Goal: Task Accomplishment & Management: Manage account settings

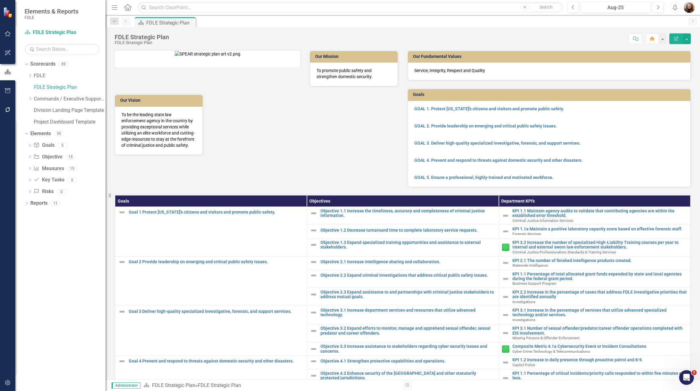
click at [326, 155] on div "Our Mission To promote public safety and strengthen domestic security. Our Visi…" at bounding box center [256, 99] width 293 height 112
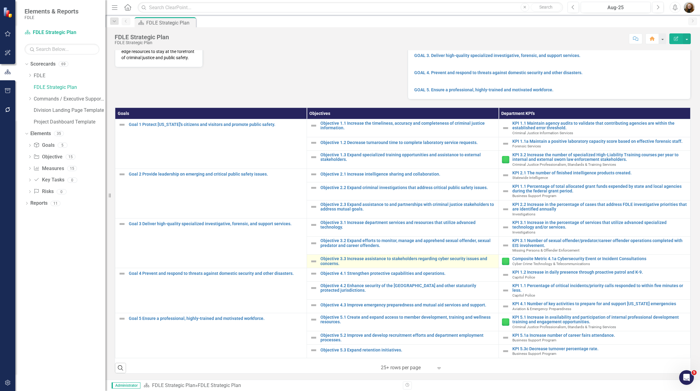
scroll to position [95, 0]
click at [52, 267] on div "Dropdown Scorecards 69 Dropdown FDLE Commissioner's Initiative Team Project Das…" at bounding box center [60, 225] width 90 height 332
click at [30, 99] on icon "Dropdown" at bounding box center [30, 99] width 5 height 4
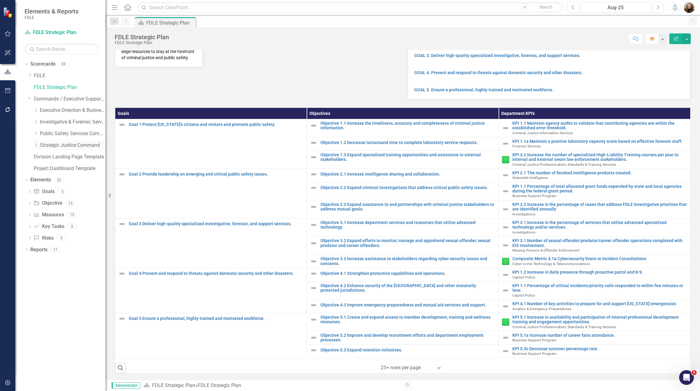
click at [34, 145] on icon "Dropdown" at bounding box center [36, 145] width 5 height 4
click at [48, 171] on link "Criminal Justice Professionalism, Standards & Training Services" at bounding box center [75, 168] width 59 height 7
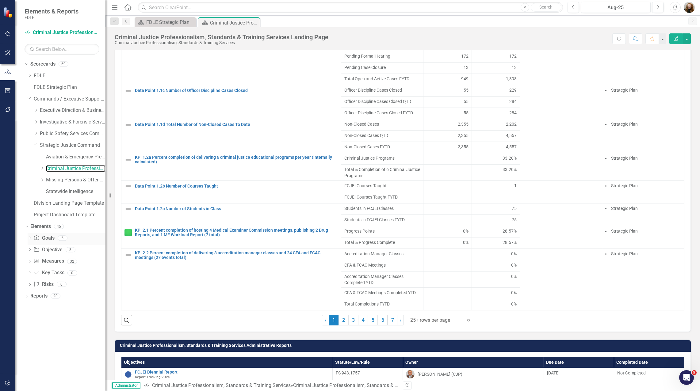
scroll to position [521, 0]
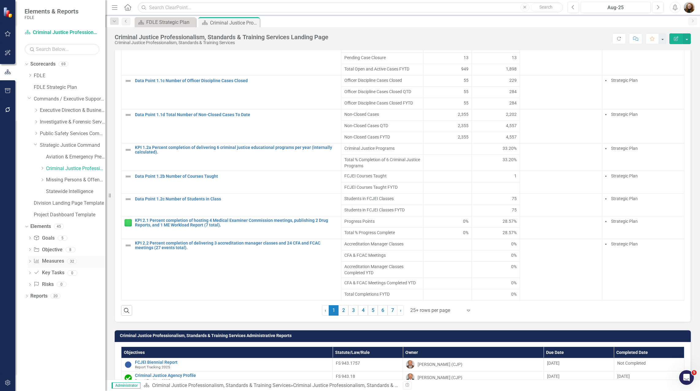
drag, startPoint x: 44, startPoint y: 262, endPoint x: 73, endPoint y: 259, distance: 29.9
click at [43, 261] on link "Measure Measures" at bounding box center [48, 261] width 30 height 7
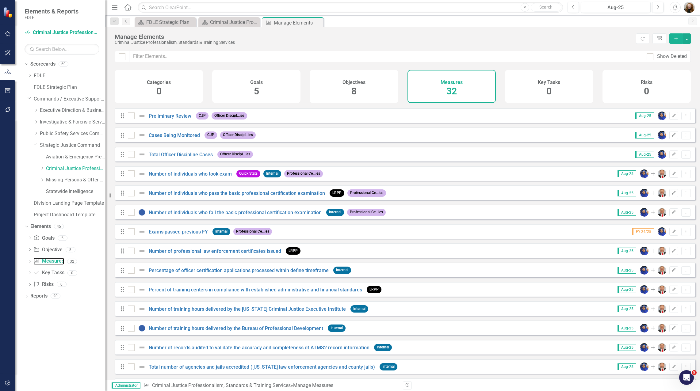
scroll to position [349, 0]
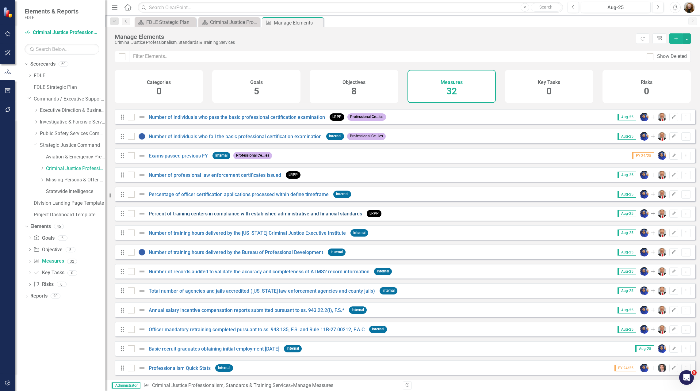
click at [162, 215] on link "Percent of training centers in compliance with established administrative and f…" at bounding box center [255, 214] width 213 height 6
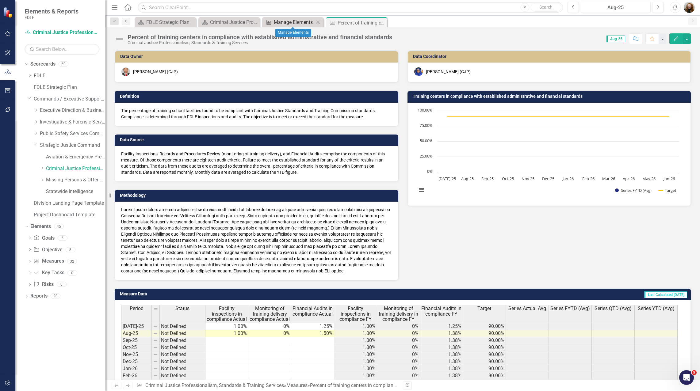
click at [286, 22] on div "Manage Elements" at bounding box center [294, 22] width 40 height 8
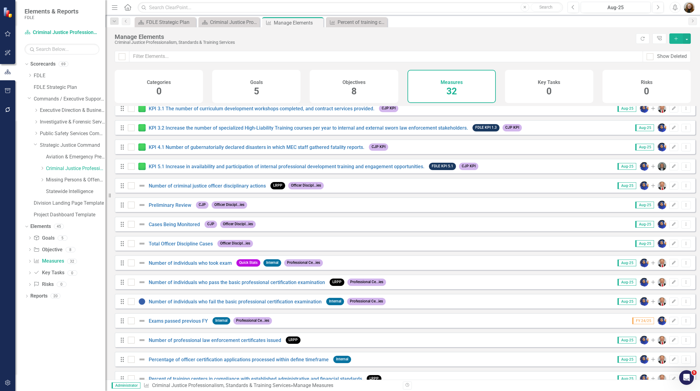
scroll to position [215, 0]
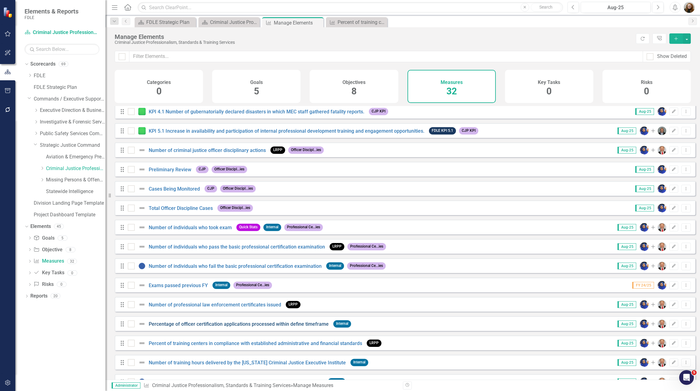
click at [204, 327] on link "Percentage of officer certification applications processed within define timefr…" at bounding box center [239, 324] width 180 height 6
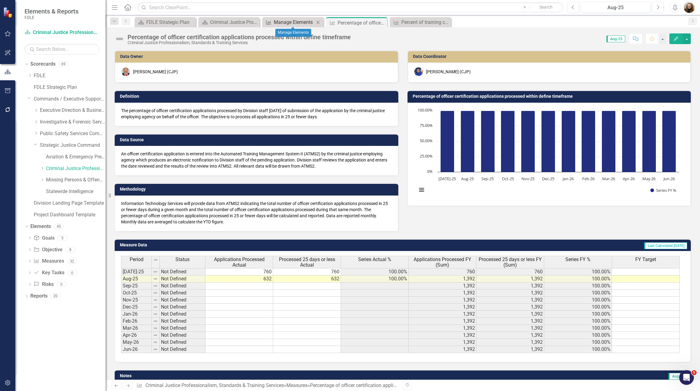
click at [302, 23] on div "Manage Elements" at bounding box center [294, 22] width 40 height 8
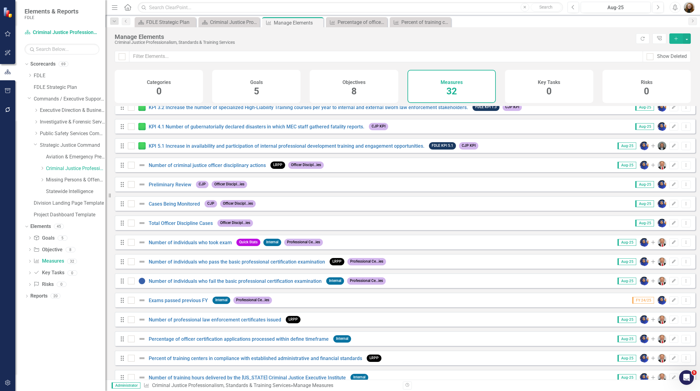
scroll to position [215, 0]
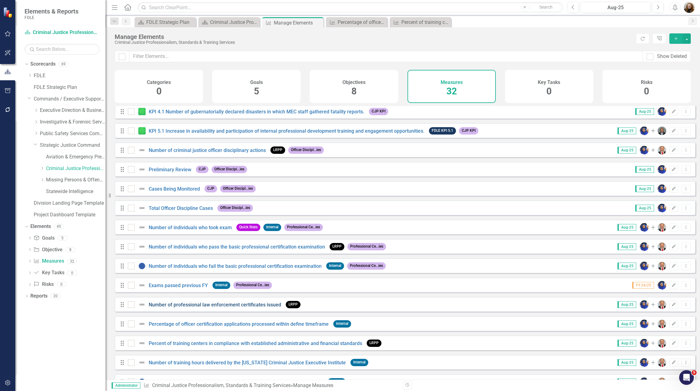
click at [219, 308] on link "Number of professional law enforcement certificates issued" at bounding box center [215, 305] width 132 height 6
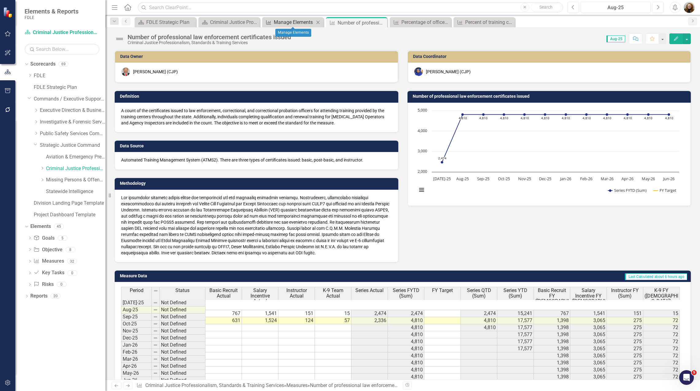
click at [285, 23] on div "Manage Elements" at bounding box center [294, 22] width 40 height 8
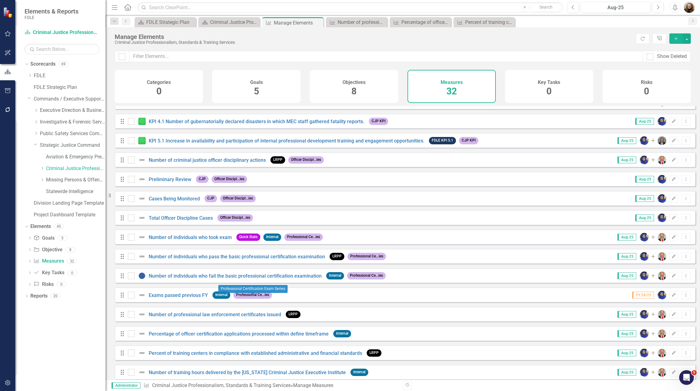
scroll to position [215, 0]
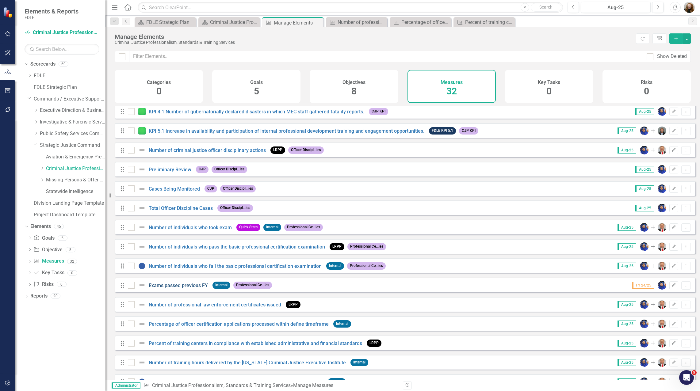
click at [196, 288] on link "Exams passed previous FY" at bounding box center [178, 286] width 59 height 6
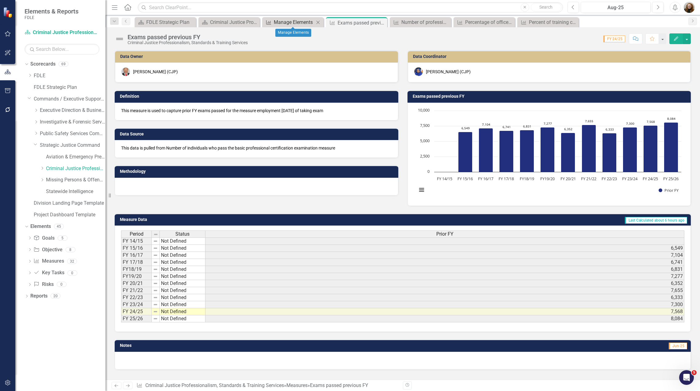
click at [295, 21] on div "Manage Elements" at bounding box center [294, 22] width 40 height 8
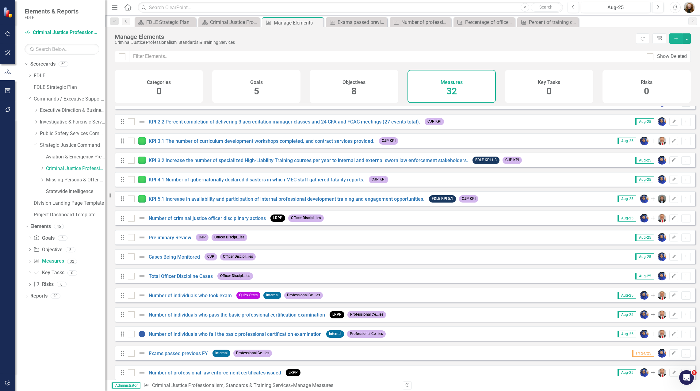
scroll to position [153, 0]
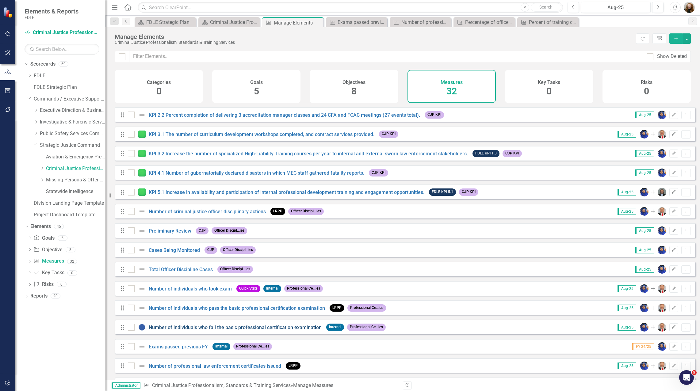
click at [184, 330] on link "Number of individuals who fail the basic professional certification examination" at bounding box center [235, 328] width 173 height 6
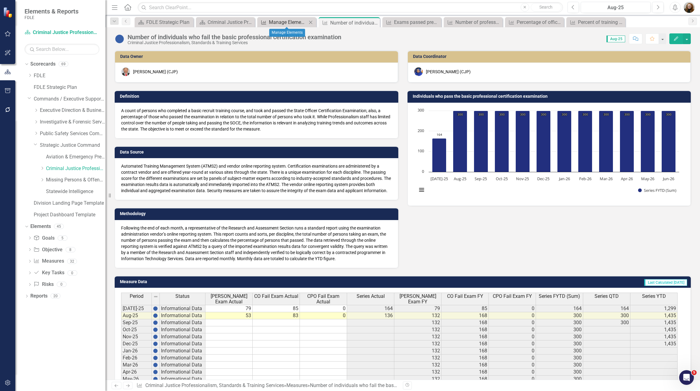
click at [296, 21] on div "Manage Elements" at bounding box center [288, 22] width 38 height 8
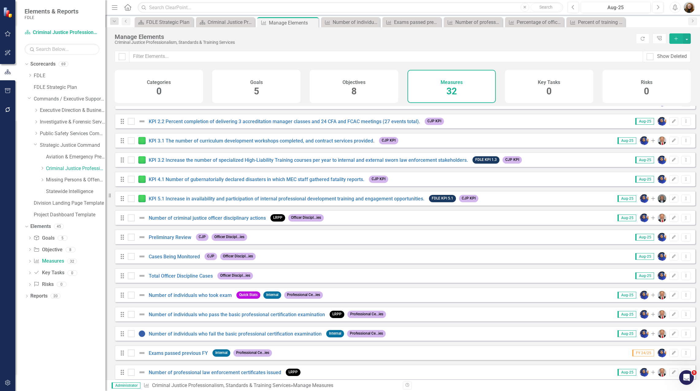
scroll to position [153, 0]
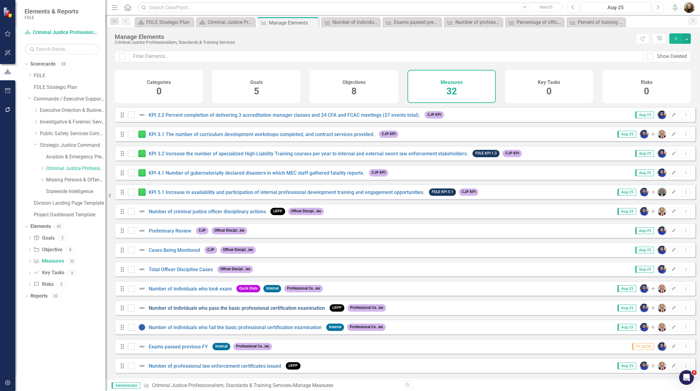
click at [181, 311] on link "Number of individuals who pass the basic professional certification examination" at bounding box center [237, 308] width 176 height 6
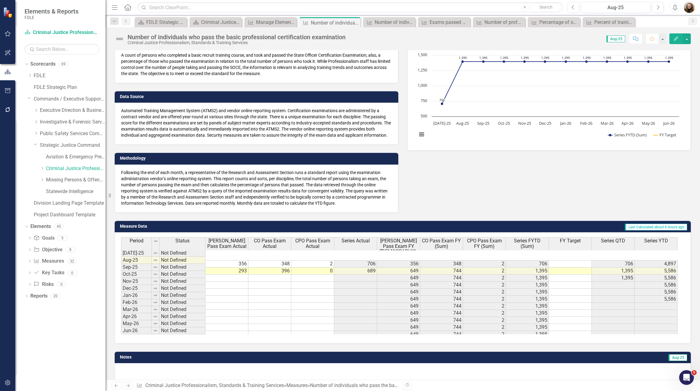
scroll to position [63, 0]
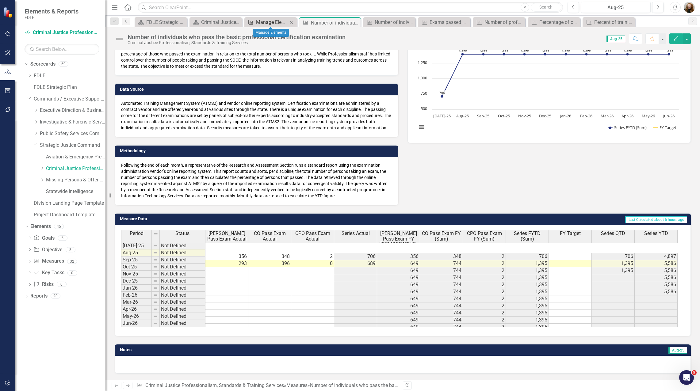
click at [276, 22] on div "Manage Elements" at bounding box center [272, 22] width 32 height 8
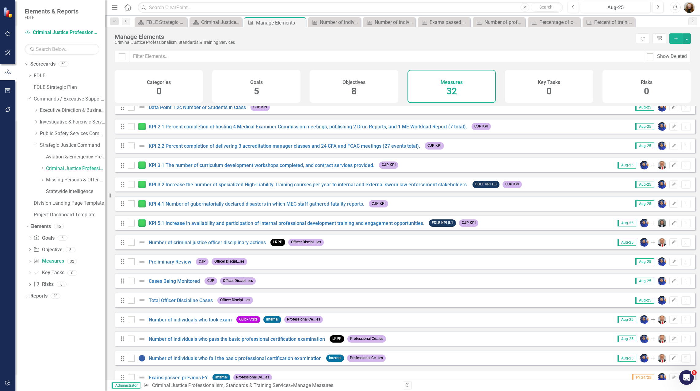
scroll to position [123, 0]
click at [191, 322] on link "Number of individuals who took exam" at bounding box center [190, 320] width 83 height 6
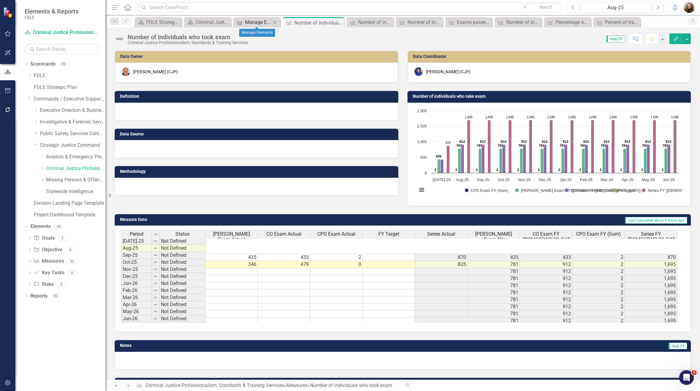
click at [251, 20] on div "Manage Elements" at bounding box center [258, 22] width 26 height 8
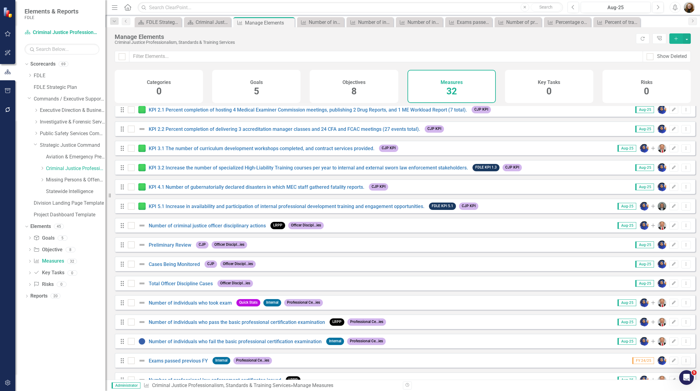
scroll to position [184, 0]
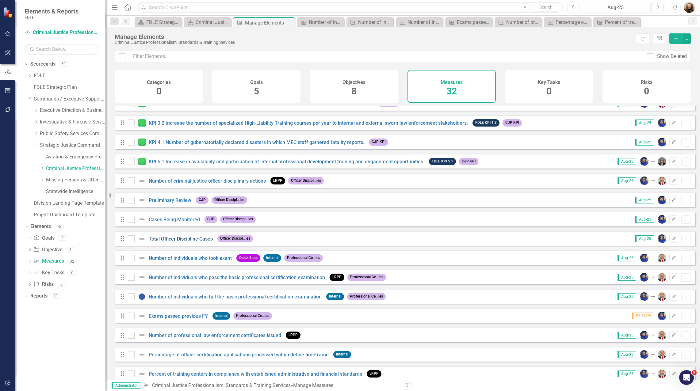
click at [166, 242] on link "Total Officer Discipline Cases" at bounding box center [181, 239] width 64 height 6
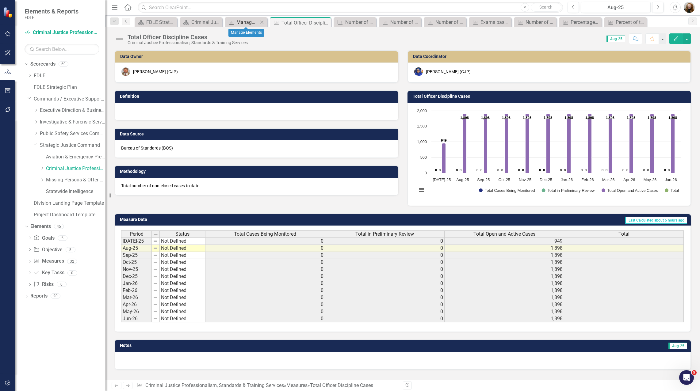
click at [249, 25] on div "Manage Elements" at bounding box center [247, 22] width 22 height 8
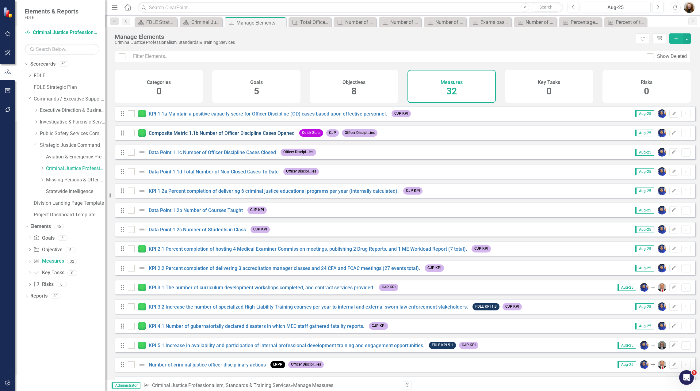
click at [188, 136] on link "Composite Metric 1.1b Number of Officer Discipline Cases Opened" at bounding box center [222, 133] width 146 height 6
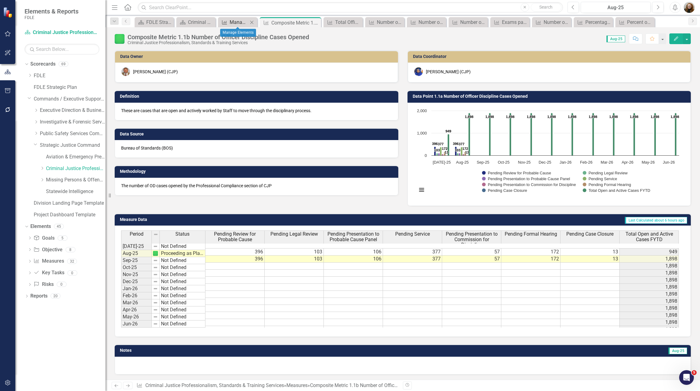
click at [240, 23] on div "Manage Elements" at bounding box center [239, 22] width 18 height 8
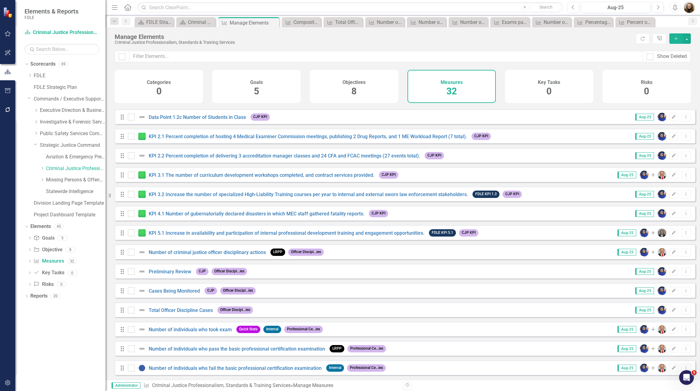
scroll to position [153, 0]
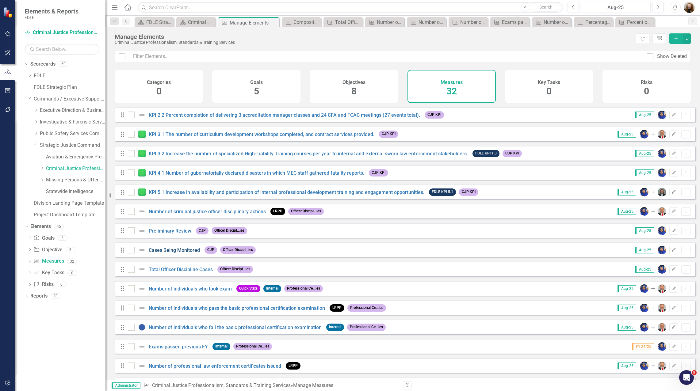
click at [163, 253] on link "Cases Being Monitored" at bounding box center [174, 250] width 51 height 6
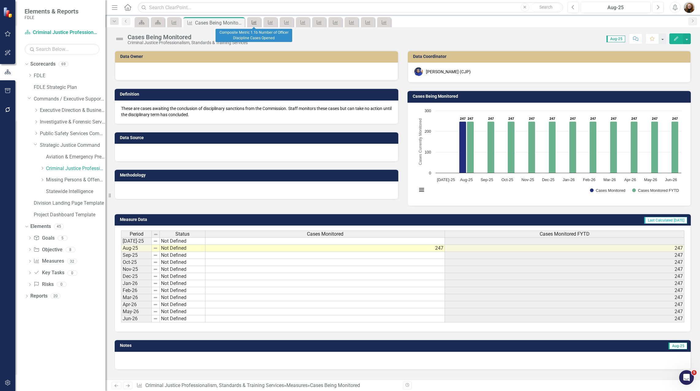
click at [253, 19] on div "Measure" at bounding box center [253, 22] width 9 height 8
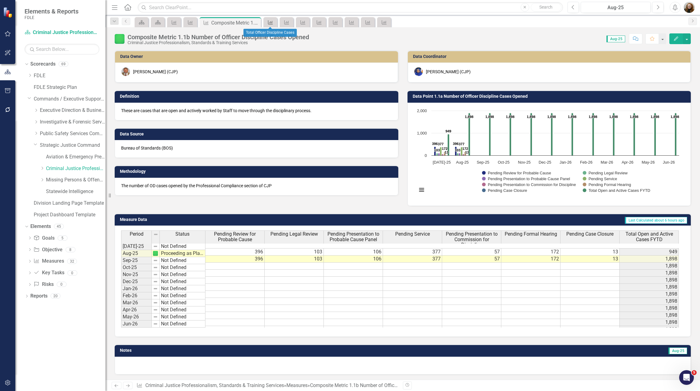
click at [270, 24] on icon "Measure" at bounding box center [270, 22] width 6 height 5
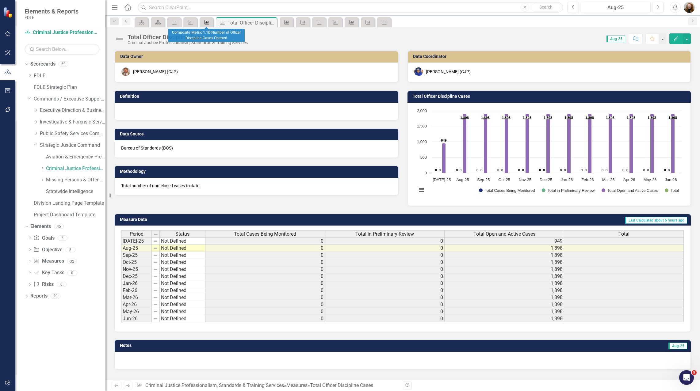
click at [209, 22] on icon "Measure" at bounding box center [207, 22] width 6 height 5
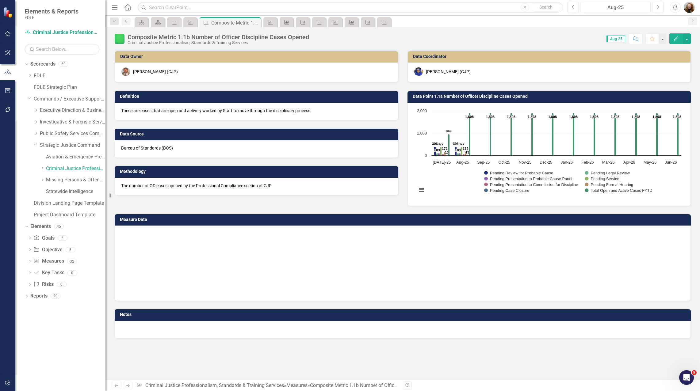
click at [208, 22] on icon "Measure" at bounding box center [206, 22] width 6 height 5
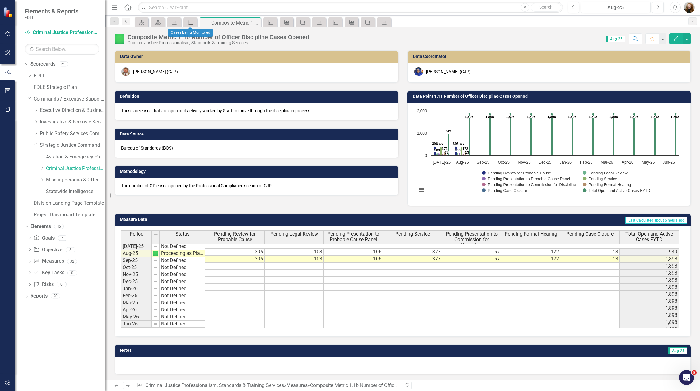
click at [189, 22] on icon "Measure" at bounding box center [190, 22] width 6 height 5
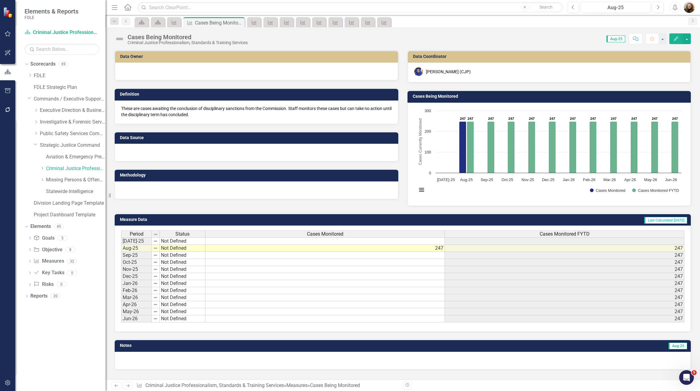
click at [181, 50] on div "Cases Being Monitored Criminal Justice Professionalism, Standards & Training Se…" at bounding box center [402, 203] width 594 height 352
click at [253, 22] on icon "Measure" at bounding box center [254, 22] width 6 height 5
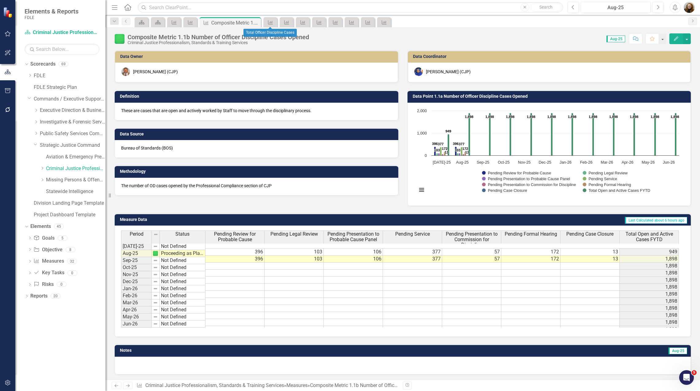
click at [276, 23] on div "Measure" at bounding box center [270, 22] width 14 height 10
click at [270, 23] on icon at bounding box center [270, 22] width 5 height 4
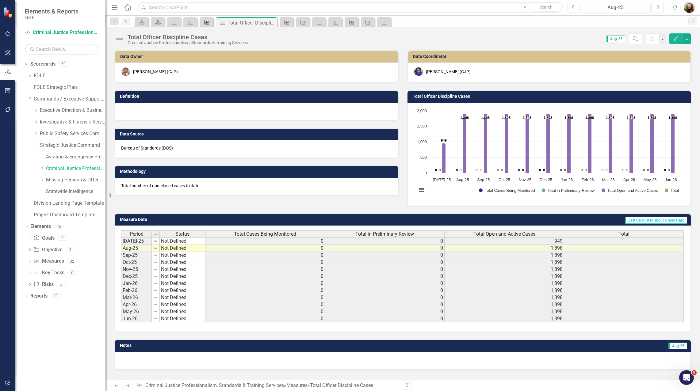
click at [207, 20] on icon "Measure" at bounding box center [207, 22] width 6 height 5
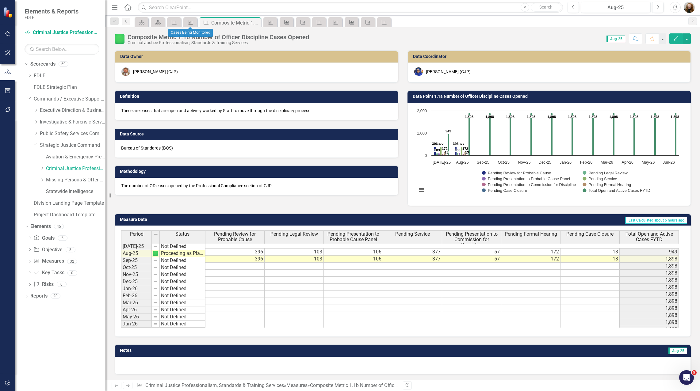
click at [193, 22] on icon "Measure" at bounding box center [190, 22] width 6 height 5
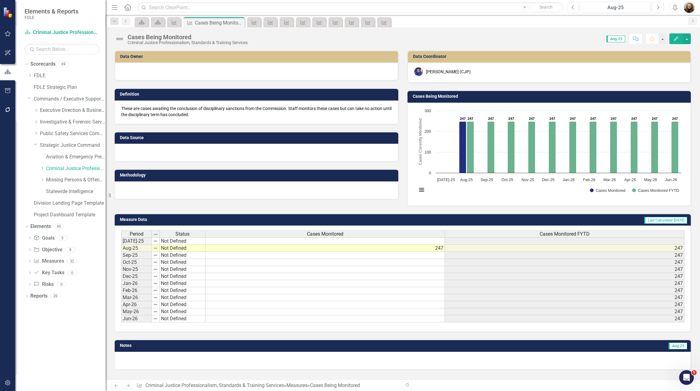
click at [176, 72] on div at bounding box center [256, 72] width 283 height 18
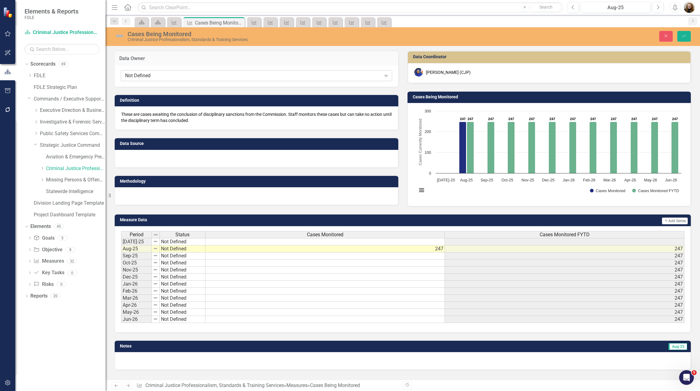
click at [164, 76] on div "Not Defined" at bounding box center [253, 75] width 256 height 7
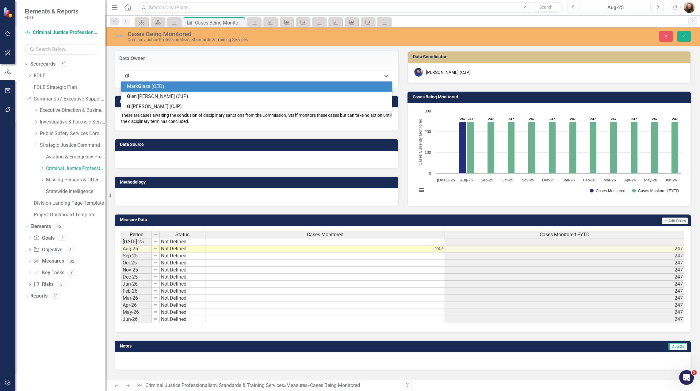
type input "gle"
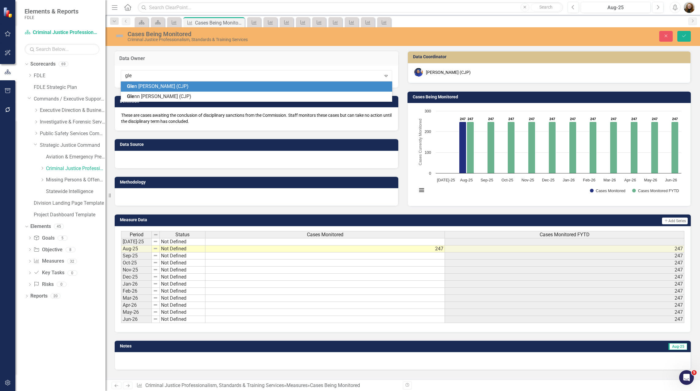
click at [154, 85] on span "Gle n Hopkins (CJP)" at bounding box center [158, 86] width 62 height 6
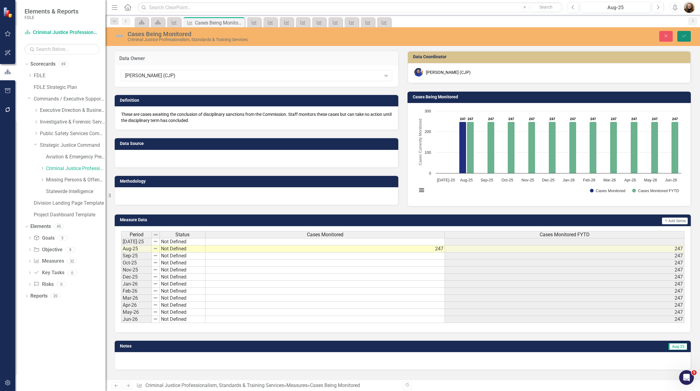
click at [680, 38] on button "Save" at bounding box center [683, 36] width 13 height 11
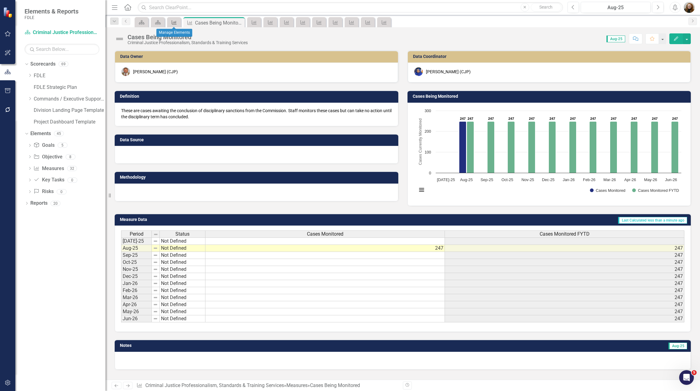
click at [173, 24] on icon "Measure" at bounding box center [174, 22] width 6 height 5
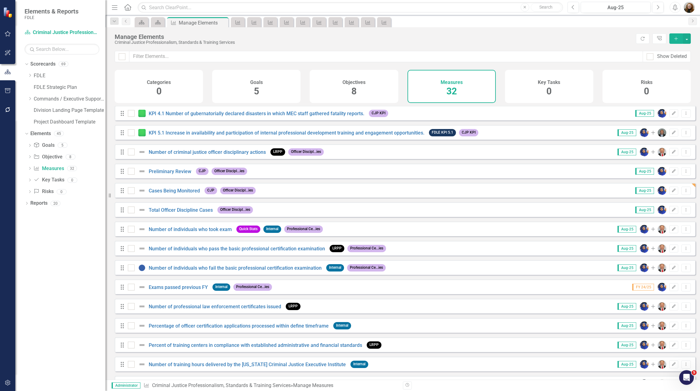
scroll to position [215, 0]
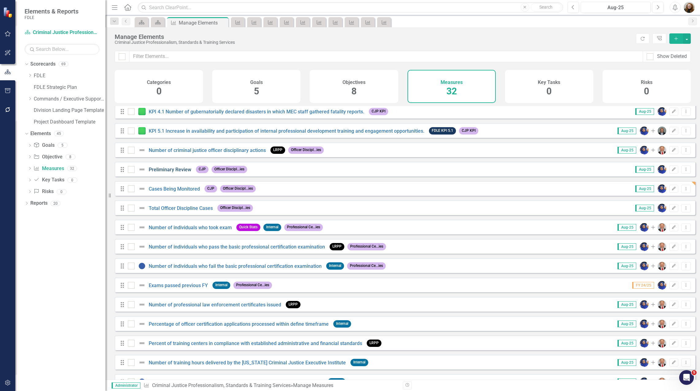
click at [171, 173] on link "Preliminary Review" at bounding box center [170, 170] width 43 height 6
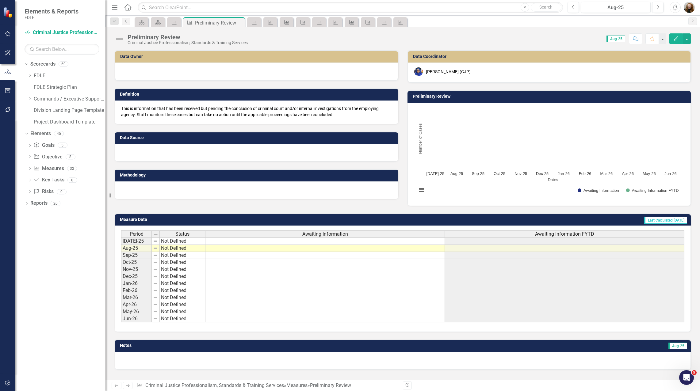
click at [171, 76] on div at bounding box center [256, 72] width 283 height 18
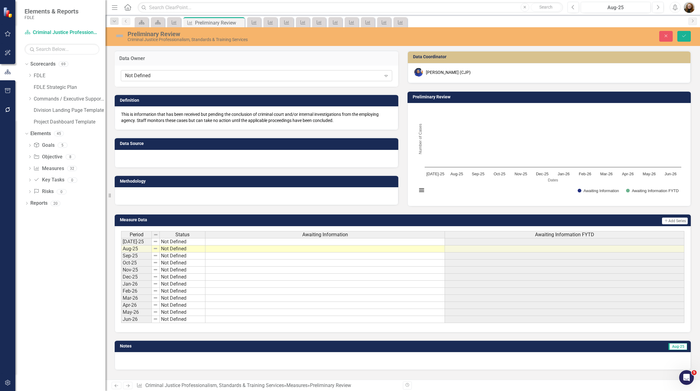
click at [143, 74] on div "Not Defined" at bounding box center [253, 75] width 256 height 7
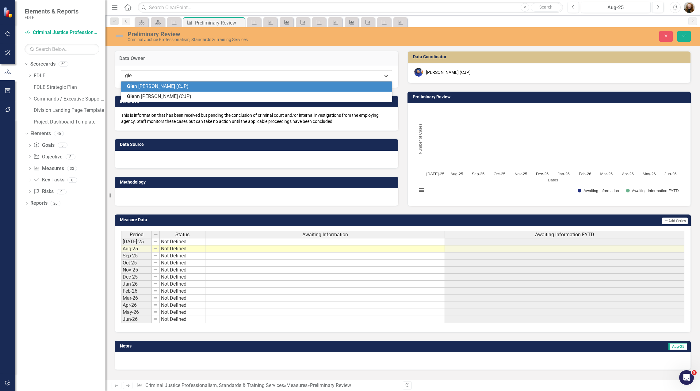
type input "glen"
click at [148, 88] on span "Glen Hopkins (CJP)" at bounding box center [170, 86] width 87 height 6
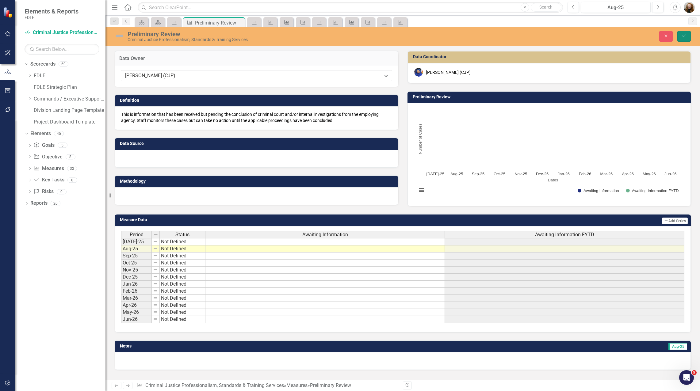
click at [686, 37] on icon "Save" at bounding box center [684, 36] width 6 height 4
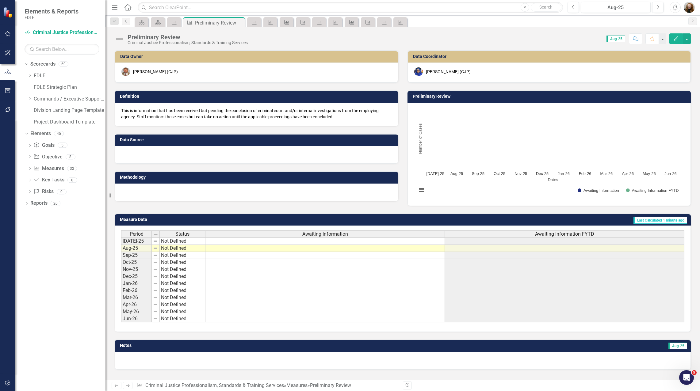
click at [223, 183] on div "Methodology" at bounding box center [256, 177] width 283 height 12
click at [176, 24] on icon "Measure" at bounding box center [174, 22] width 6 height 5
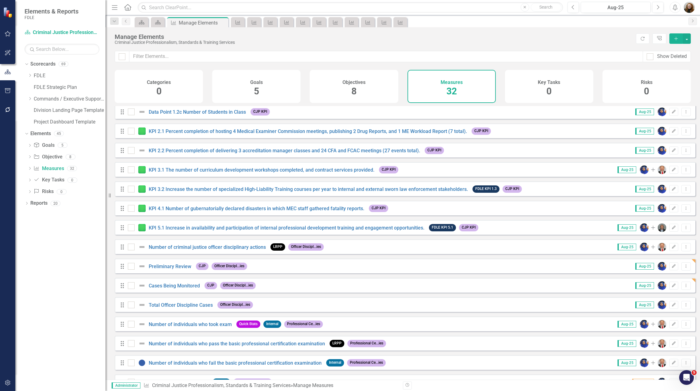
scroll to position [123, 0]
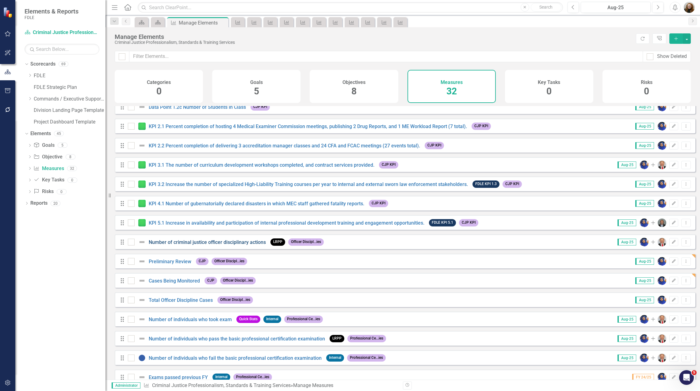
click at [177, 245] on link "Number of criminal justice officer disciplinary actions" at bounding box center [207, 242] width 117 height 6
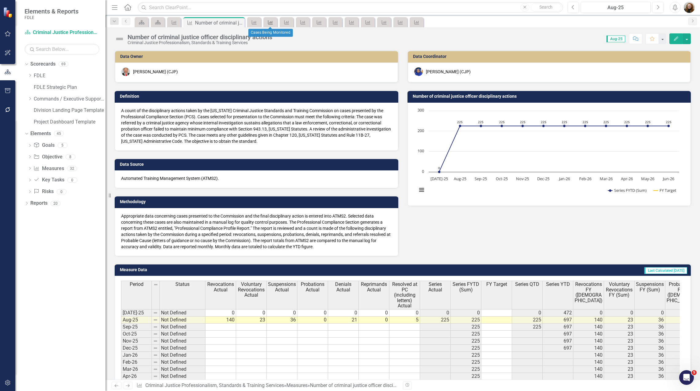
click at [269, 23] on icon "Measure" at bounding box center [270, 22] width 6 height 5
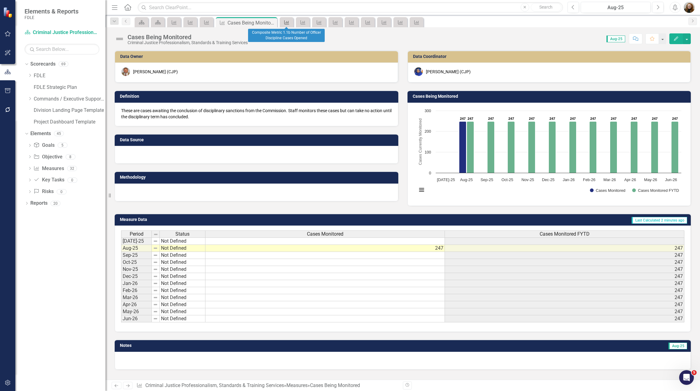
click at [288, 22] on icon "Measure" at bounding box center [286, 22] width 6 height 5
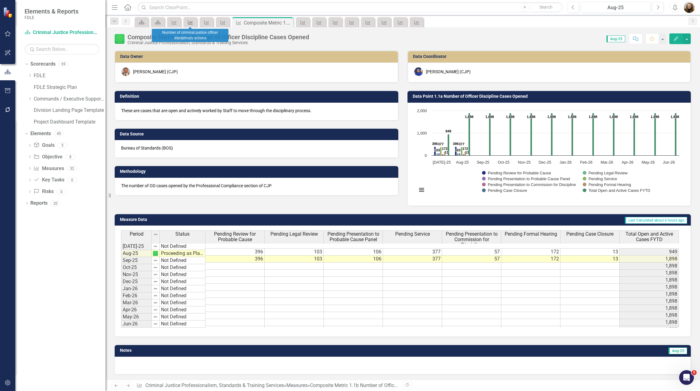
click at [189, 24] on icon "Measure" at bounding box center [190, 22] width 6 height 5
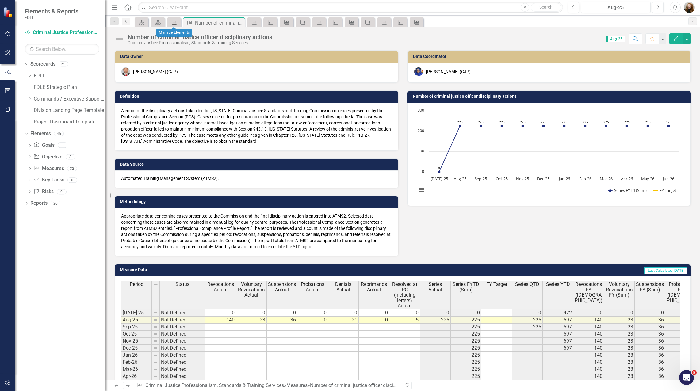
click at [179, 21] on link "Measure" at bounding box center [174, 22] width 11 height 8
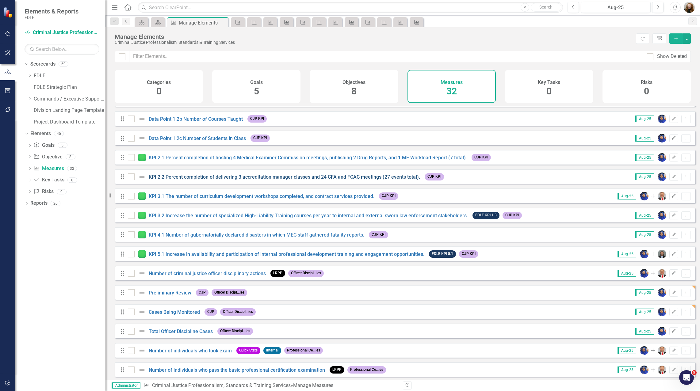
scroll to position [123, 0]
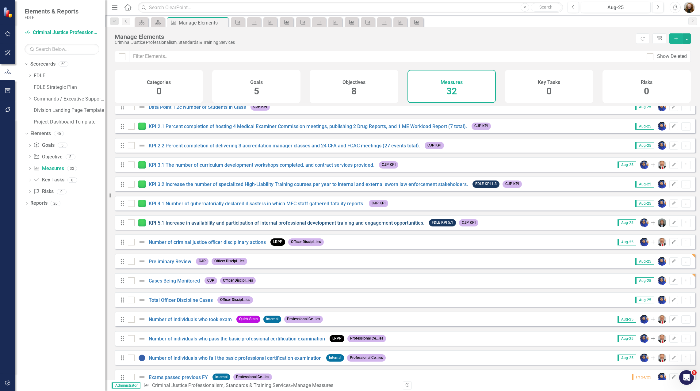
click at [172, 226] on link "KPI 5.1 Increase in availability and participation of internal professional dev…" at bounding box center [287, 223] width 276 height 6
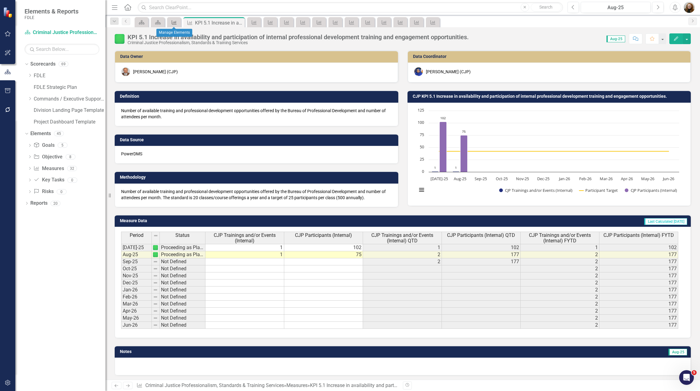
click at [174, 21] on icon "Measure" at bounding box center [174, 22] width 6 height 5
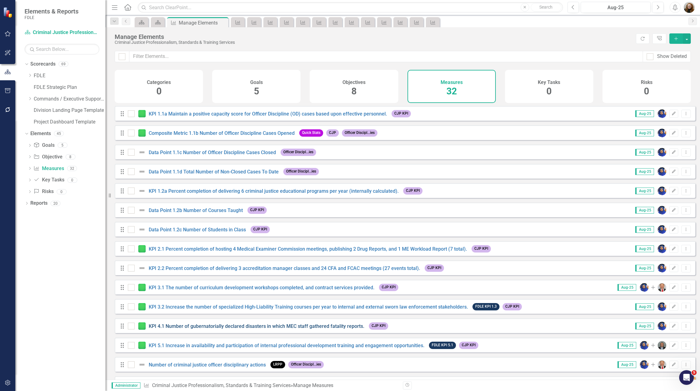
click at [177, 329] on link "KPI 4.1 Number of gubernatorially declared disasters in which MEC staff gathere…" at bounding box center [256, 326] width 215 height 6
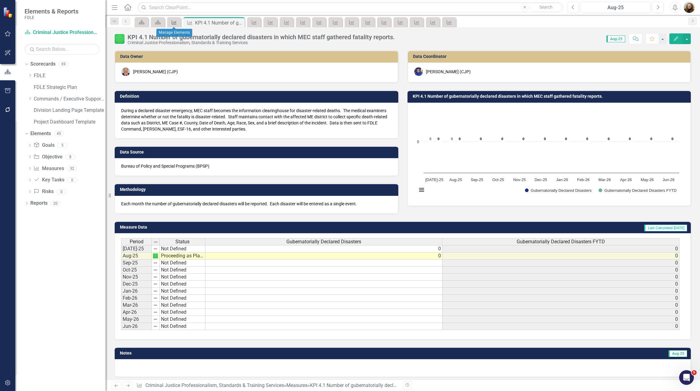
click at [173, 21] on icon "Measure" at bounding box center [174, 22] width 6 height 5
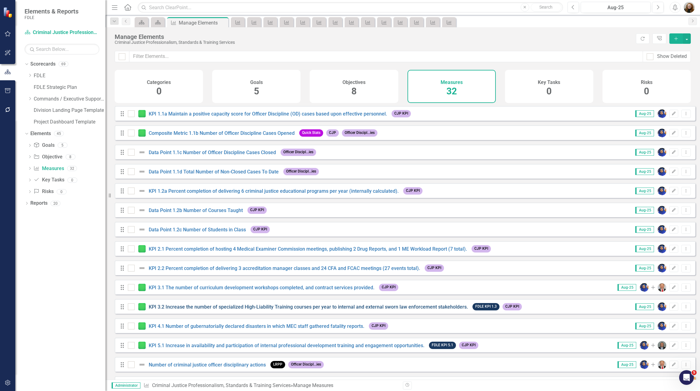
click at [177, 310] on link "KPI 3.2 Increase the number of specialized High-Liability Training courses per …" at bounding box center [308, 307] width 319 height 6
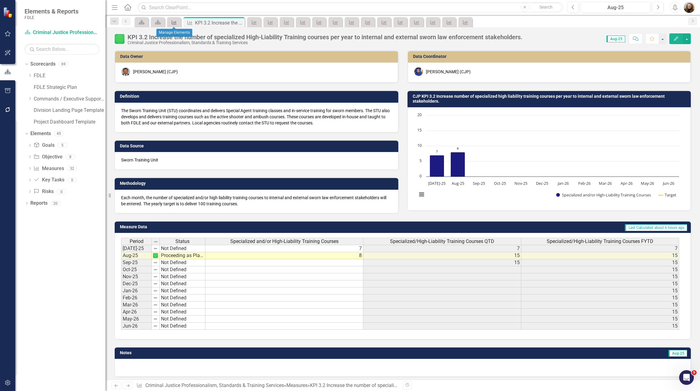
click at [175, 22] on icon "Measure" at bounding box center [174, 22] width 6 height 5
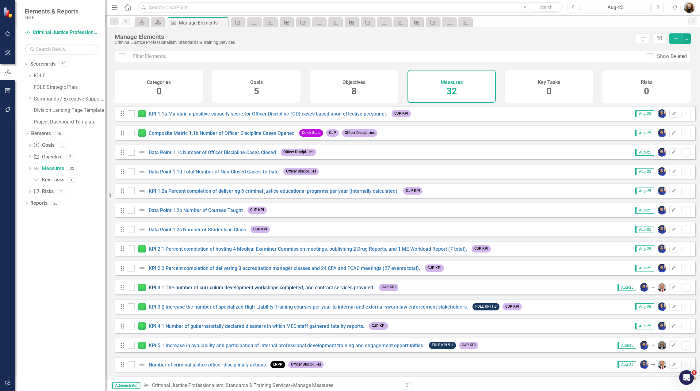
click at [180, 291] on link "KPI 3.1 The number of curriculum development workshops completed, and contract …" at bounding box center [262, 288] width 226 height 6
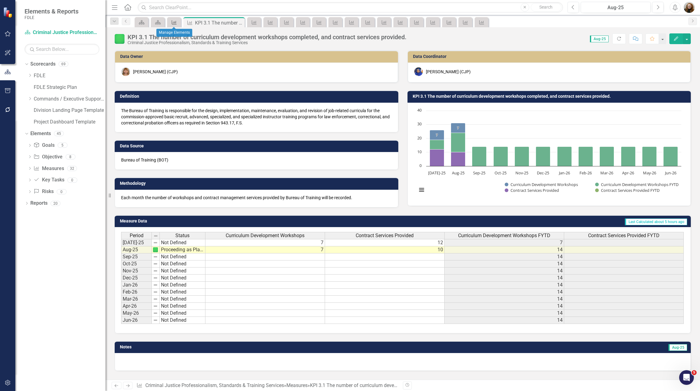
click at [172, 20] on icon "Measure" at bounding box center [174, 22] width 6 height 5
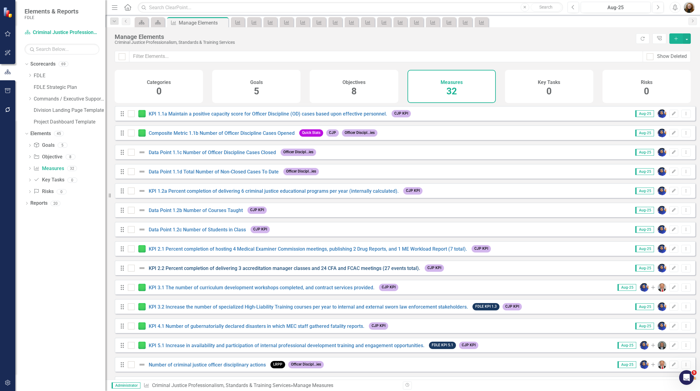
click at [181, 271] on link "KPI 2.2 Percent completion of delivering 3 accreditation manager classes and 24…" at bounding box center [284, 268] width 271 height 6
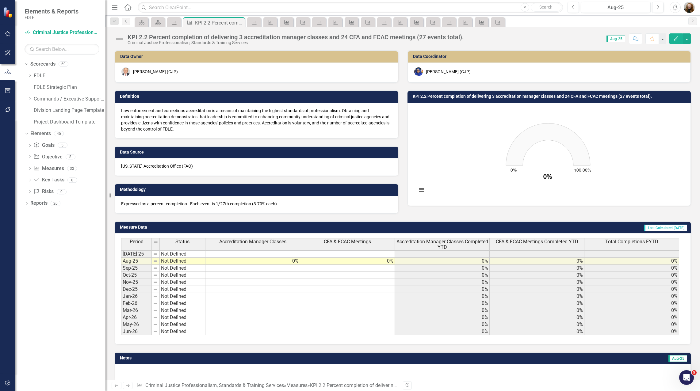
click at [177, 22] on icon "Measure" at bounding box center [174, 22] width 6 height 5
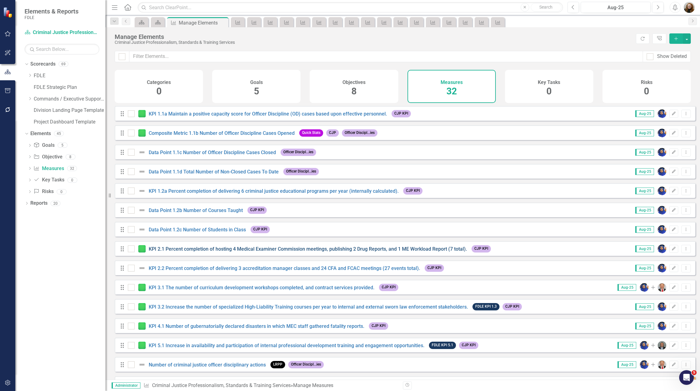
click at [175, 252] on link "KPI 2.1 Percent completion of hosting 4 Medical Examiner Commission meetings, p…" at bounding box center [308, 249] width 318 height 6
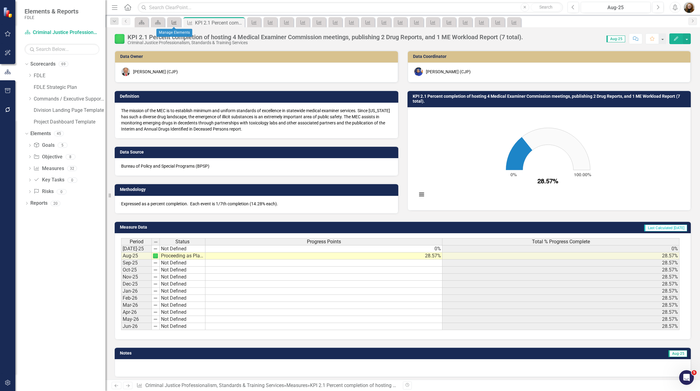
click at [173, 25] on div "Measure" at bounding box center [173, 22] width 9 height 8
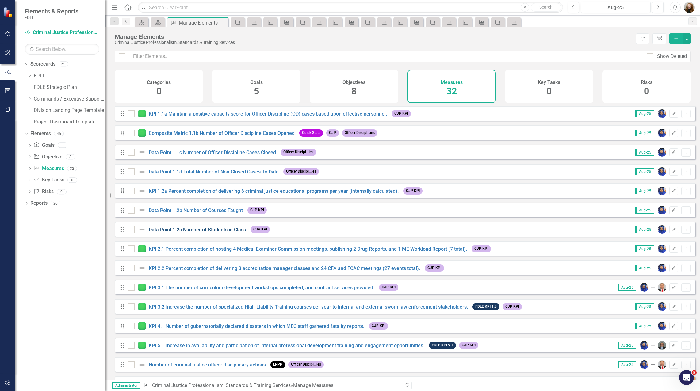
click at [180, 233] on link "Data Point 1.2c Number of Students in Class" at bounding box center [197, 230] width 97 height 6
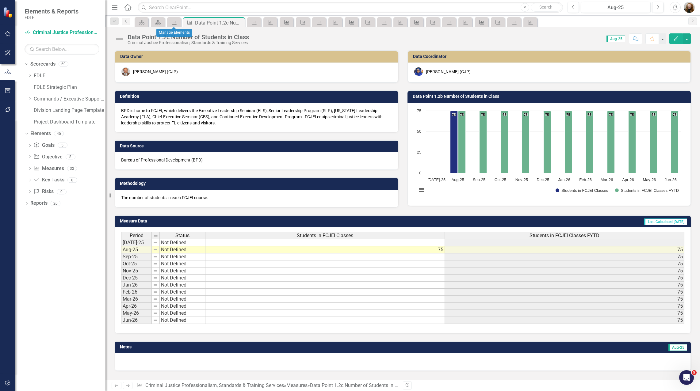
click at [177, 26] on div "Measure" at bounding box center [173, 22] width 9 height 8
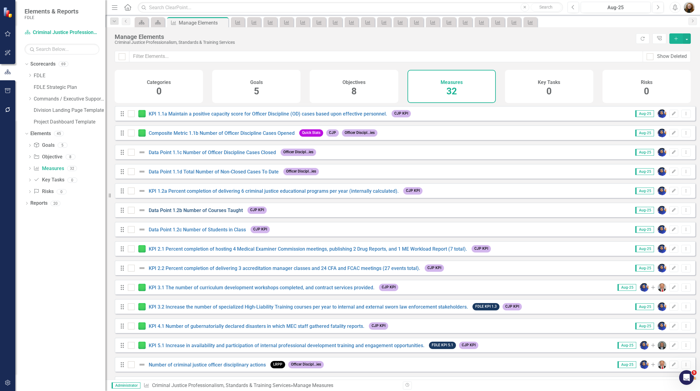
click at [182, 213] on link "Data Point 1.2b Number of Courses Taught" at bounding box center [196, 210] width 94 height 6
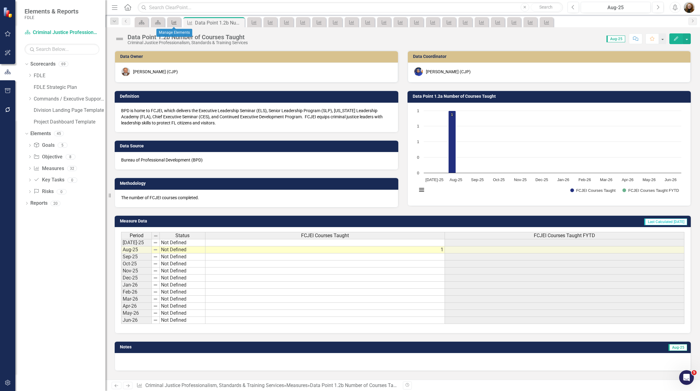
click at [174, 24] on icon "Measure" at bounding box center [174, 22] width 6 height 5
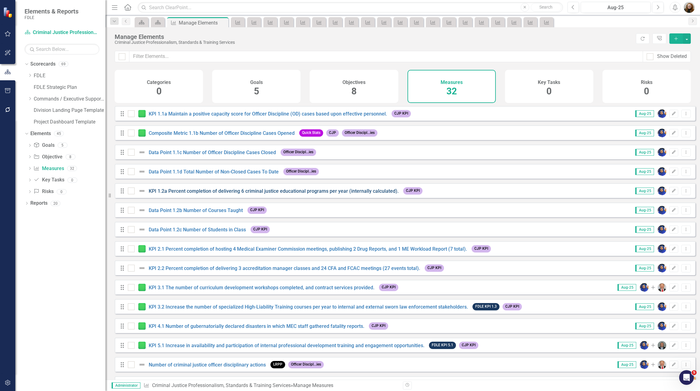
click at [181, 194] on link "KPI 1.2a Percent completion of delivering 6 criminal justice educational progra…" at bounding box center [274, 191] width 250 height 6
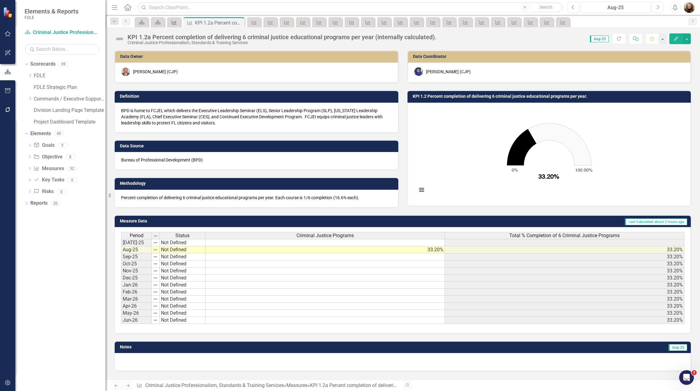
click at [174, 22] on icon at bounding box center [174, 22] width 5 height 4
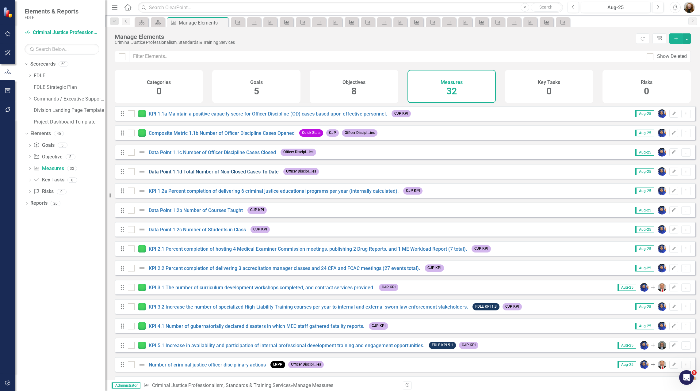
click at [184, 175] on link "Data Point 1.1d Total Number of Non-Closed Cases To Date" at bounding box center [214, 172] width 130 height 6
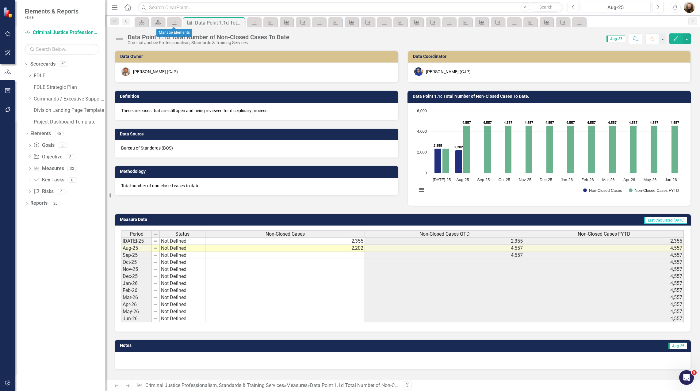
click at [176, 24] on icon "Measure" at bounding box center [174, 22] width 6 height 5
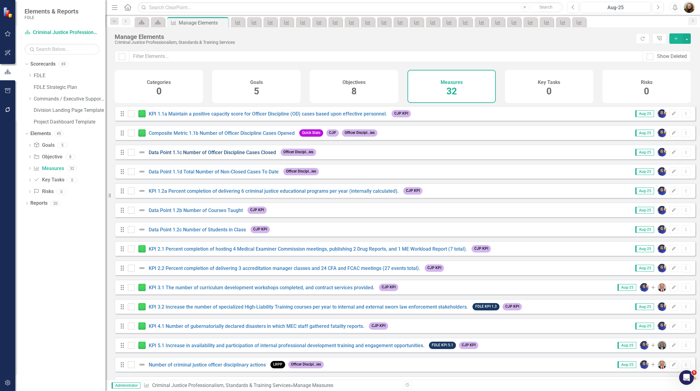
click at [198, 155] on link "Data Point 1.1c Number of Officer Discipline Cases Closed" at bounding box center [212, 153] width 127 height 6
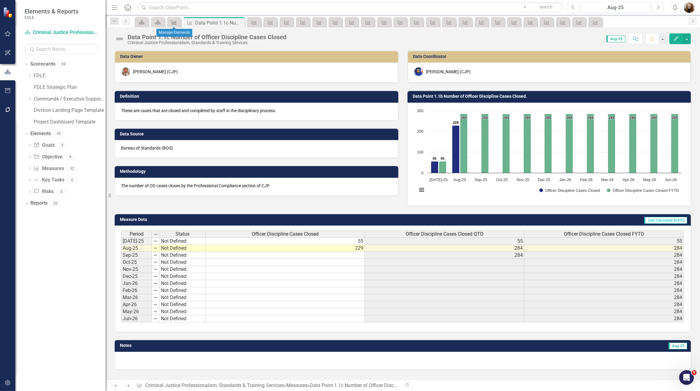
click at [175, 22] on icon "Measure" at bounding box center [174, 22] width 6 height 5
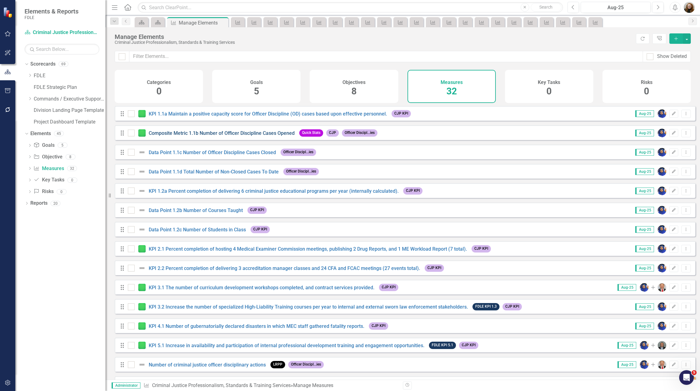
click at [171, 136] on link "Composite Metric 1.1b Number of Officer Discipline Cases Opened" at bounding box center [222, 133] width 146 height 6
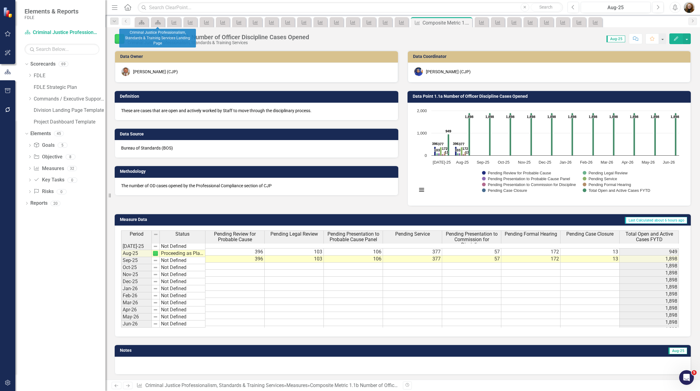
click at [151, 25] on div "Scorecard" at bounding box center [158, 22] width 14 height 10
click at [157, 24] on icon at bounding box center [158, 22] width 6 height 4
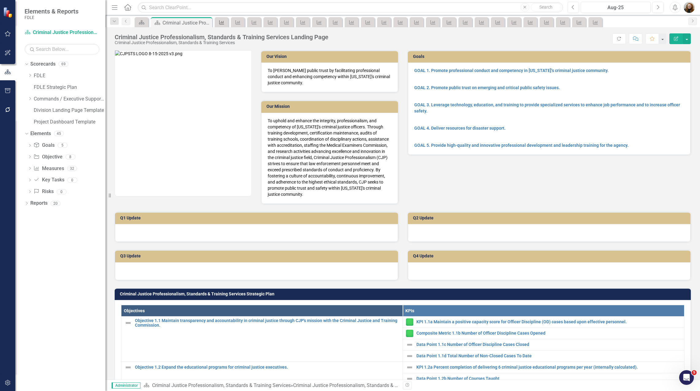
click at [216, 24] on div "Measure" at bounding box center [220, 22] width 9 height 8
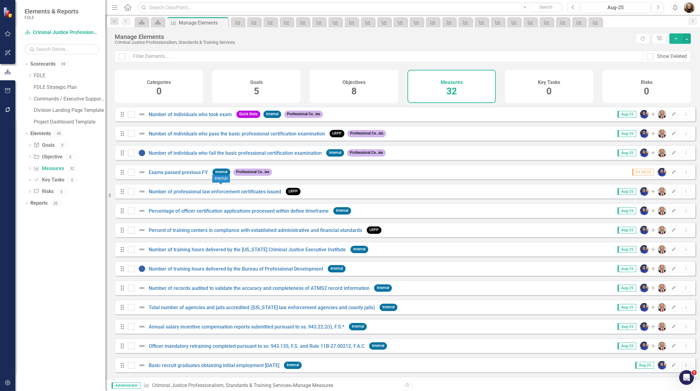
scroll to position [318, 0]
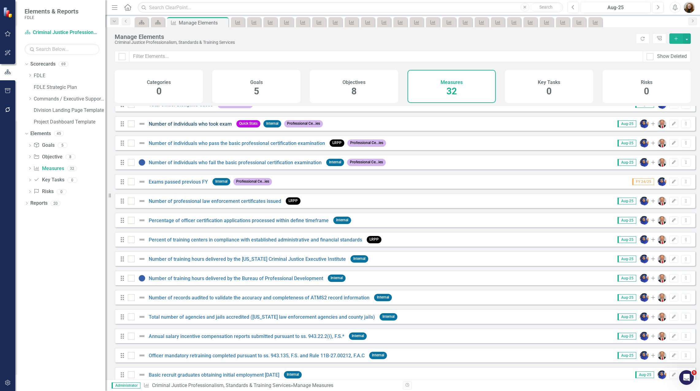
click at [205, 127] on link "Number of individuals who took exam" at bounding box center [190, 124] width 83 height 6
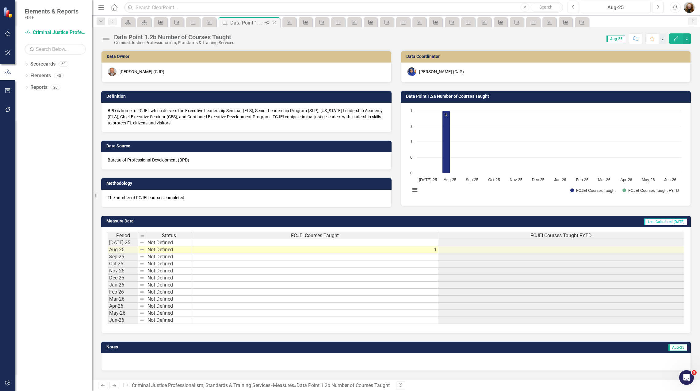
click at [275, 22] on icon at bounding box center [273, 22] width 3 height 3
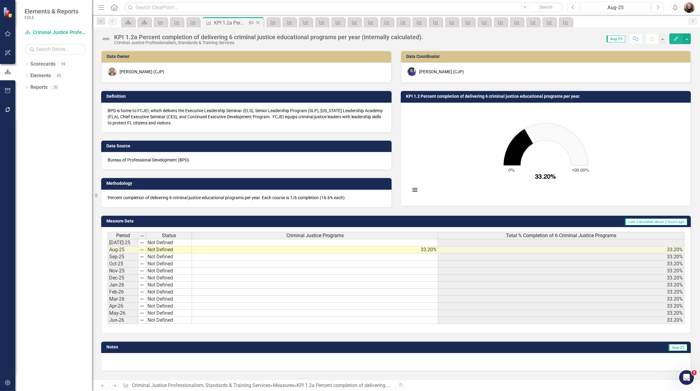
click at [258, 23] on icon "Close" at bounding box center [258, 22] width 6 height 5
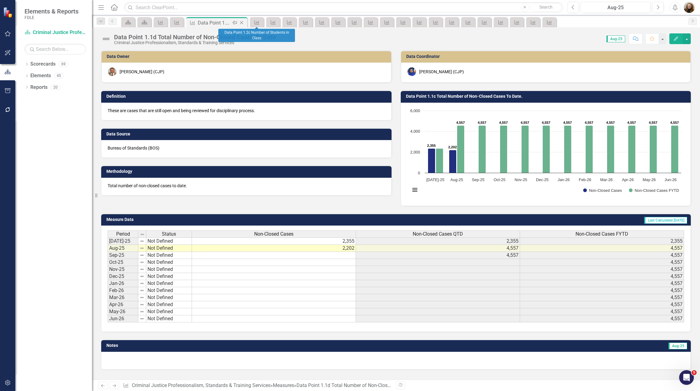
click at [242, 24] on icon "Close" at bounding box center [241, 22] width 6 height 5
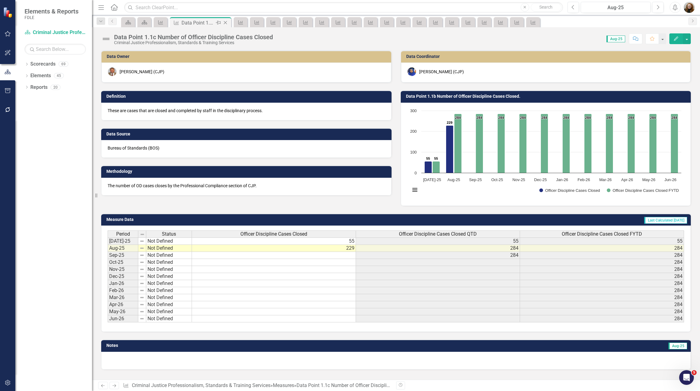
click at [225, 24] on icon "Close" at bounding box center [225, 22] width 6 height 5
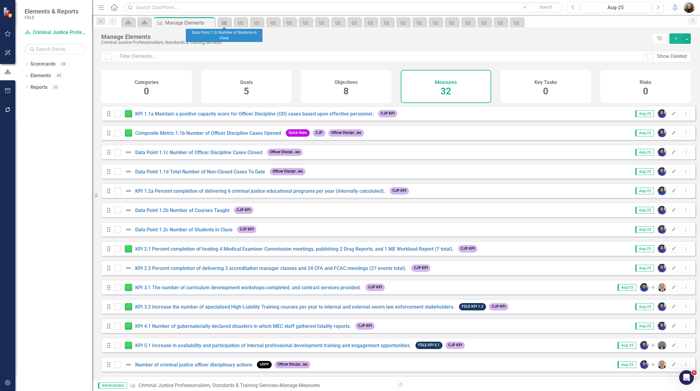
click at [224, 22] on icon "Measure" at bounding box center [224, 22] width 6 height 5
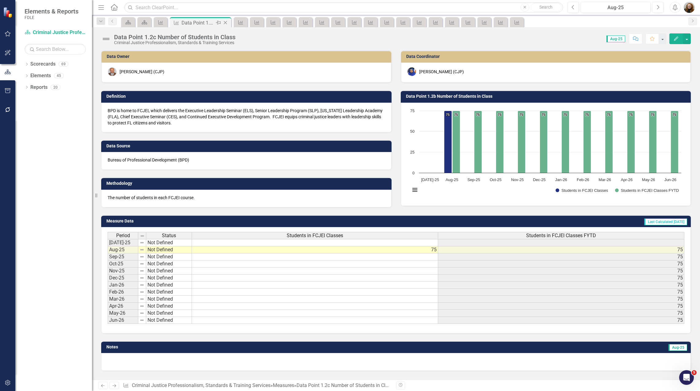
click at [225, 22] on icon "Close" at bounding box center [225, 22] width 6 height 5
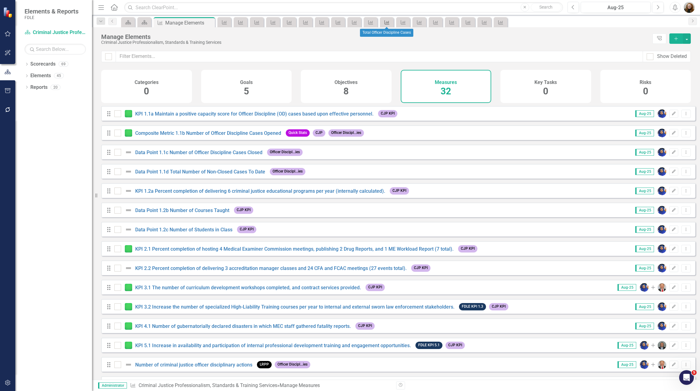
click at [386, 23] on icon "Measure" at bounding box center [387, 22] width 6 height 5
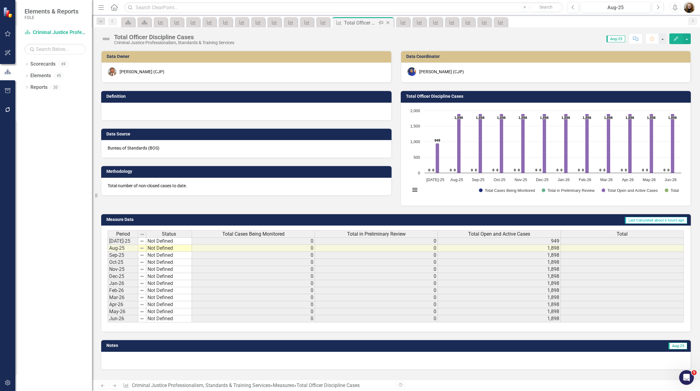
click at [388, 23] on icon at bounding box center [387, 22] width 3 height 3
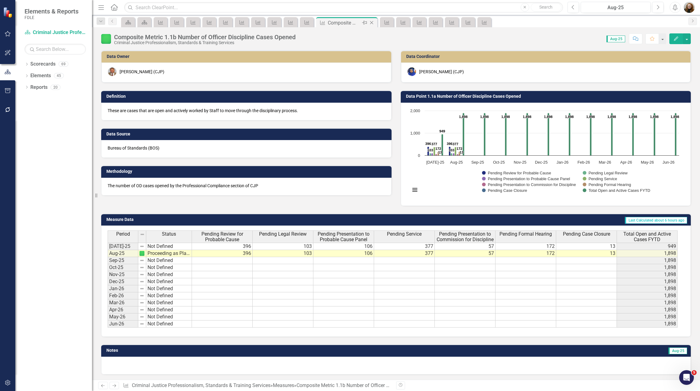
click at [371, 24] on icon "Close" at bounding box center [371, 22] width 6 height 5
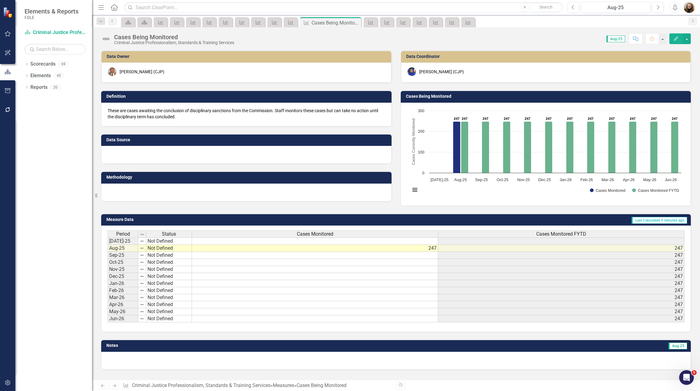
click at [246, 179] on h3 "Methodology" at bounding box center [247, 177] width 282 height 5
click at [355, 23] on icon at bounding box center [355, 22] width 3 height 3
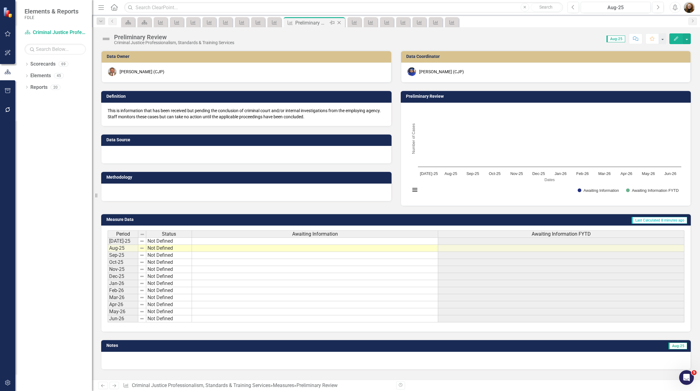
click at [339, 22] on icon "Close" at bounding box center [339, 22] width 6 height 5
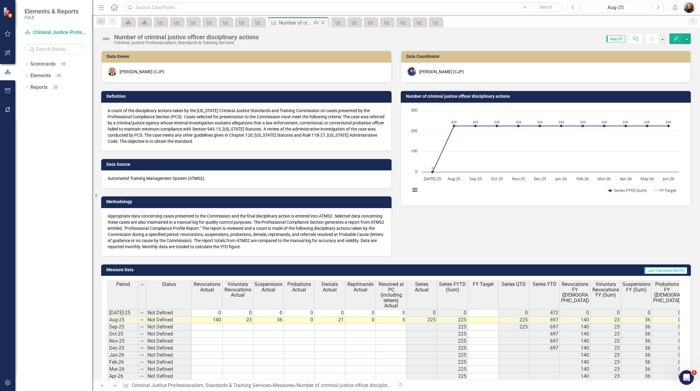
click at [322, 23] on icon "Close" at bounding box center [323, 22] width 6 height 5
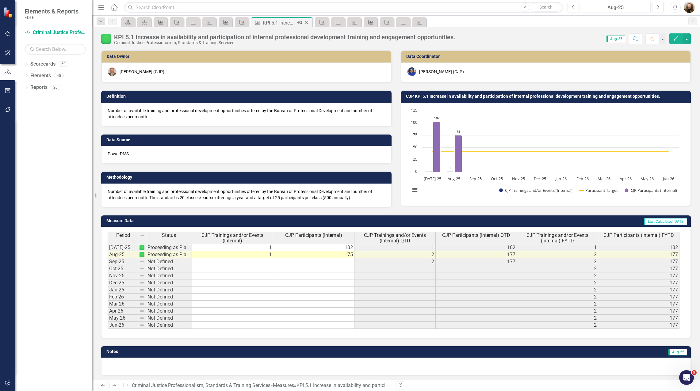
click at [307, 24] on icon "Close" at bounding box center [306, 22] width 6 height 5
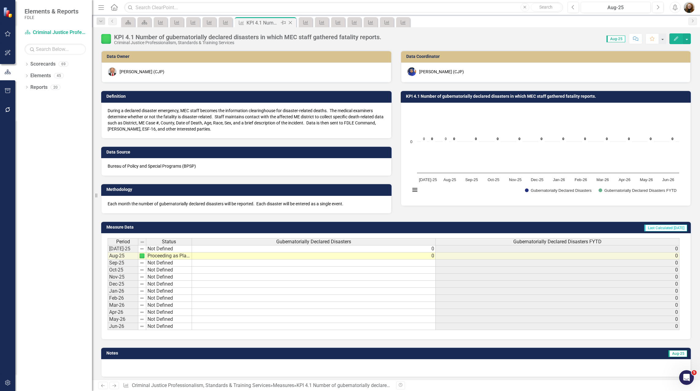
click at [290, 23] on icon "Close" at bounding box center [290, 22] width 6 height 5
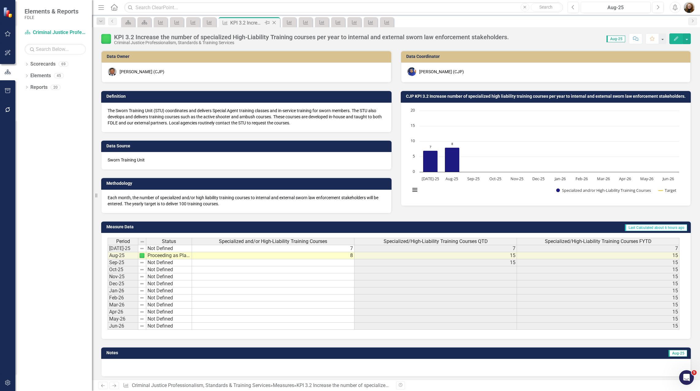
click at [273, 23] on icon "Close" at bounding box center [274, 22] width 6 height 5
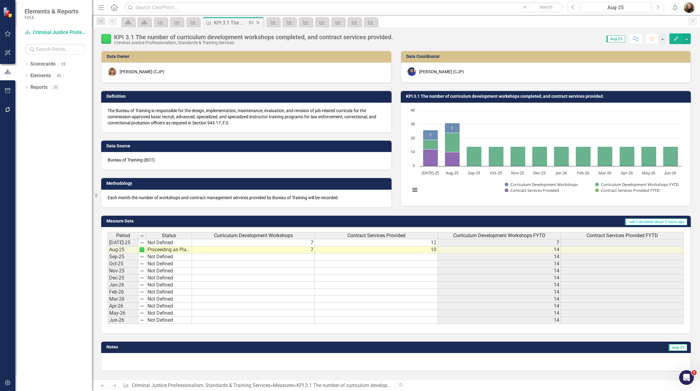
click at [259, 23] on icon "Close" at bounding box center [258, 22] width 6 height 5
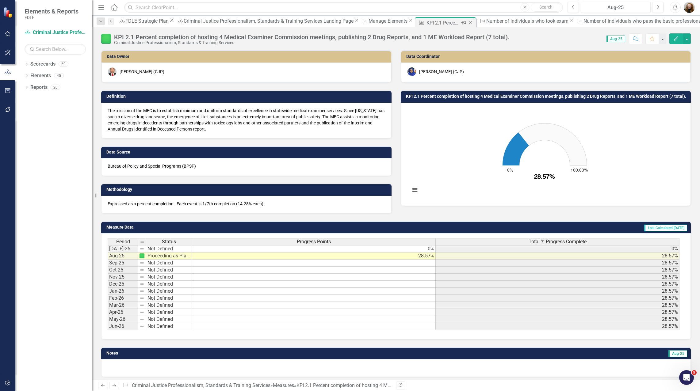
click at [467, 23] on icon "Close" at bounding box center [470, 22] width 6 height 5
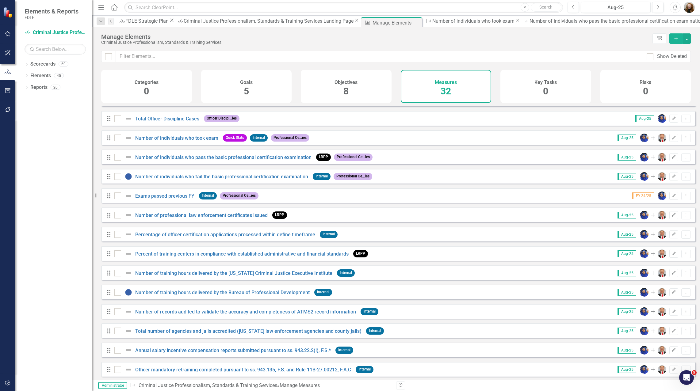
scroll to position [349, 0]
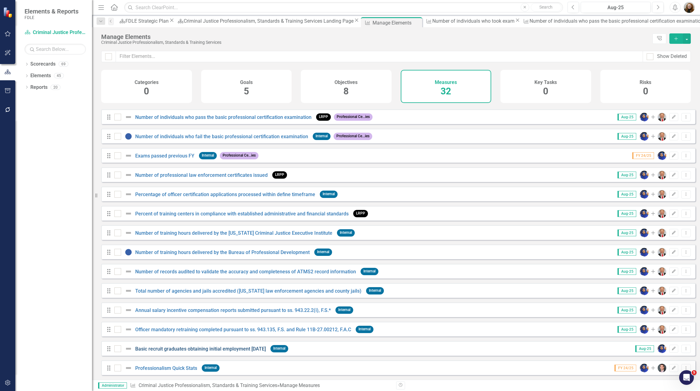
click at [192, 349] on link "Basic recruit graduates obtaining initial employment within one year" at bounding box center [200, 349] width 131 height 6
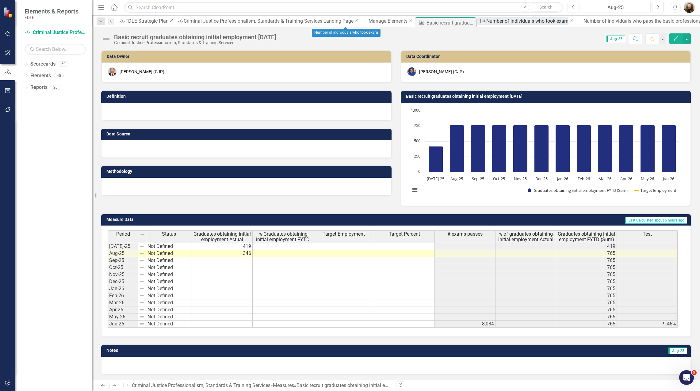
click at [486, 22] on div "Number of individuals who took exam" at bounding box center [527, 21] width 82 height 8
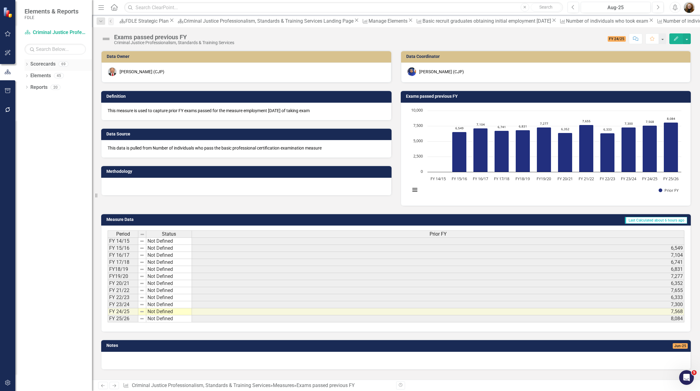
click at [26, 64] on icon "Dropdown" at bounding box center [27, 64] width 4 height 3
click at [23, 99] on icon "Dropdown" at bounding box center [20, 99] width 5 height 4
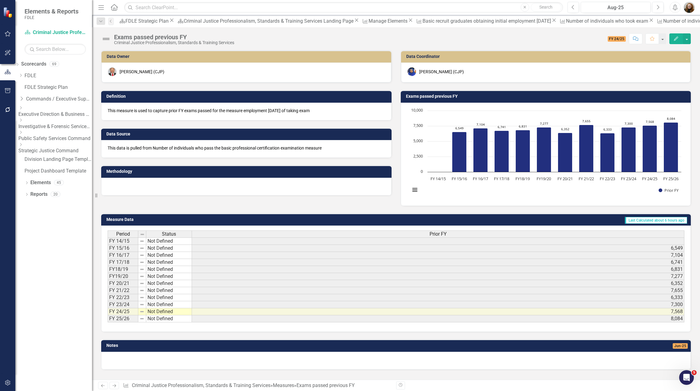
click at [23, 133] on icon "Dropdown" at bounding box center [20, 133] width 5 height 4
click at [53, 157] on link "Criminal Justice Information Services" at bounding box center [58, 154] width 67 height 7
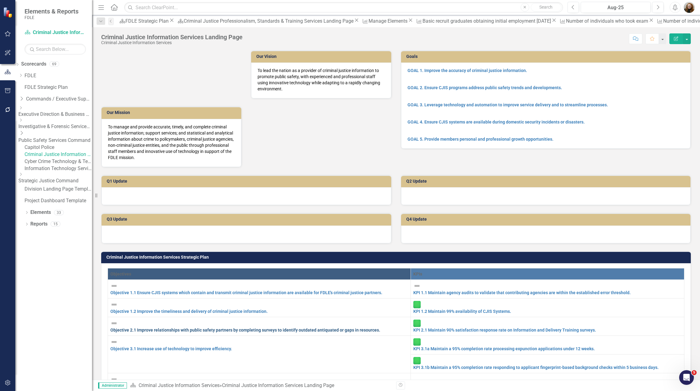
click at [214, 328] on link "Objective 2.1 Improve relationships with public safety partners by completing s…" at bounding box center [245, 330] width 270 height 5
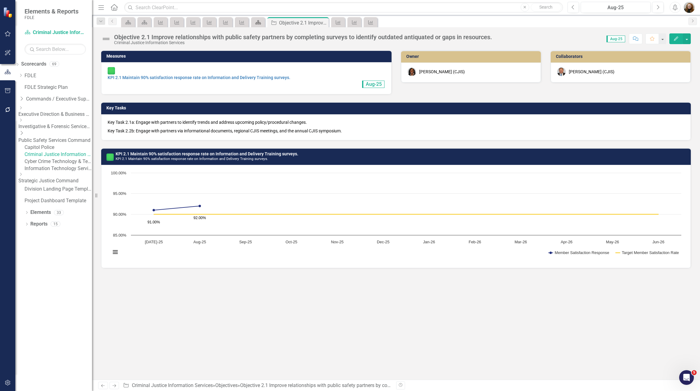
click at [256, 23] on icon at bounding box center [258, 22] width 6 height 4
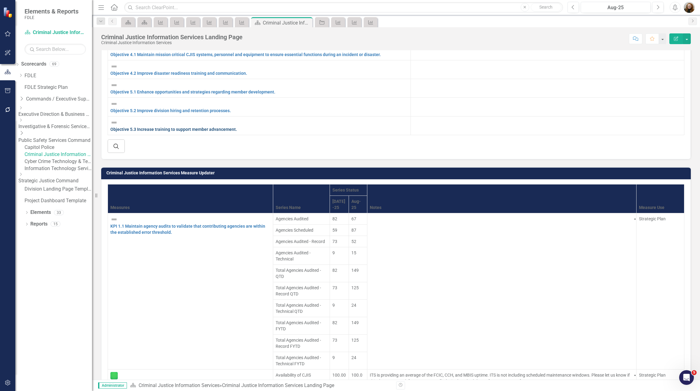
scroll to position [276, 0]
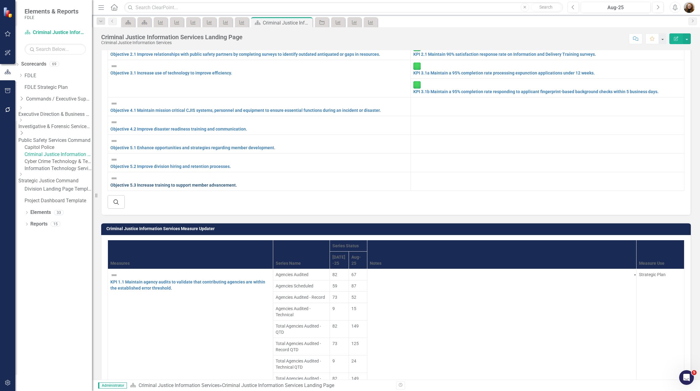
click at [165, 183] on link "Objective 5.3 Increase training to support member advancement." at bounding box center [173, 185] width 127 height 5
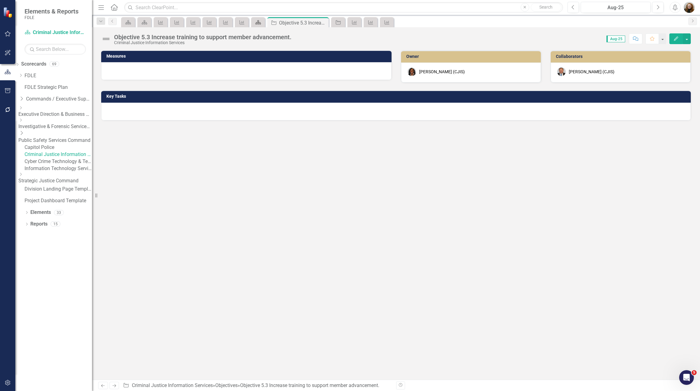
click at [257, 21] on icon "Scorecard" at bounding box center [258, 22] width 6 height 5
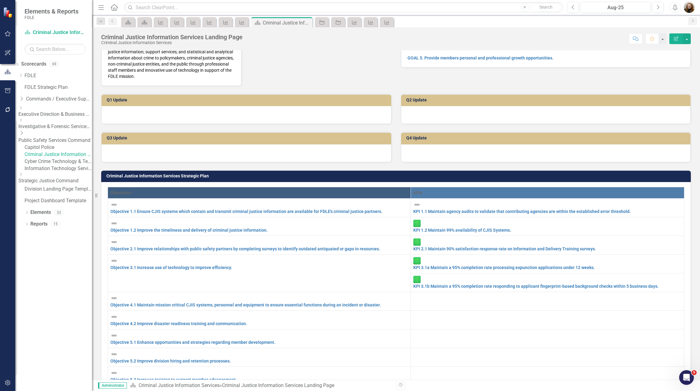
scroll to position [184, 0]
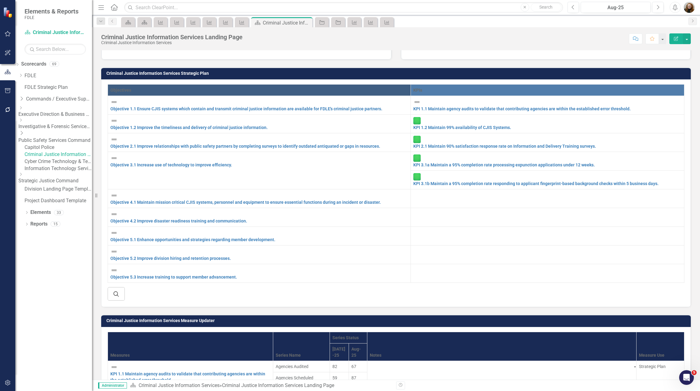
click at [148, 245] on td "Objective 5.2 Improve division hiring and retention processes. Link Map View Li…" at bounding box center [259, 254] width 303 height 19
click at [148, 256] on link "Objective 5.2 Improve division hiring and retention processes." at bounding box center [170, 258] width 120 height 5
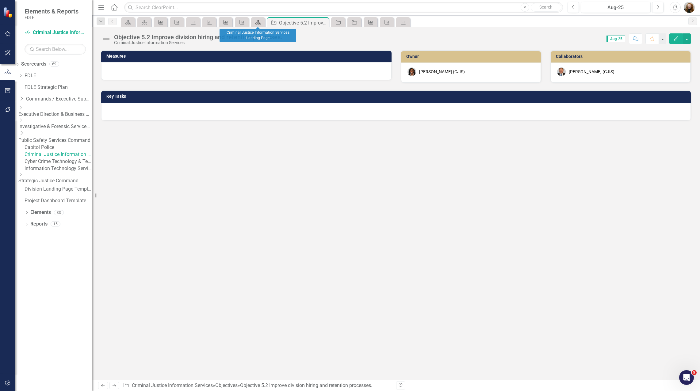
click at [261, 22] on icon "Scorecard" at bounding box center [258, 22] width 6 height 5
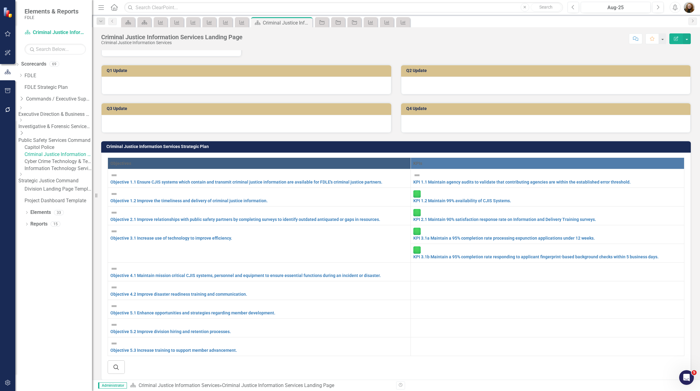
scroll to position [123, 0]
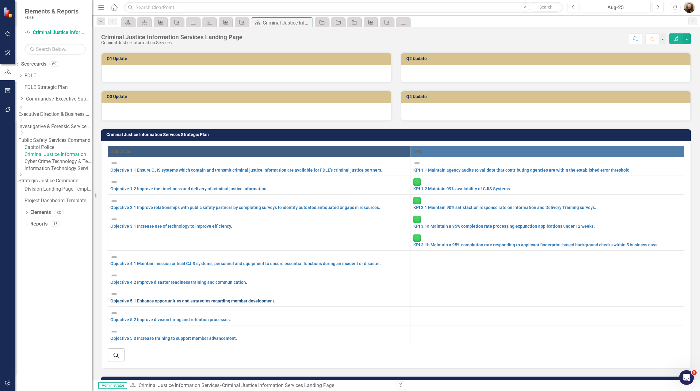
click at [155, 299] on link "Objective 5.1 Enhance opportunities and strategies regarding member development." at bounding box center [192, 301] width 165 height 5
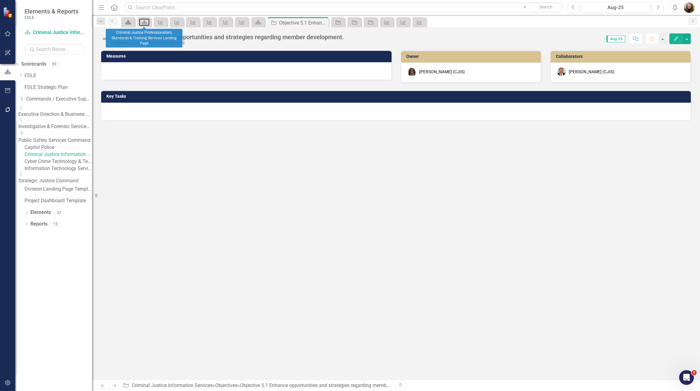
drag, startPoint x: 144, startPoint y: 23, endPoint x: 127, endPoint y: 23, distance: 17.5
click at [144, 23] on icon "Scorecard" at bounding box center [144, 22] width 6 height 5
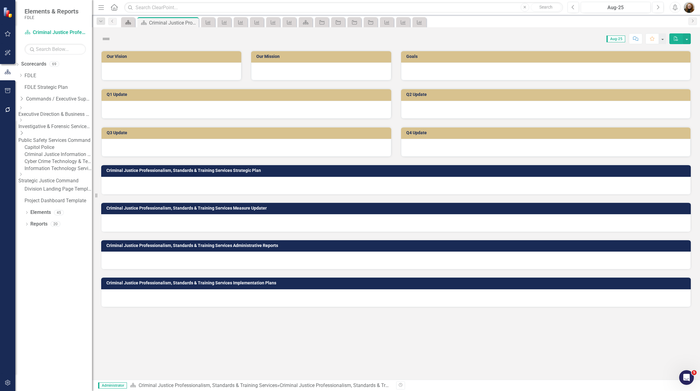
click at [131, 22] on icon "Scorecard" at bounding box center [128, 22] width 6 height 5
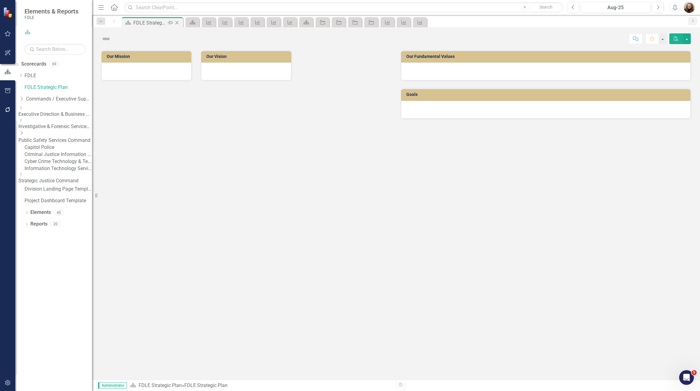
click at [131, 22] on div "Scorecard FDLE Strategic Plan Pin Close" at bounding box center [152, 23] width 58 height 8
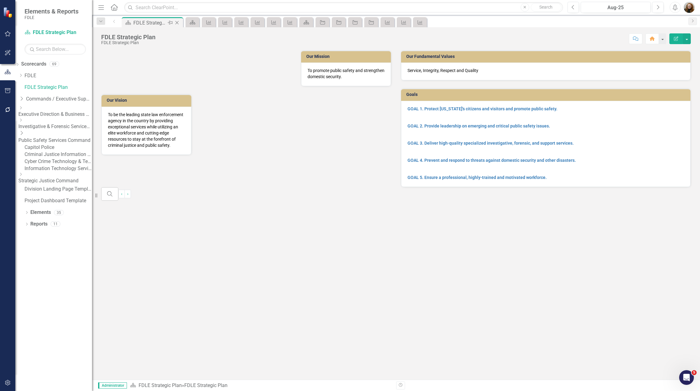
click at [177, 24] on icon "Close" at bounding box center [177, 22] width 6 height 5
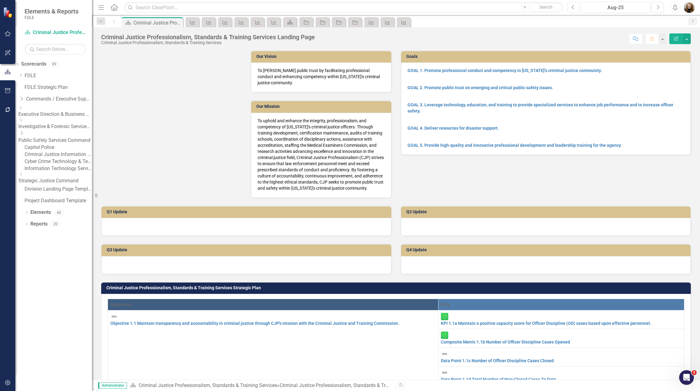
click at [0, 0] on icon "Close" at bounding box center [0, 0] width 0 height 0
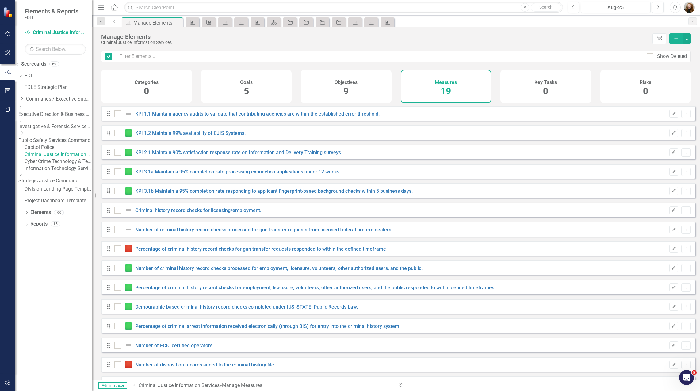
click at [0, 0] on icon "Close" at bounding box center [0, 0] width 0 height 0
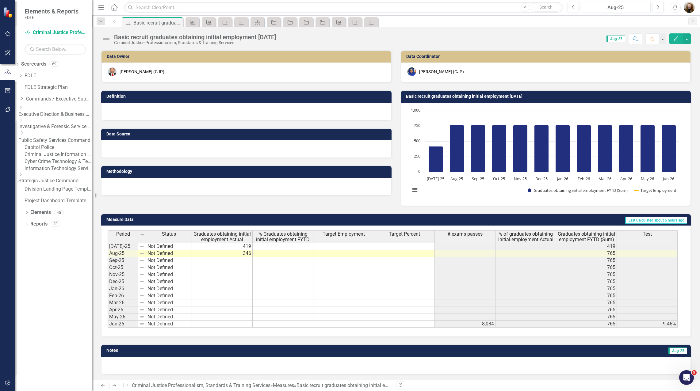
click at [0, 0] on icon "Close" at bounding box center [0, 0] width 0 height 0
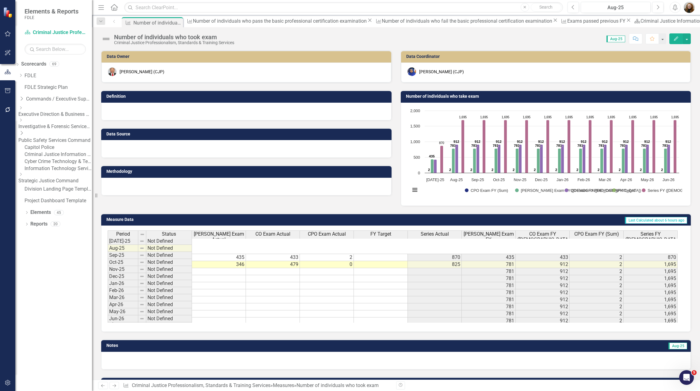
click at [0, 0] on icon "Close" at bounding box center [0, 0] width 0 height 0
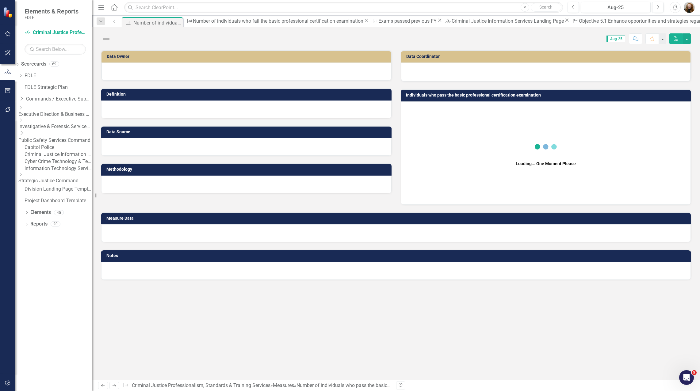
click at [0, 0] on icon "Close" at bounding box center [0, 0] width 0 height 0
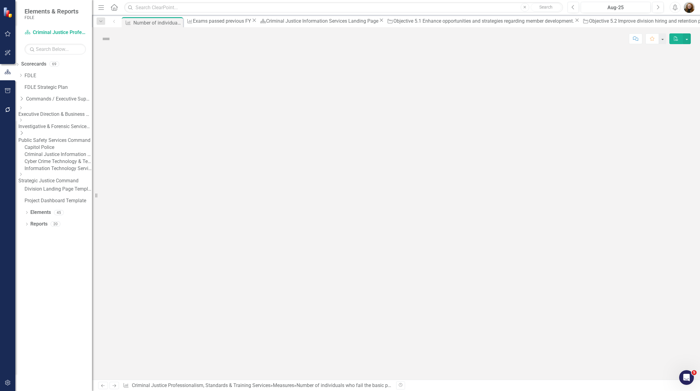
click at [0, 0] on icon "Close" at bounding box center [0, 0] width 0 height 0
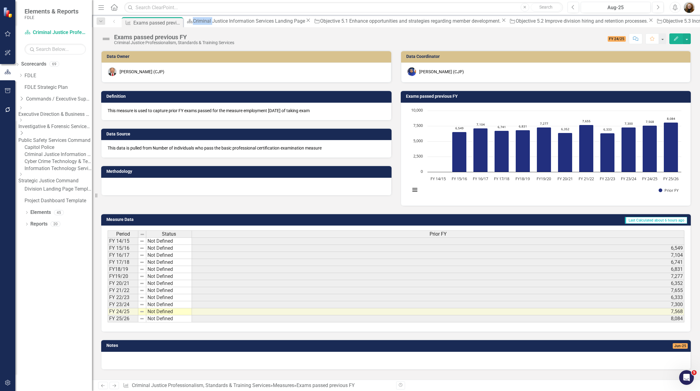
click at [0, 0] on icon "Close" at bounding box center [0, 0] width 0 height 0
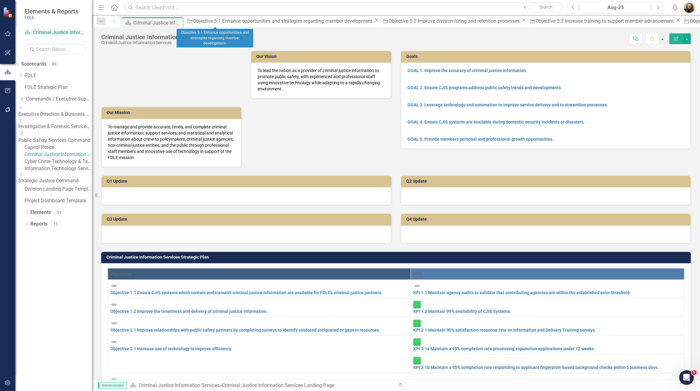
click at [373, 22] on icon "Close" at bounding box center [376, 20] width 6 height 5
click at [326, 22] on icon at bounding box center [327, 20] width 3 height 3
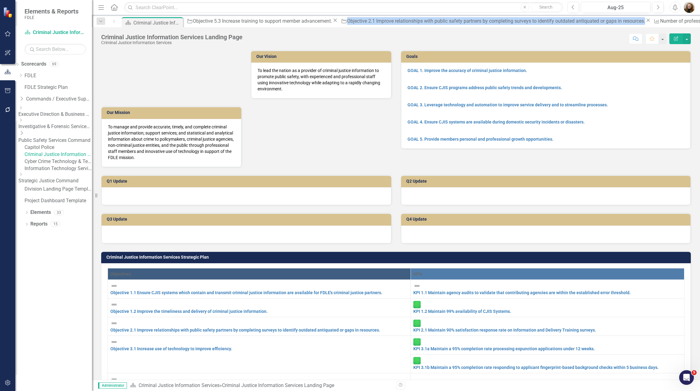
click at [333, 22] on icon at bounding box center [334, 20] width 3 height 3
click at [492, 22] on icon at bounding box center [493, 20] width 3 height 3
click at [323, 22] on icon at bounding box center [324, 20] width 3 height 3
click at [369, 22] on icon at bounding box center [370, 20] width 3 height 3
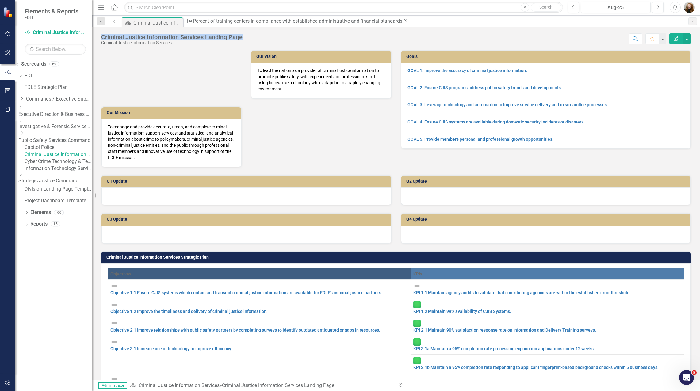
click at [404, 22] on icon at bounding box center [405, 20] width 3 height 3
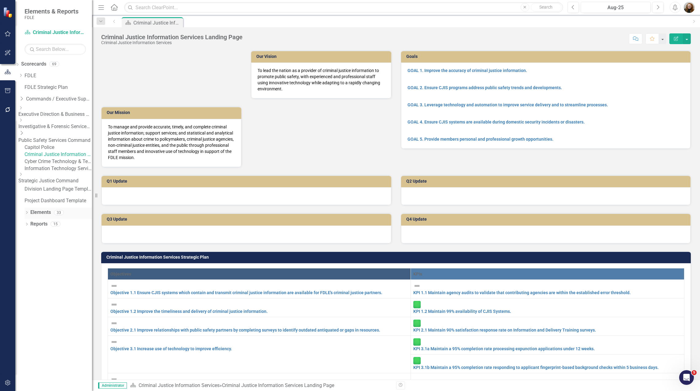
click at [26, 215] on icon "Dropdown" at bounding box center [27, 212] width 4 height 3
click at [50, 251] on link "Measure Measures" at bounding box center [39, 247] width 30 height 7
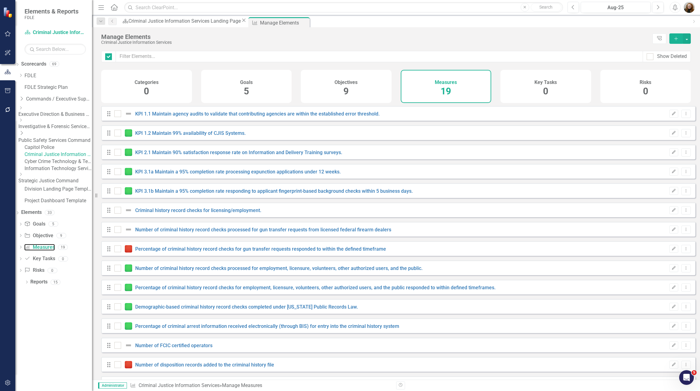
checkbox input "false"
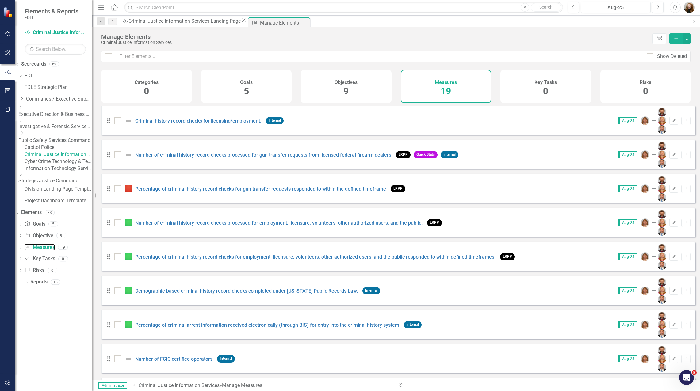
scroll to position [98, 0]
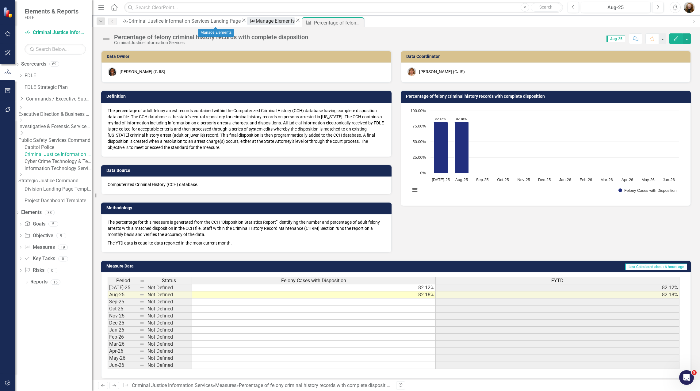
click at [256, 23] on div "Manage Elements" at bounding box center [275, 21] width 39 height 8
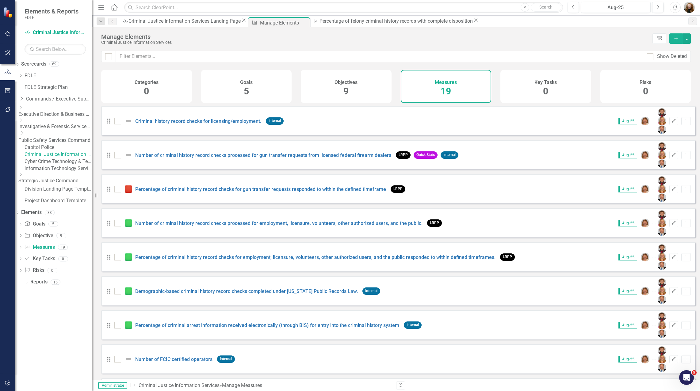
scroll to position [98, 0]
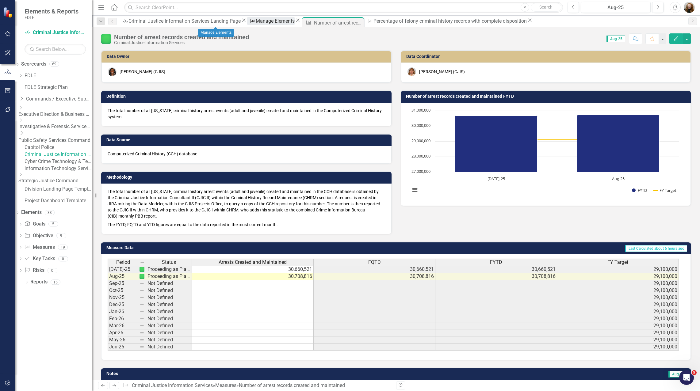
click at [256, 23] on div "Manage Elements" at bounding box center [275, 21] width 39 height 8
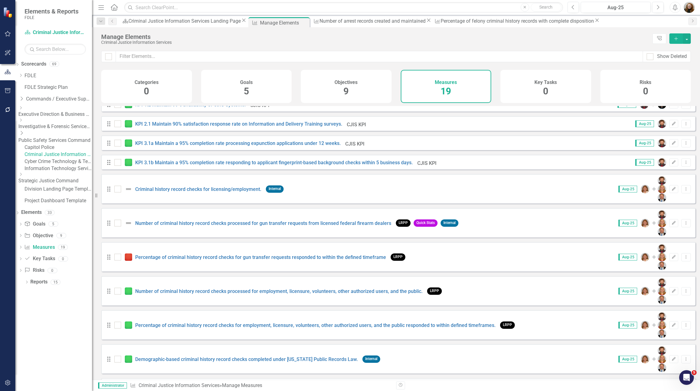
scroll to position [98, 0]
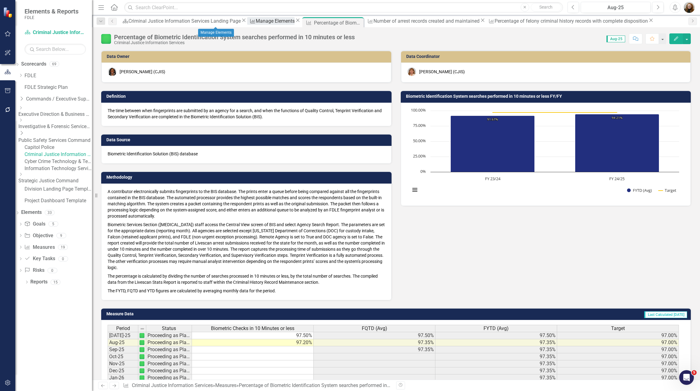
click at [256, 21] on div "Manage Elements" at bounding box center [275, 21] width 39 height 8
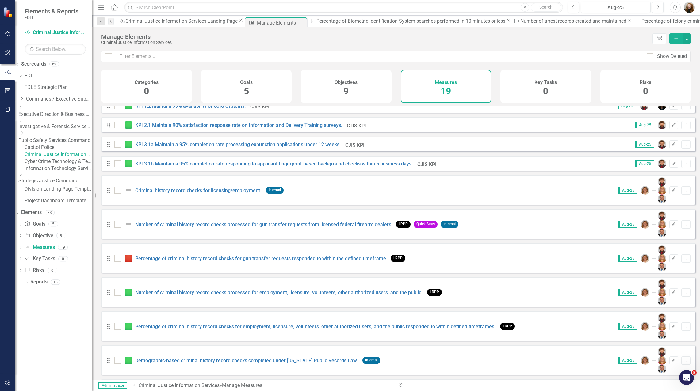
scroll to position [98, 0]
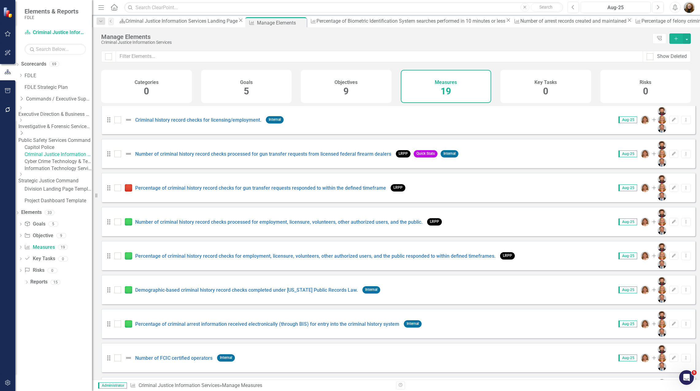
click at [163, 389] on link "Number of disposition records added to the criminal history file" at bounding box center [204, 392] width 139 height 6
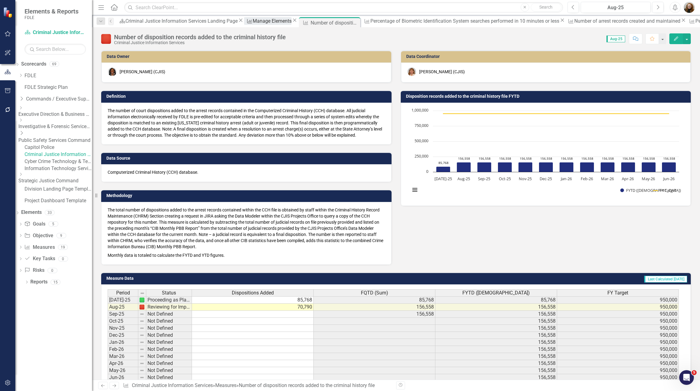
click at [253, 24] on div "Manage Elements" at bounding box center [272, 21] width 39 height 8
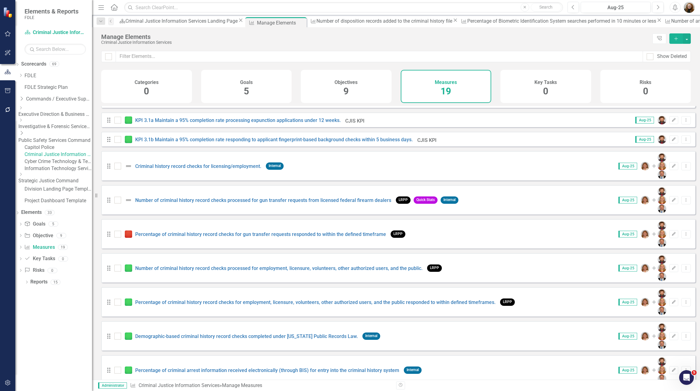
scroll to position [61, 0]
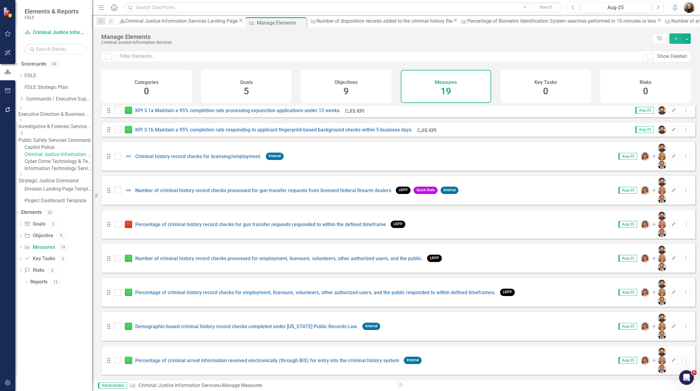
click at [169, 391] on link "Number of FCIC certified operators" at bounding box center [173, 395] width 77 height 6
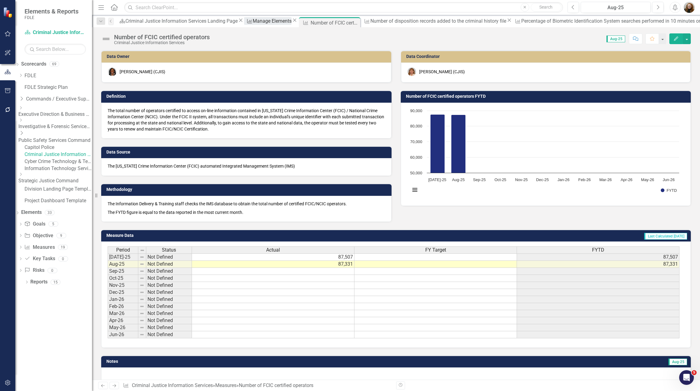
click at [253, 24] on div "Manage Elements" at bounding box center [272, 21] width 39 height 8
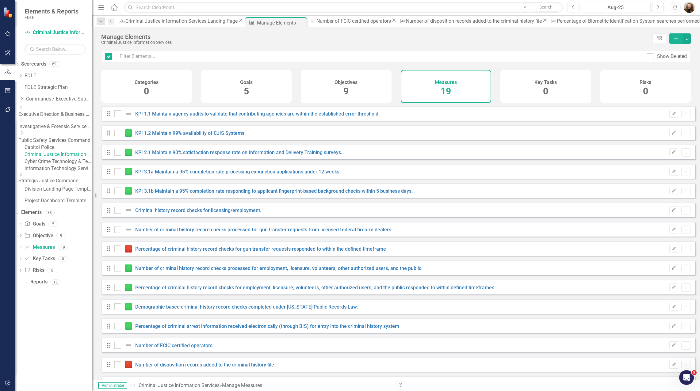
checkbox input "false"
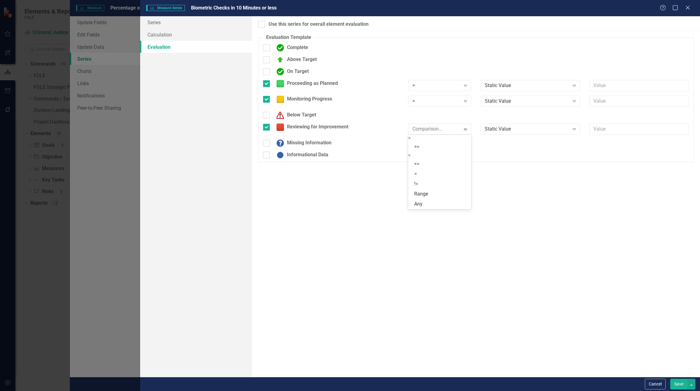
click at [431, 159] on div "<" at bounding box center [439, 155] width 63 height 7
click at [435, 99] on div "> Expand" at bounding box center [439, 101] width 63 height 11
click at [429, 84] on div ">" at bounding box center [436, 85] width 48 height 7
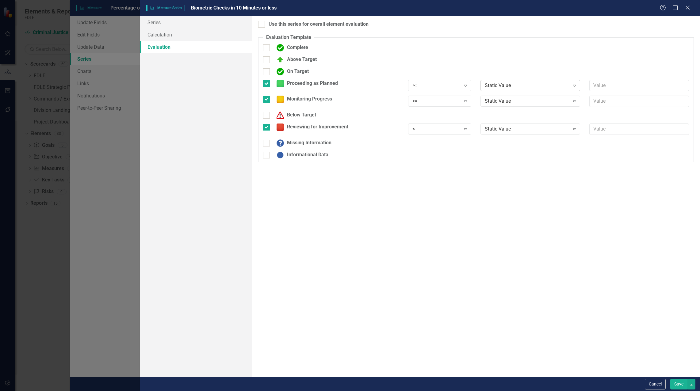
click at [505, 85] on div "Static Value" at bounding box center [527, 85] width 84 height 7
click at [501, 100] on div "Static Value" at bounding box center [527, 101] width 84 height 7
click at [497, 127] on div "Static Value" at bounding box center [527, 129] width 84 height 7
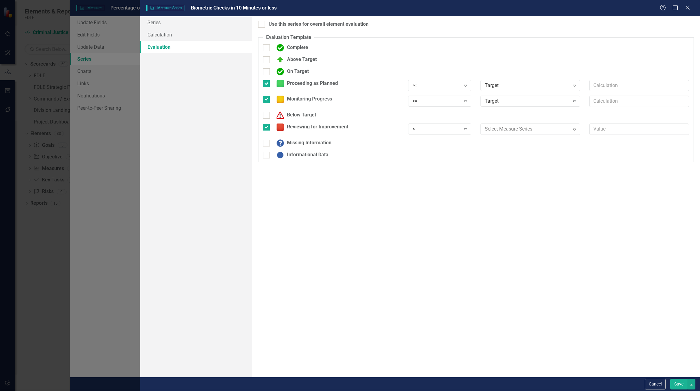
click at [607, 91] on div at bounding box center [638, 88] width 109 height 16
click at [616, 108] on div at bounding box center [638, 104] width 109 height 16
click at [617, 105] on input "text" at bounding box center [639, 101] width 100 height 11
type input "*.90"
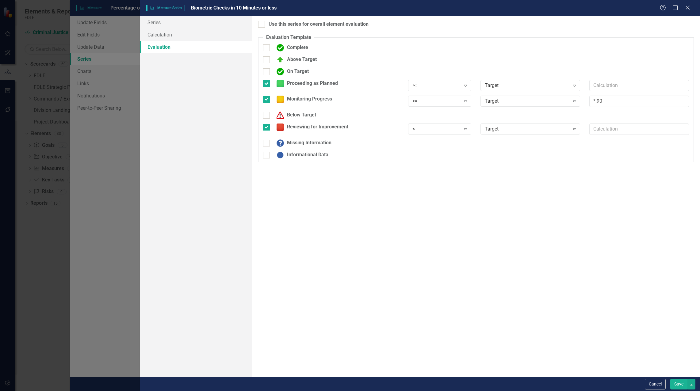
click at [685, 387] on button "Save" at bounding box center [678, 384] width 17 height 11
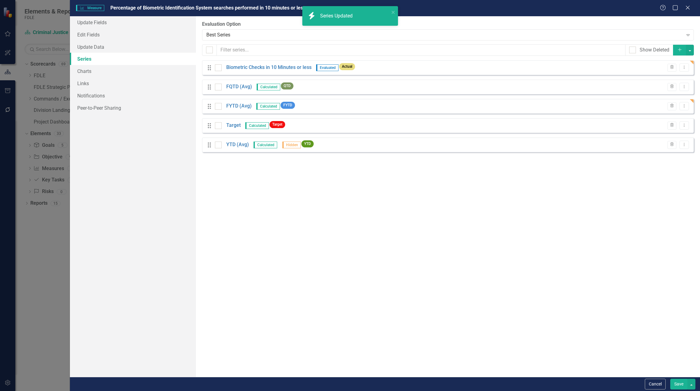
click at [673, 387] on button "Save" at bounding box center [678, 384] width 17 height 11
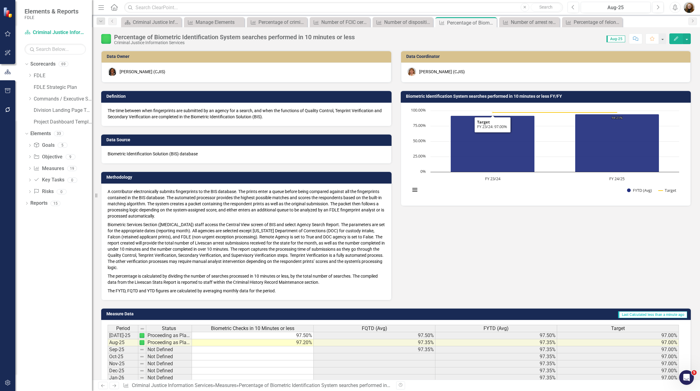
click at [531, 97] on h3 "Biometric Identification System searches performed in 10 minutes or less FY/FY" at bounding box center [547, 96] width 282 height 5
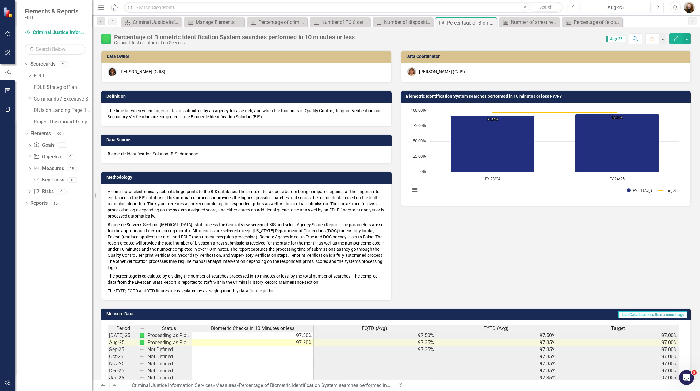
click at [531, 97] on h3 "Biometric Identification System searches performed in 10 minutes or less FY/FY" at bounding box center [547, 96] width 282 height 5
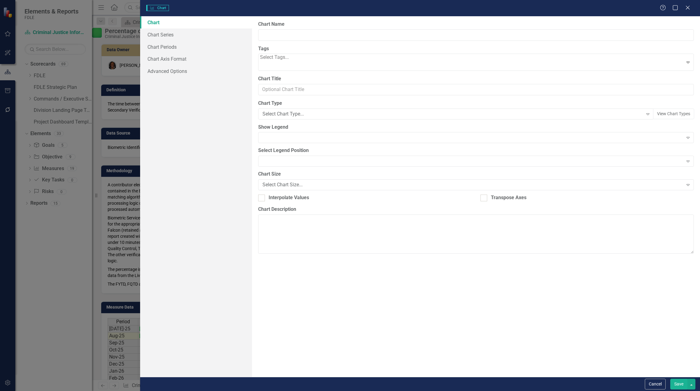
type input "Biometric Identification System searches performed in 10 minutes or less FY/FY"
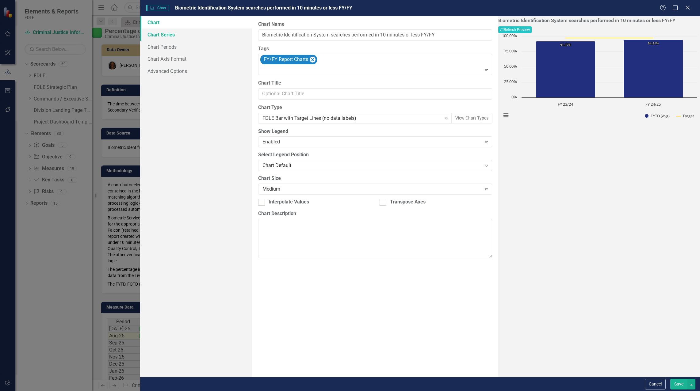
click at [162, 32] on link "Chart Series" at bounding box center [196, 35] width 112 height 12
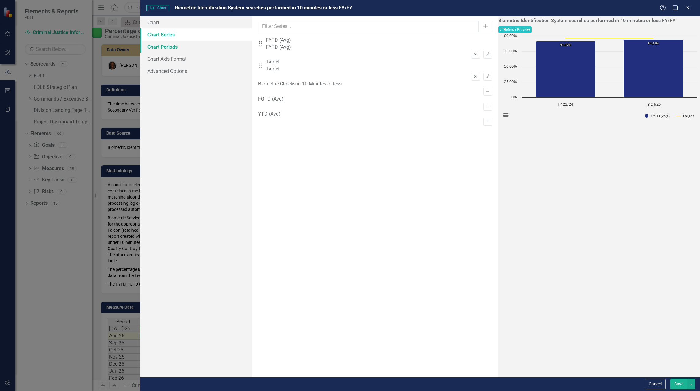
click at [184, 49] on link "Chart Periods" at bounding box center [196, 47] width 112 height 12
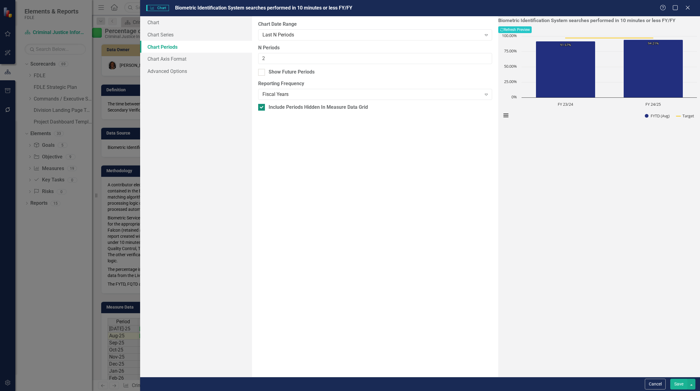
click at [261, 108] on input "Include Periods Hidden In Measure Data Grid" at bounding box center [260, 106] width 4 height 4
checkbox input "false"
click at [330, 32] on div "Last N Periods" at bounding box center [371, 34] width 219 height 7
click at [327, 391] on div "All Periods" at bounding box center [350, 394] width 700 height 7
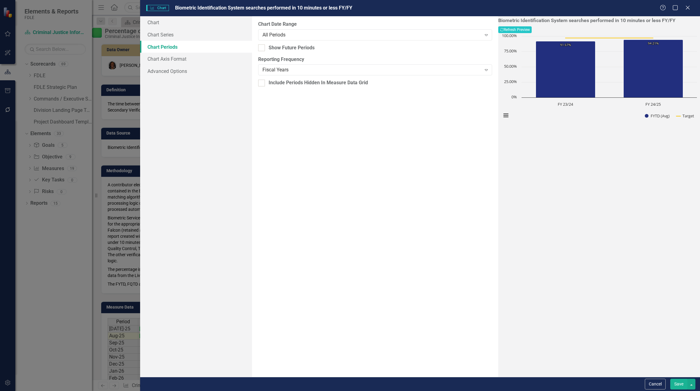
click at [675, 383] on button "Save" at bounding box center [678, 384] width 17 height 11
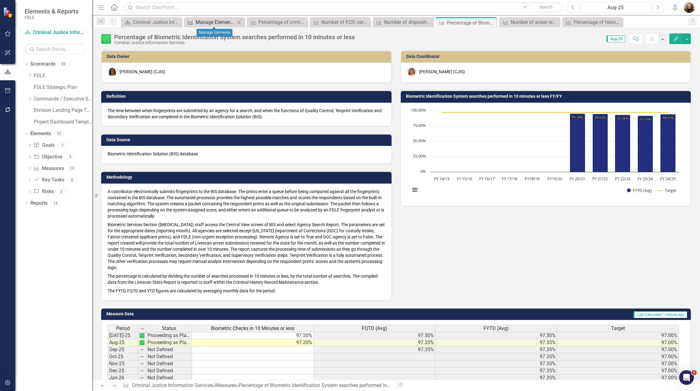
click at [222, 20] on div "Manage Elements" at bounding box center [216, 22] width 40 height 8
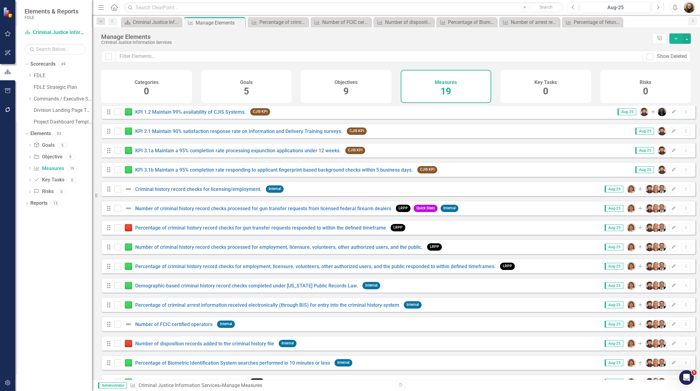
scroll to position [31, 0]
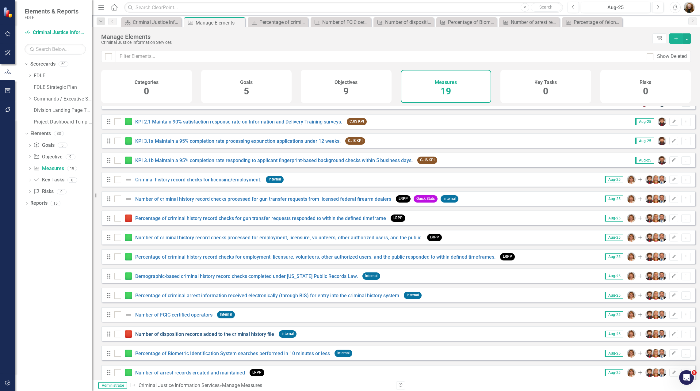
click at [205, 337] on link "Number of disposition records added to the criminal history file" at bounding box center [204, 334] width 139 height 6
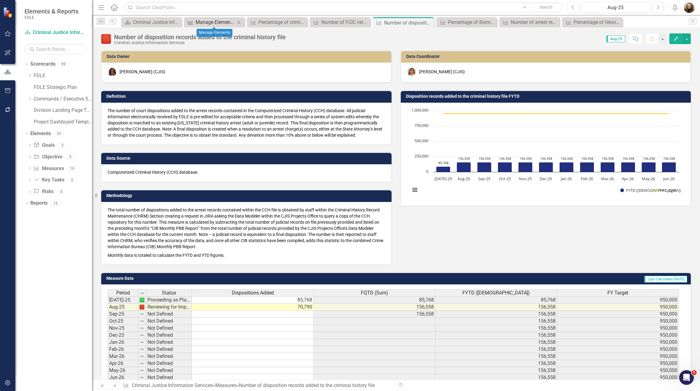
click at [211, 24] on div "Manage Elements" at bounding box center [216, 22] width 40 height 8
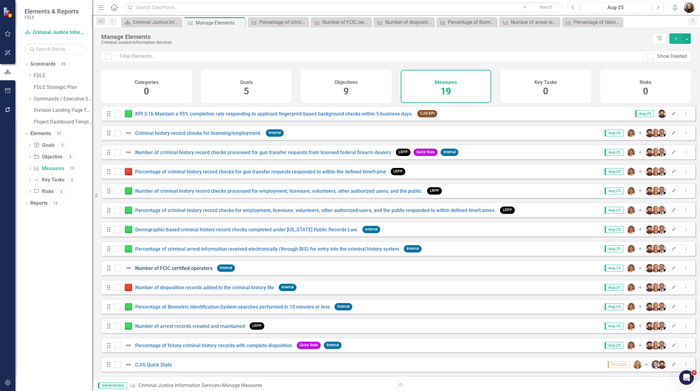
scroll to position [67, 0]
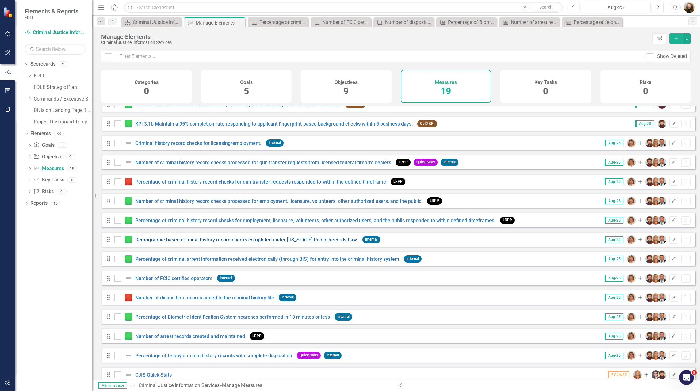
click at [225, 242] on link "Demographic-based criminal history record checks completed under Florida Public…" at bounding box center [246, 240] width 223 height 6
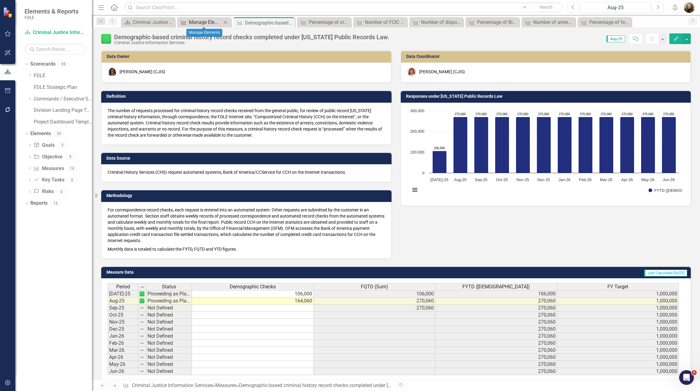
click at [204, 20] on div "Manage Elements" at bounding box center [205, 22] width 33 height 8
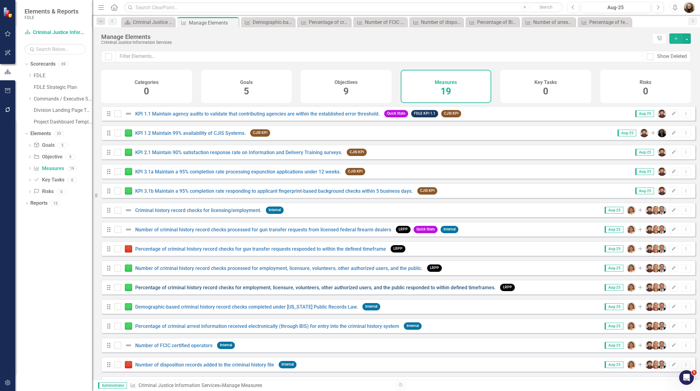
click at [166, 291] on link "Percentage of criminal history record checks for employment, licensure, volunte…" at bounding box center [315, 288] width 360 height 6
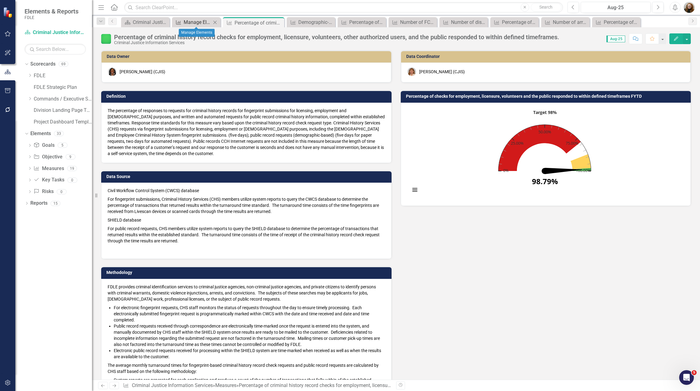
click at [186, 22] on div "Manage Elements" at bounding box center [198, 22] width 28 height 8
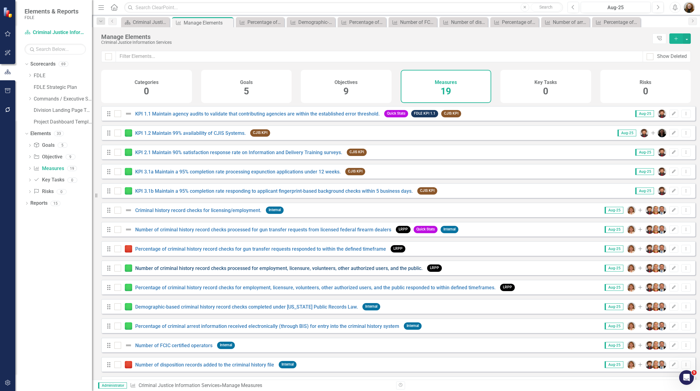
click at [159, 271] on link "Number of criminal history record checks processed for employment, licensure, v…" at bounding box center [278, 268] width 287 height 6
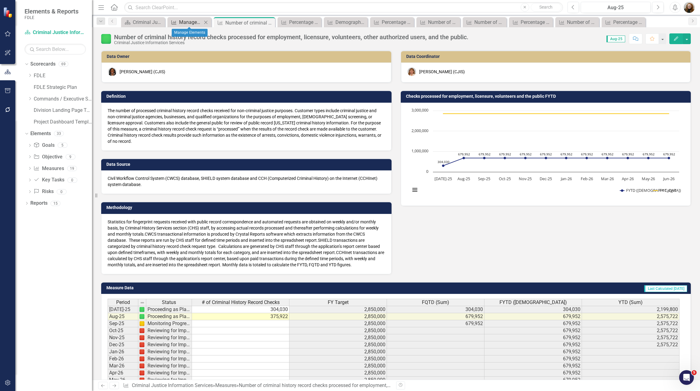
click at [185, 22] on div "Manage Elements" at bounding box center [190, 22] width 23 height 8
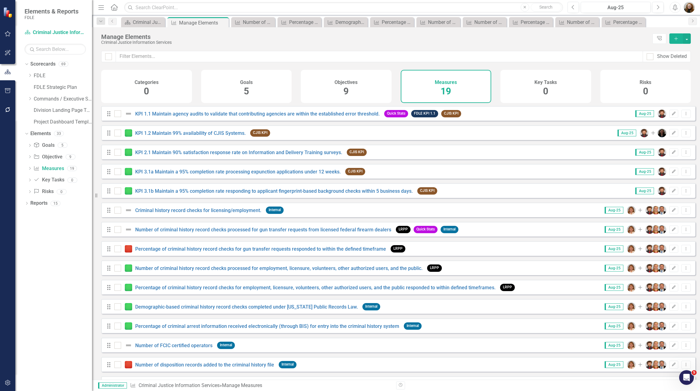
click at [173, 254] on div "Drag Percentage of criminal history record checks for gun transfer requests res…" at bounding box center [257, 248] width 302 height 11
click at [172, 252] on link "Percentage of criminal history record checks for gun transfer requests responde…" at bounding box center [260, 249] width 251 height 6
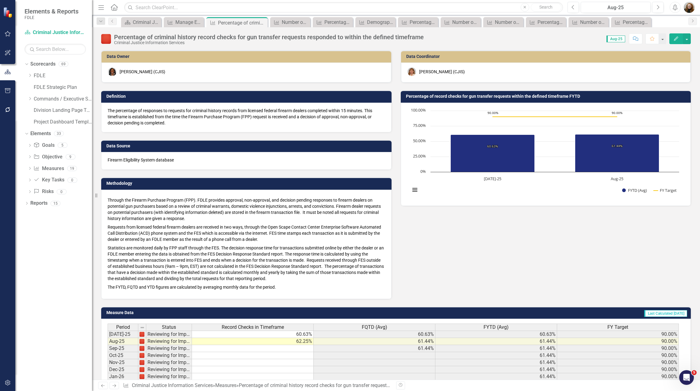
click at [455, 96] on h3 "Percentage of record checks for gun transfer requests within the defined timefr…" at bounding box center [547, 96] width 282 height 5
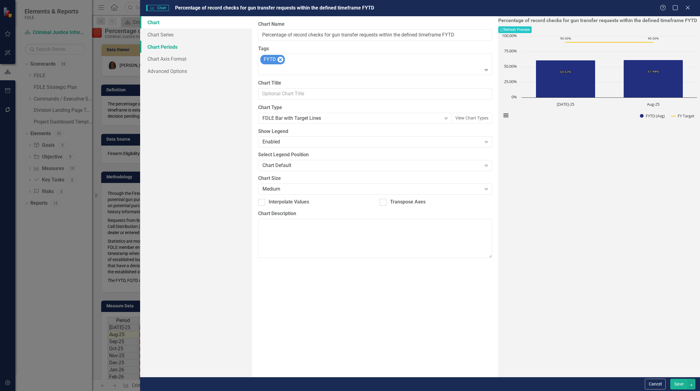
click at [167, 46] on link "Chart Periods" at bounding box center [196, 47] width 112 height 12
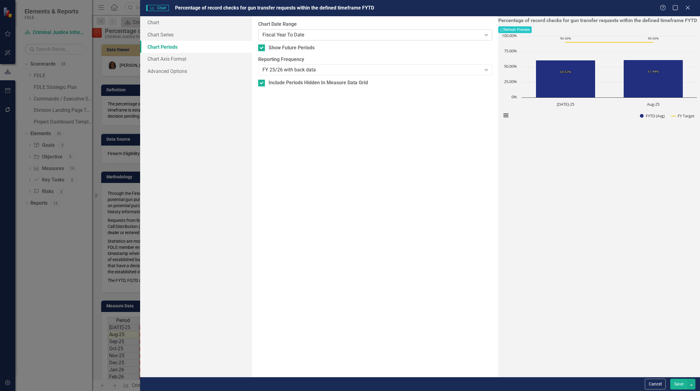
click at [283, 37] on div "Fiscal Year To Date" at bounding box center [371, 34] width 219 height 7
click at [679, 382] on button "Save" at bounding box center [678, 384] width 17 height 11
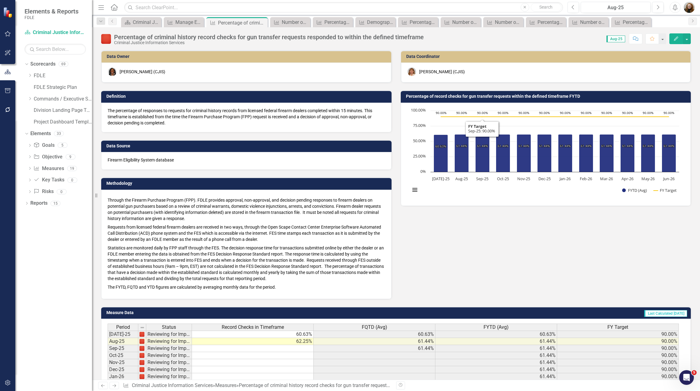
click at [475, 104] on div "Chart Combination chart with 2 data series. Percentage of record checks for gun…" at bounding box center [546, 154] width 290 height 103
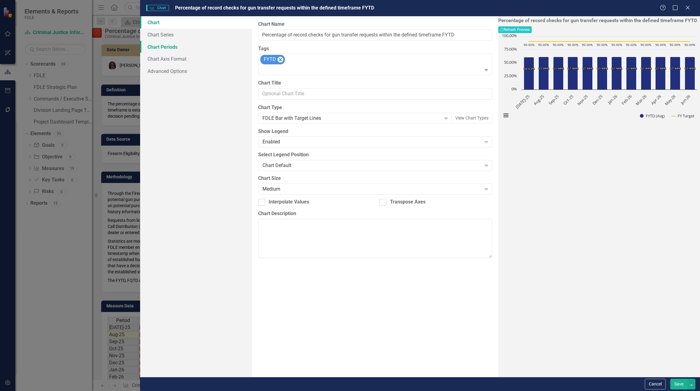
click at [160, 46] on link "Chart Periods" at bounding box center [196, 47] width 112 height 12
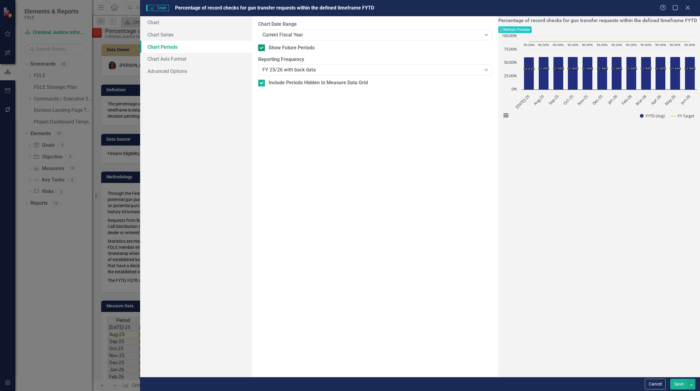
click at [261, 49] on div at bounding box center [261, 47] width 7 height 7
click at [261, 48] on input "Show Future Periods" at bounding box center [260, 46] width 4 height 4
checkbox input "false"
click at [675, 388] on button "Save" at bounding box center [678, 384] width 17 height 11
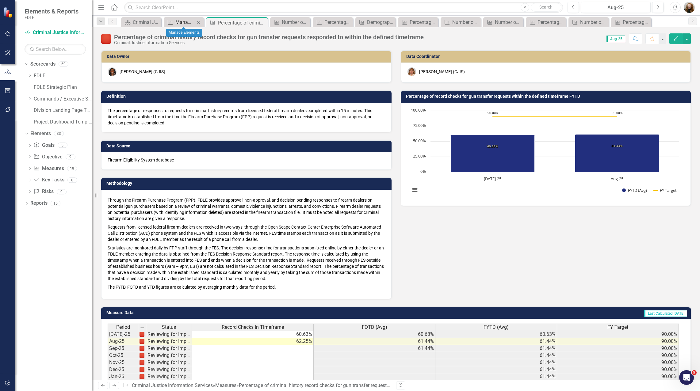
click at [184, 23] on div "Manage Elements" at bounding box center [184, 22] width 19 height 8
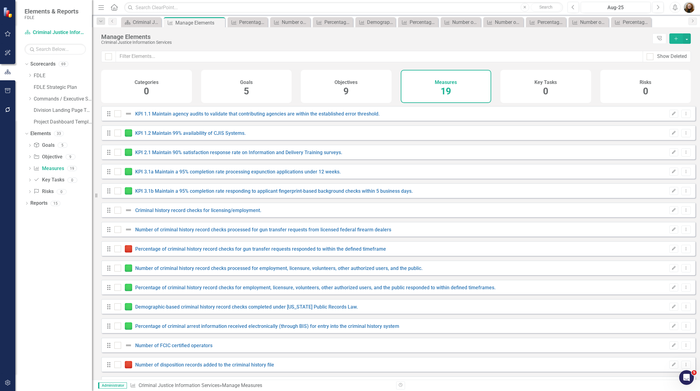
checkbox input "false"
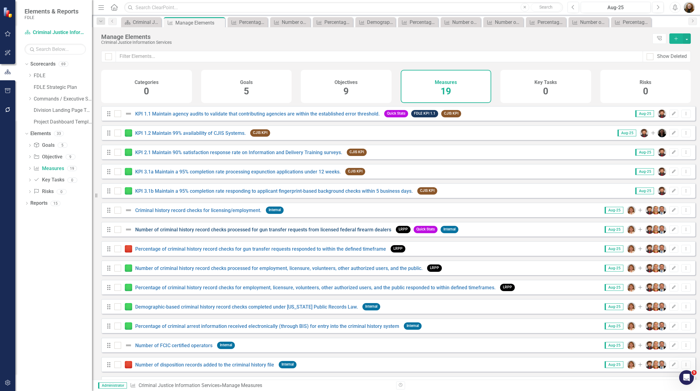
click at [166, 233] on link "Number of criminal history record checks processed for gun transfer requests fr…" at bounding box center [263, 230] width 256 height 6
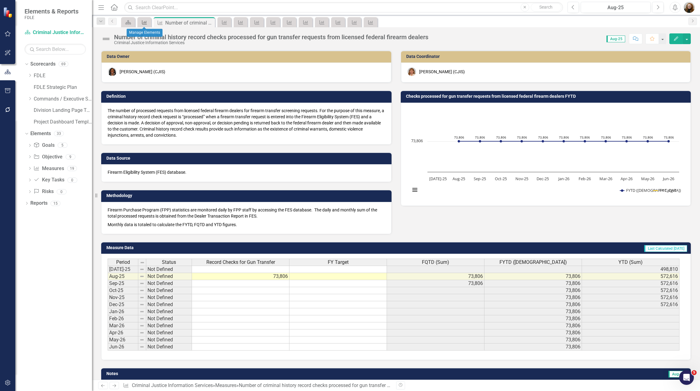
click at [144, 21] on icon "Measure" at bounding box center [144, 22] width 6 height 5
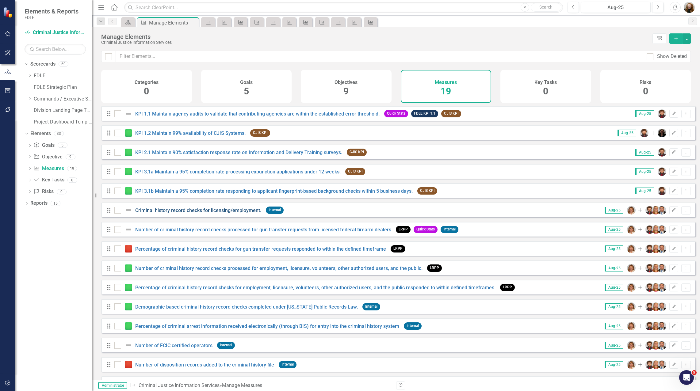
click at [152, 213] on link "Criminal history record checks for licensing/employment." at bounding box center [198, 210] width 126 height 6
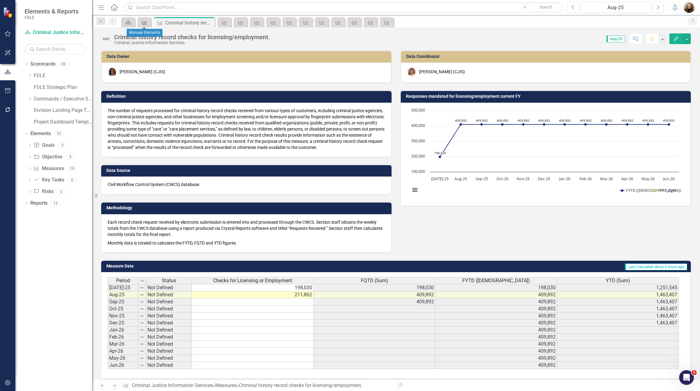
click at [141, 21] on div "Measure" at bounding box center [143, 22] width 9 height 8
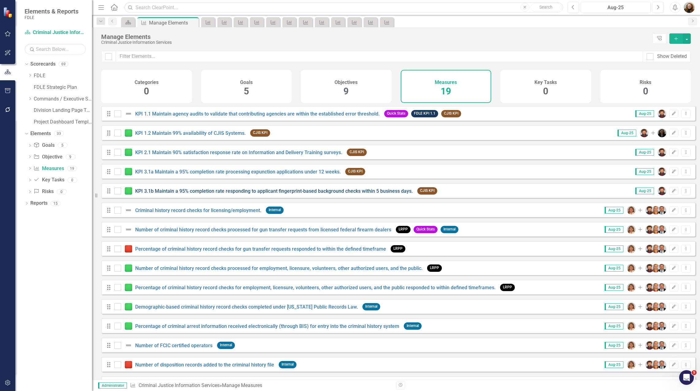
click at [171, 194] on link "KPI 3.1b Maintain a 95% completion rate responding to applicant fingerprint-bas…" at bounding box center [273, 191] width 277 height 6
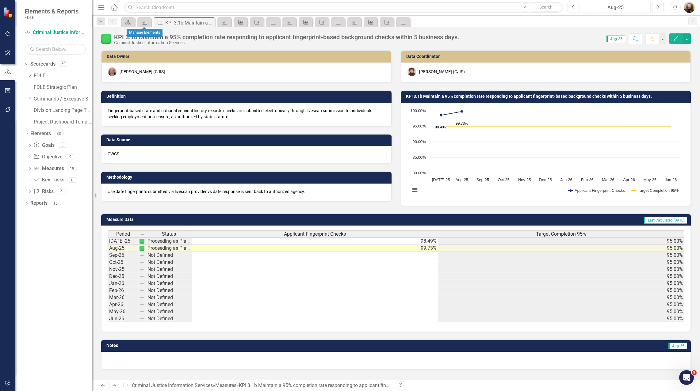
click at [144, 21] on icon "Measure" at bounding box center [144, 22] width 6 height 5
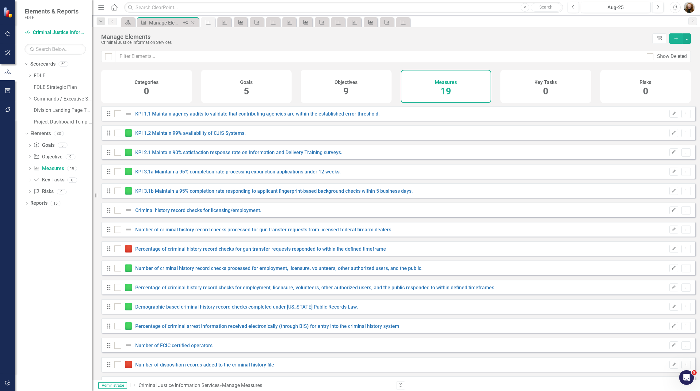
checkbox input "false"
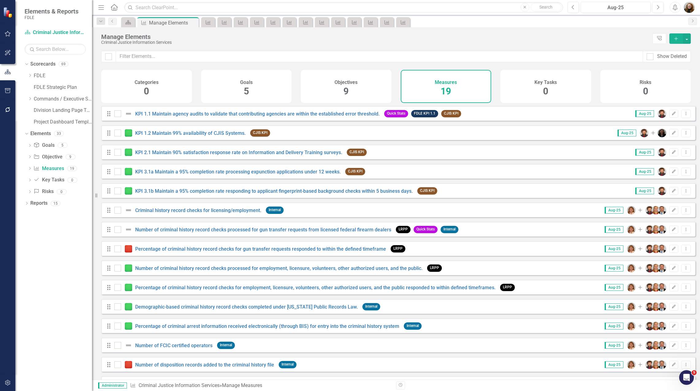
click at [165, 177] on div "Drag KPI 3.1a Maintain a 95% completion rate processing expunction applications…" at bounding box center [237, 171] width 262 height 11
click at [206, 175] on div "KPI 3.1a Maintain a 95% completion rate processing expunction applications unde…" at bounding box center [228, 171] width 228 height 7
click at [207, 175] on link "KPI 3.1a Maintain a 95% completion rate processing expunction applications unde…" at bounding box center [237, 172] width 205 height 6
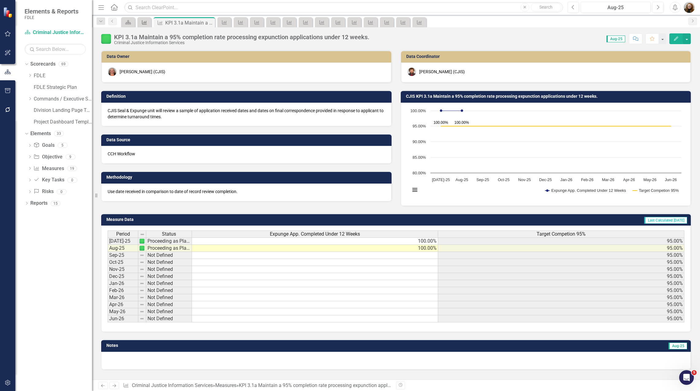
click at [146, 25] on icon "Measure" at bounding box center [144, 22] width 6 height 5
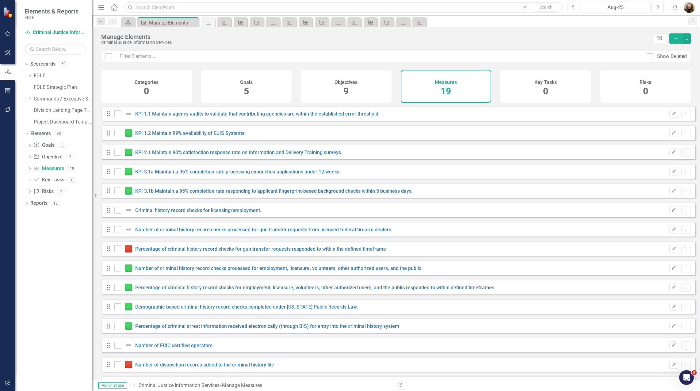
checkbox input "false"
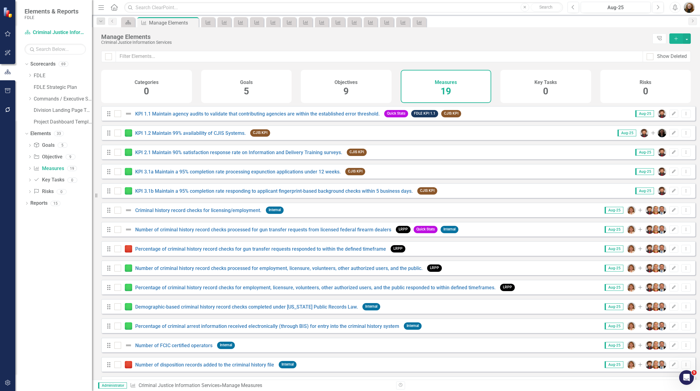
click at [186, 156] on div "KPI 2.1 Maintain 90% satisfaction response rate on Information and Delivery Tra…" at bounding box center [228, 152] width 229 height 7
click at [191, 155] on link "KPI 2.1 Maintain 90% satisfaction response rate on Information and Delivery Tra…" at bounding box center [238, 153] width 207 height 6
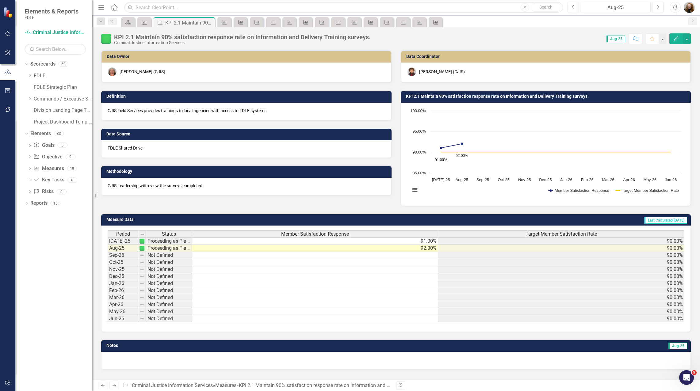
click at [142, 24] on icon "Measure" at bounding box center [144, 22] width 6 height 5
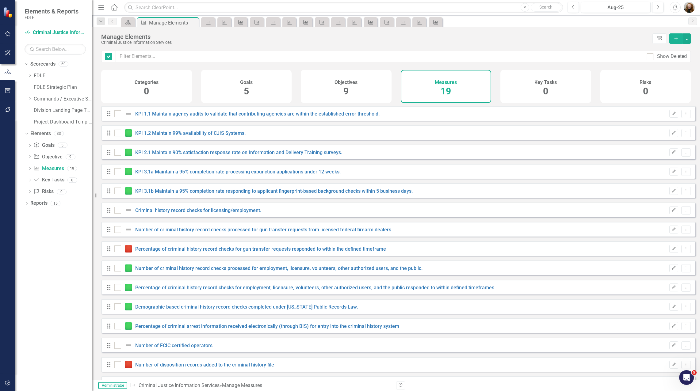
checkbox input "false"
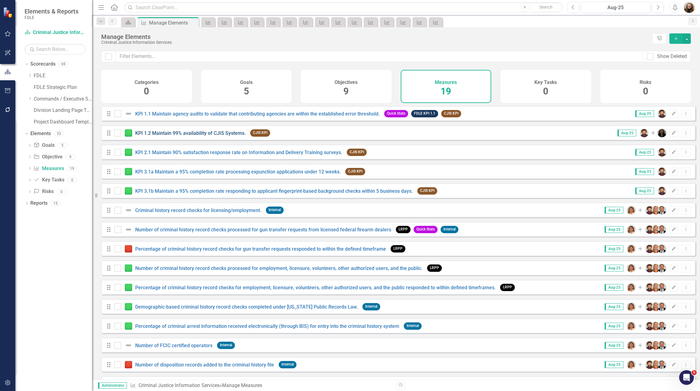
click at [169, 136] on link "KPI 1.2 Maintain 99% availability of CJIS Systems." at bounding box center [190, 133] width 110 height 6
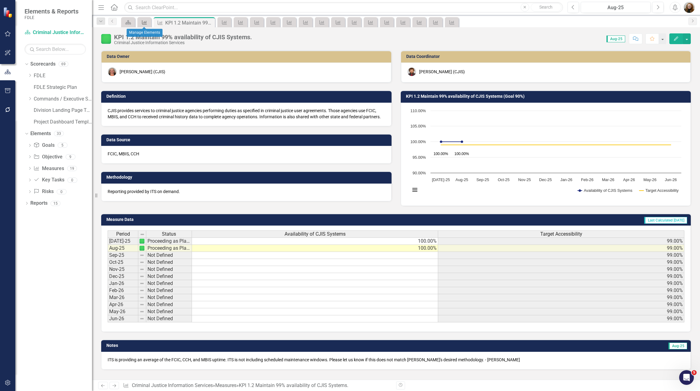
click at [143, 24] on icon "Measure" at bounding box center [144, 22] width 6 height 5
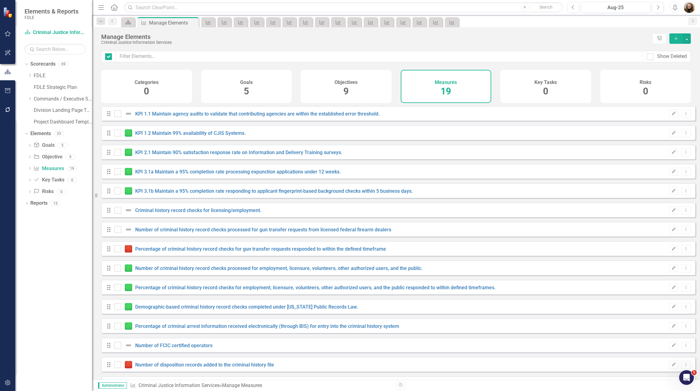
checkbox input "false"
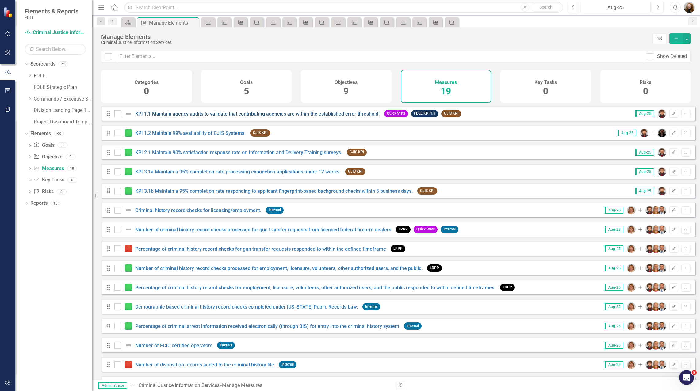
click at [164, 117] on link "KPI 1.1 Maintain agency audits to validate that contributing agencies are withi…" at bounding box center [257, 114] width 244 height 6
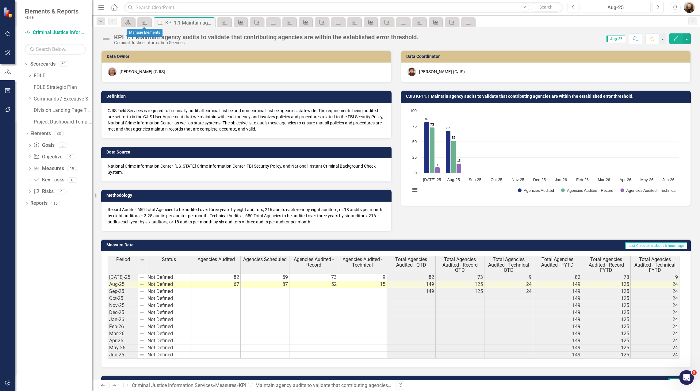
click at [147, 22] on icon "Measure" at bounding box center [144, 22] width 6 height 5
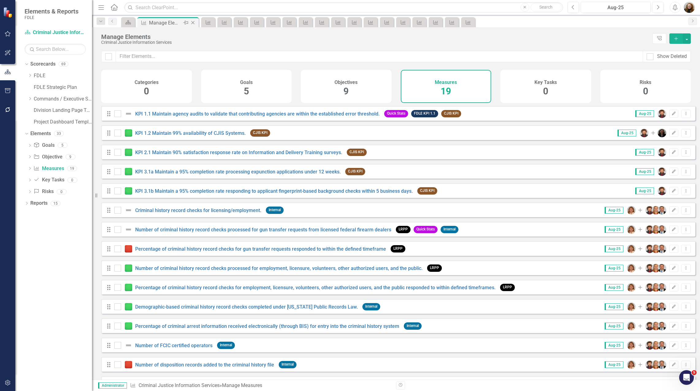
click at [192, 23] on icon "Close" at bounding box center [193, 22] width 6 height 5
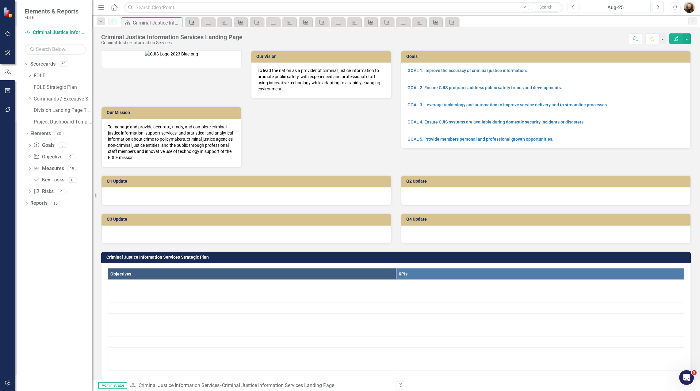
click at [195, 23] on icon "Measure" at bounding box center [192, 22] width 6 height 5
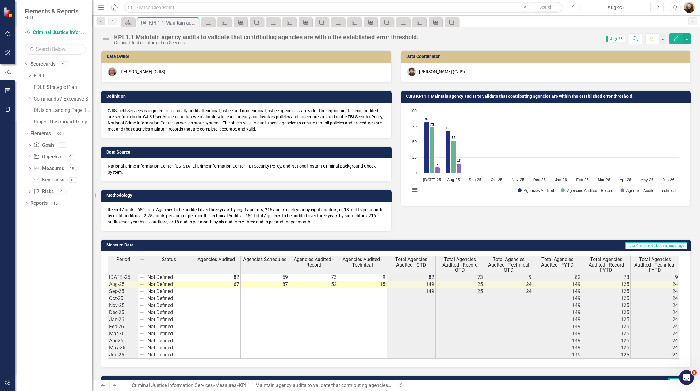
click at [0, 0] on icon "Close" at bounding box center [0, 0] width 0 height 0
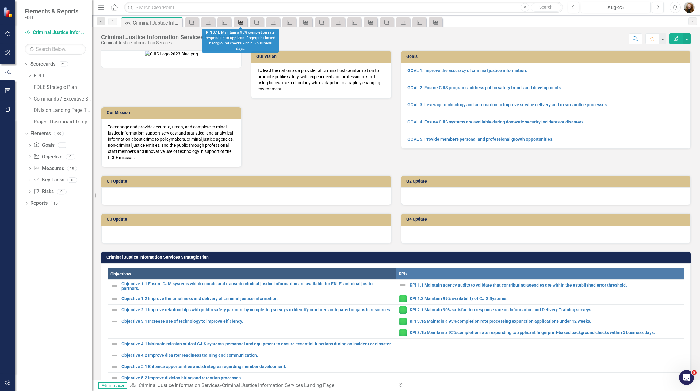
click at [240, 22] on icon "Measure" at bounding box center [241, 22] width 6 height 5
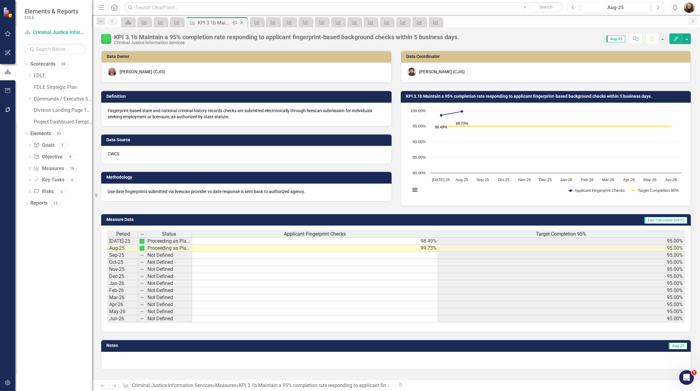
click at [242, 22] on icon "Close" at bounding box center [241, 22] width 6 height 5
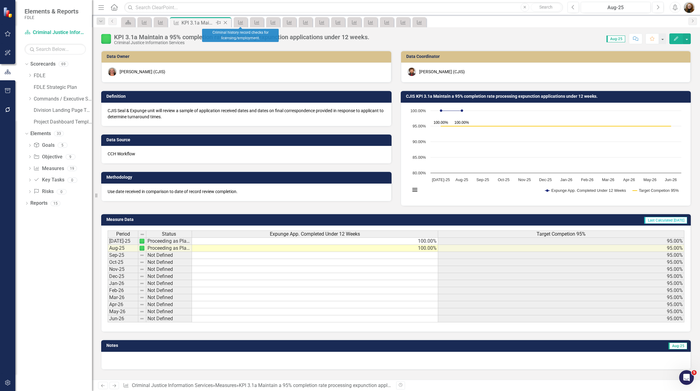
click at [225, 23] on icon "Close" at bounding box center [225, 22] width 6 height 5
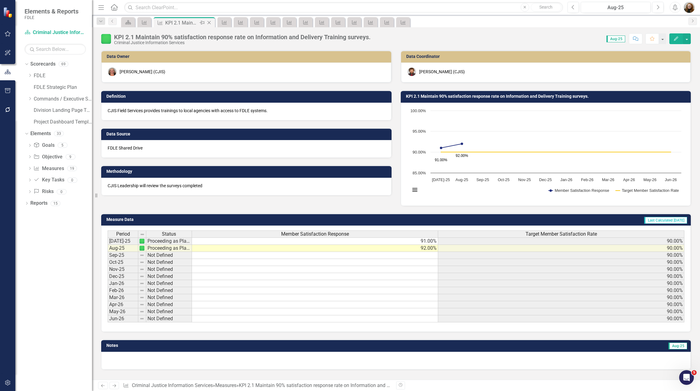
click at [212, 23] on icon "Close" at bounding box center [209, 22] width 6 height 5
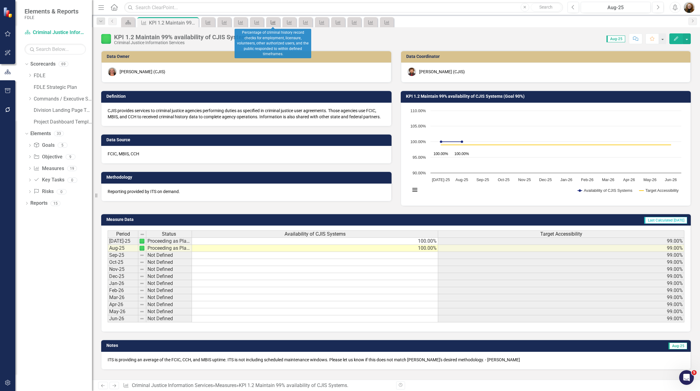
click at [275, 21] on icon "Measure" at bounding box center [273, 22] width 6 height 5
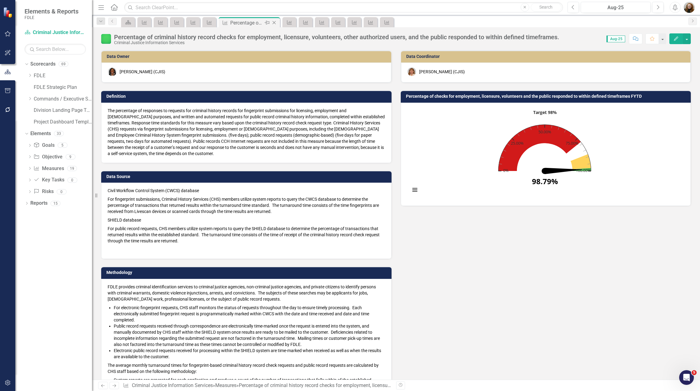
click at [274, 21] on icon "Close" at bounding box center [274, 22] width 6 height 5
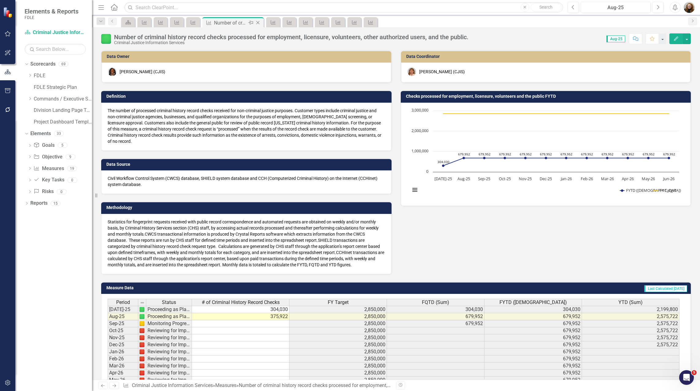
click at [255, 22] on icon "Close" at bounding box center [258, 22] width 6 height 5
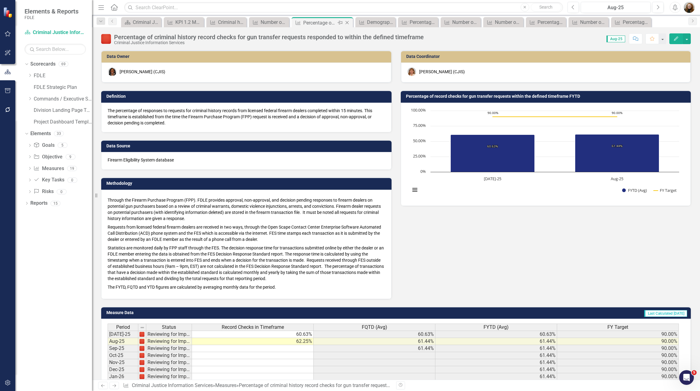
click at [347, 23] on icon "Close" at bounding box center [347, 22] width 6 height 5
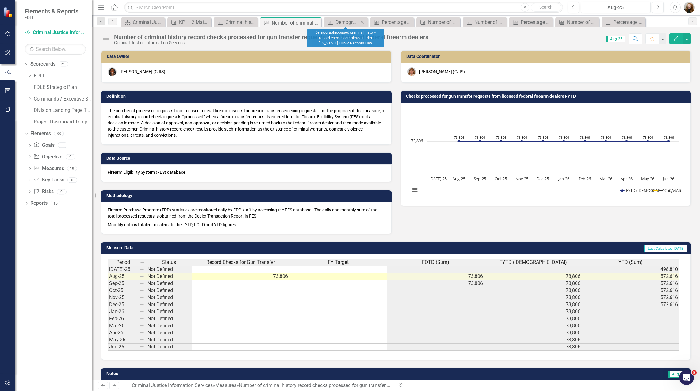
drag, startPoint x: 367, startPoint y: 23, endPoint x: 361, endPoint y: 23, distance: 5.8
click at [362, 23] on div "Measure Demographic-based criminal history record checks completed under Florid…" at bounding box center [346, 22] width 44 height 10
click at [363, 22] on icon "Close" at bounding box center [362, 22] width 6 height 5
click at [382, 22] on icon "Close" at bounding box center [380, 22] width 6 height 5
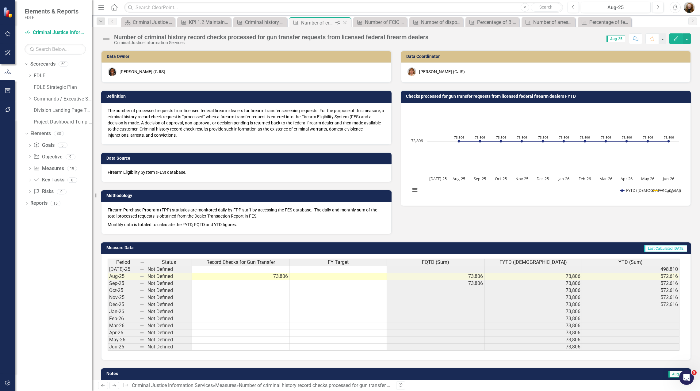
click at [346, 23] on icon "Close" at bounding box center [345, 22] width 6 height 5
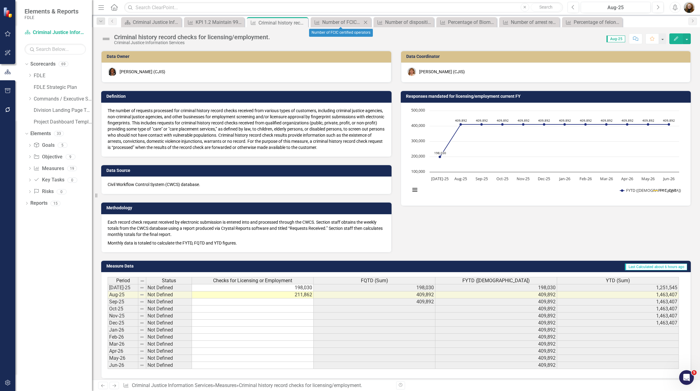
click at [367, 21] on icon "Close" at bounding box center [365, 22] width 6 height 5
click at [367, 22] on icon "Close" at bounding box center [368, 22] width 6 height 5
click at [369, 22] on icon "Close" at bounding box center [368, 22] width 6 height 5
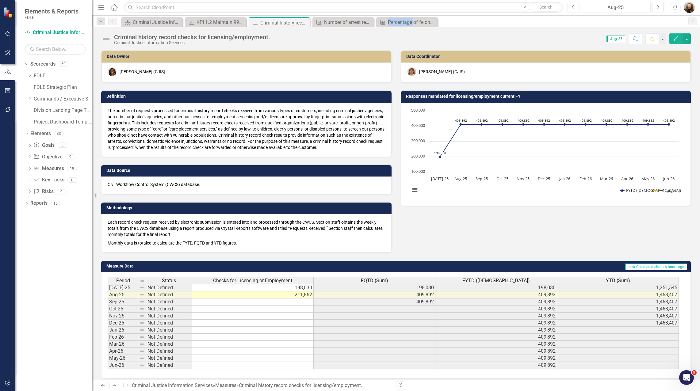
click at [0, 0] on icon "Close" at bounding box center [0, 0] width 0 height 0
click at [305, 23] on icon "Close" at bounding box center [304, 22] width 6 height 5
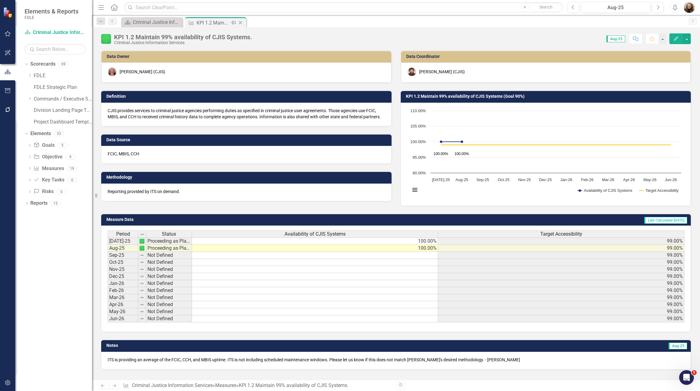
click at [241, 22] on icon "Close" at bounding box center [240, 22] width 6 height 5
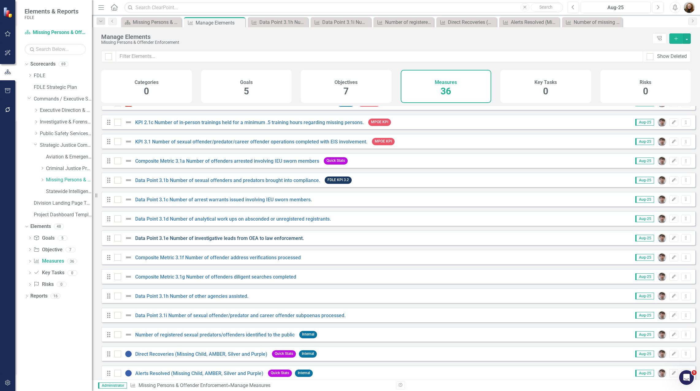
scroll to position [398, 0]
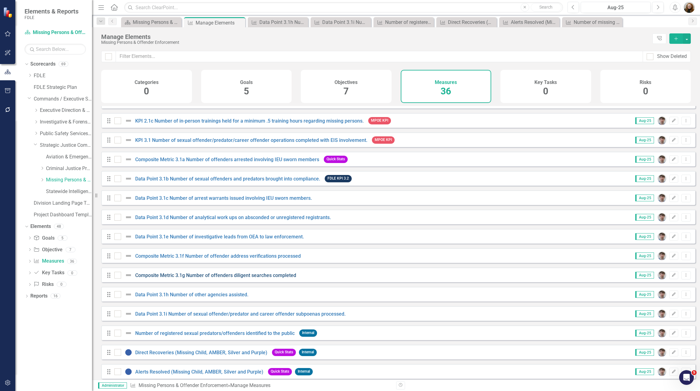
click at [171, 278] on link "Composite Metric 3.1g Number of offenders diligent searches completed" at bounding box center [215, 275] width 161 height 6
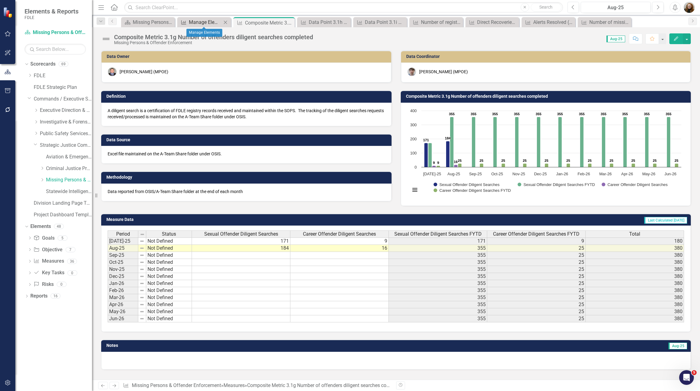
click at [207, 25] on div "Manage Elements" at bounding box center [205, 22] width 33 height 8
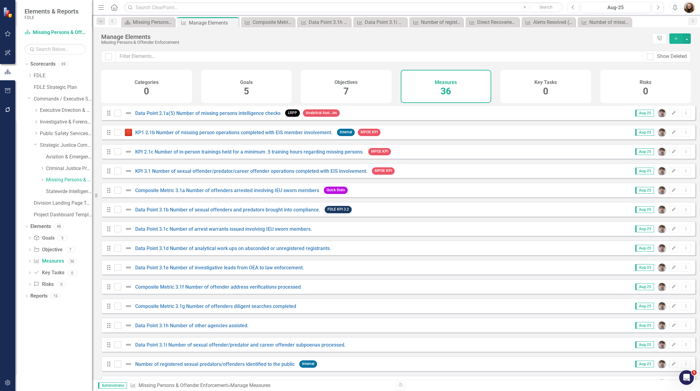
scroll to position [368, 0]
click at [172, 308] on link "Composite Metric 3.1g Number of offenders diligent searches completed" at bounding box center [215, 306] width 161 height 6
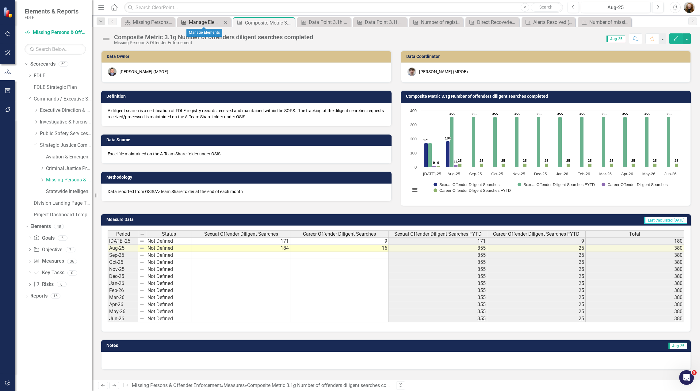
click at [206, 22] on div "Manage Elements" at bounding box center [205, 22] width 33 height 8
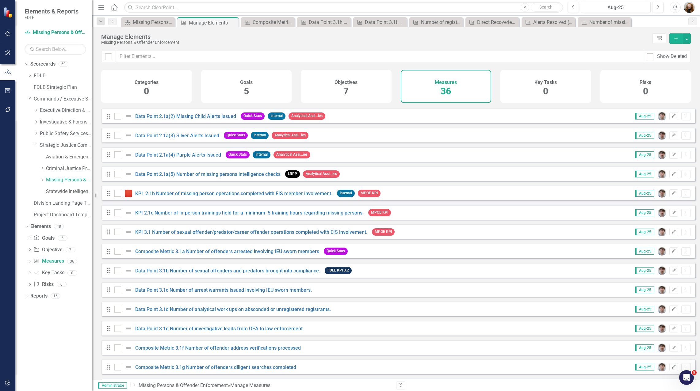
scroll to position [337, 0]
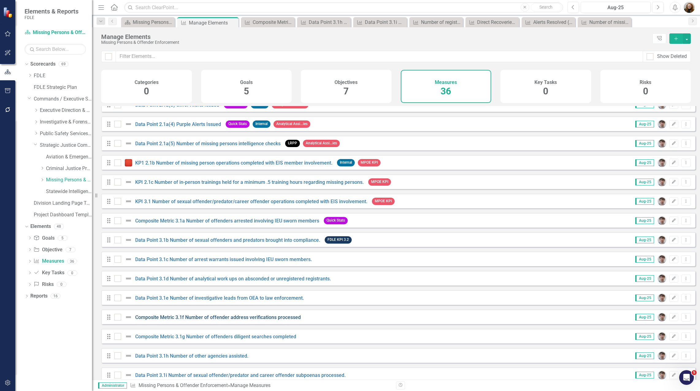
click at [156, 320] on link "Composite Metric 3.1f Number of offender address verifications processed" at bounding box center [218, 317] width 166 height 6
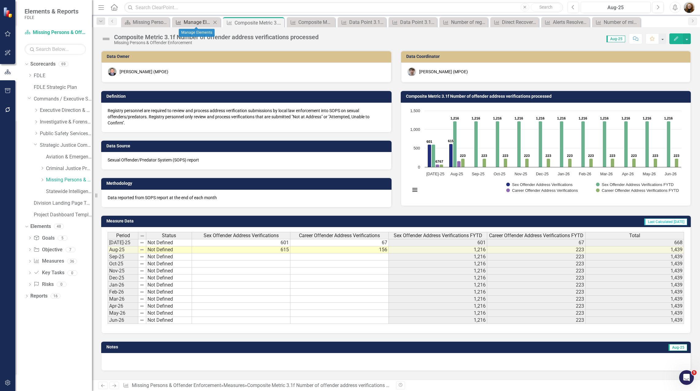
click at [188, 19] on div "Manage Elements" at bounding box center [198, 22] width 28 height 8
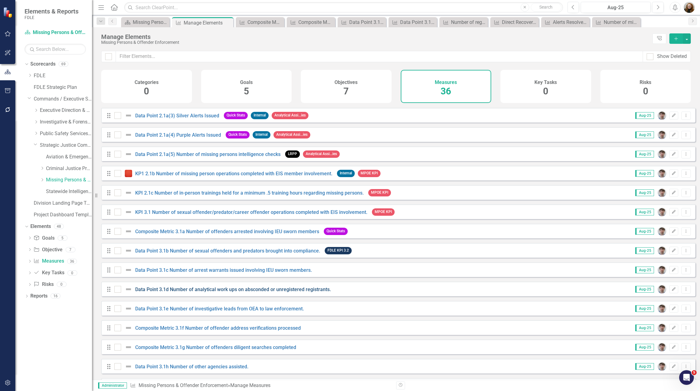
scroll to position [337, 0]
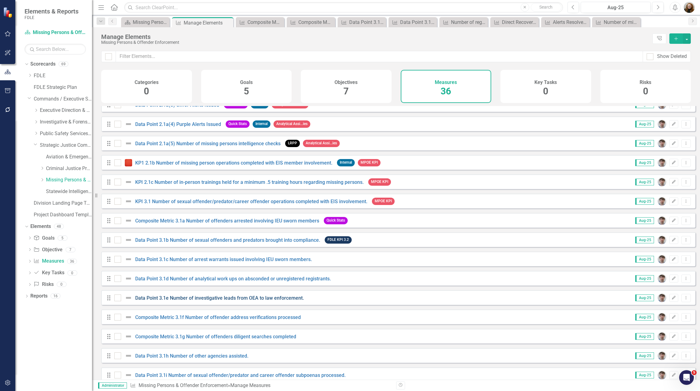
click at [151, 301] on link "Data Point 3.1e Number of investigative leads from OEA to law enforcement." at bounding box center [219, 298] width 169 height 6
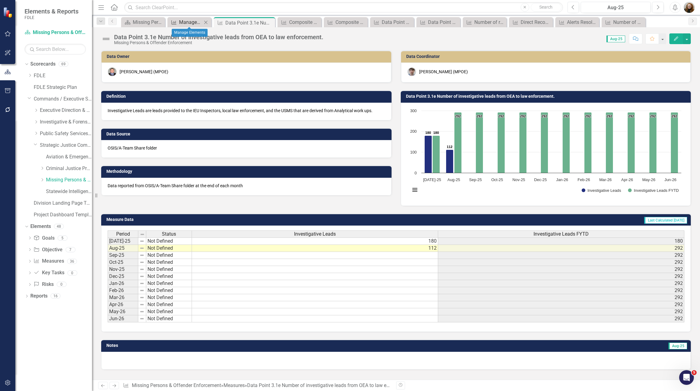
click at [191, 23] on div "Manage Elements" at bounding box center [190, 22] width 23 height 8
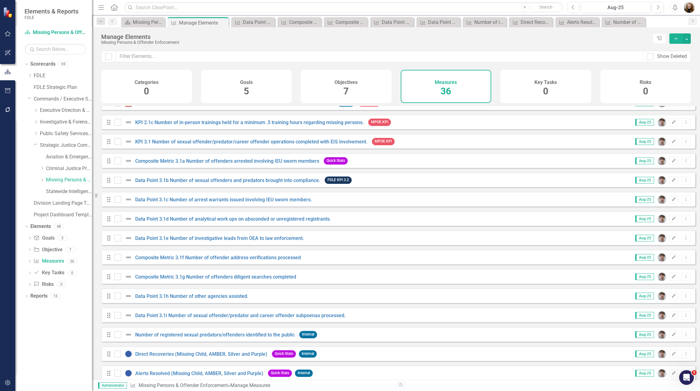
scroll to position [426, 0]
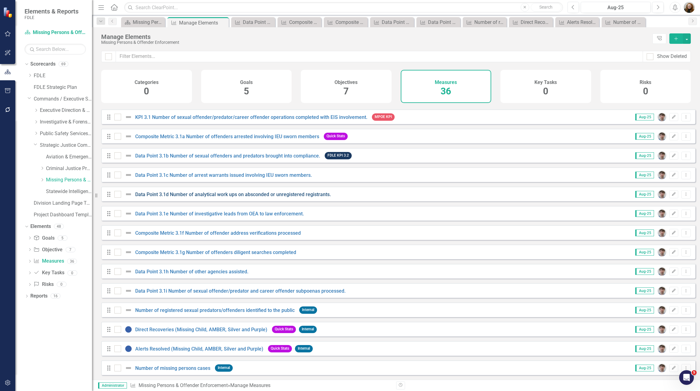
click at [174, 194] on link "Data Point 3.1d Number of analytical work ups on absconded or unregistered regi…" at bounding box center [233, 195] width 196 height 6
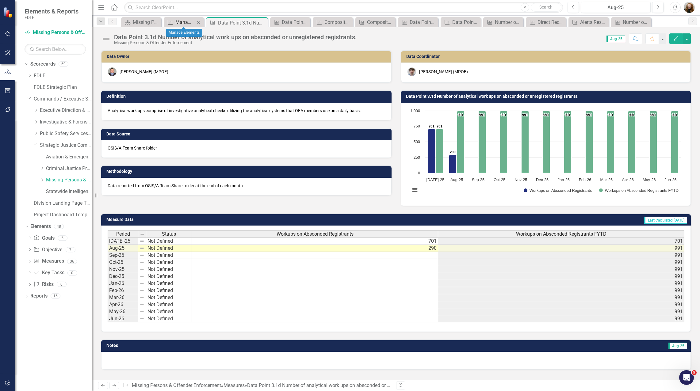
click at [181, 21] on div "Manage Elements" at bounding box center [184, 22] width 19 height 8
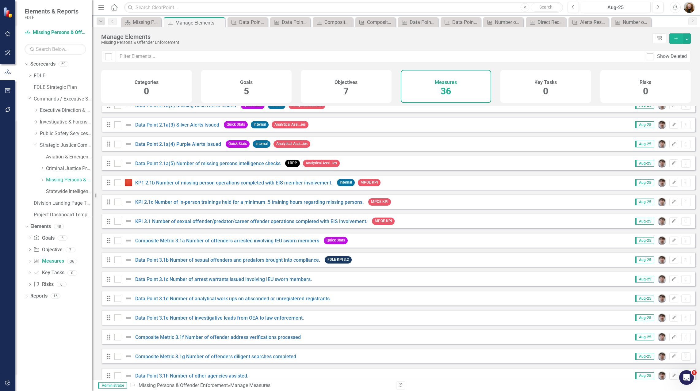
scroll to position [368, 0]
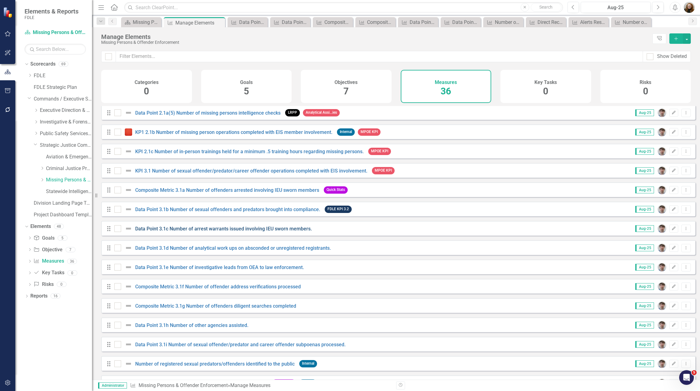
click at [147, 232] on link "Data Point 3.1c Number of arrest warrants issued involving IEU sworn members." at bounding box center [223, 229] width 177 height 6
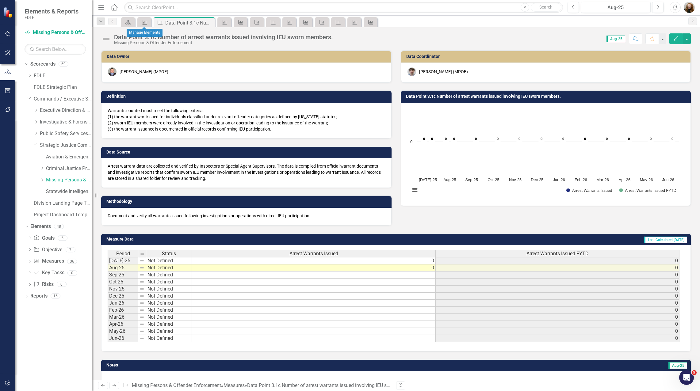
click at [146, 22] on icon at bounding box center [144, 22] width 5 height 4
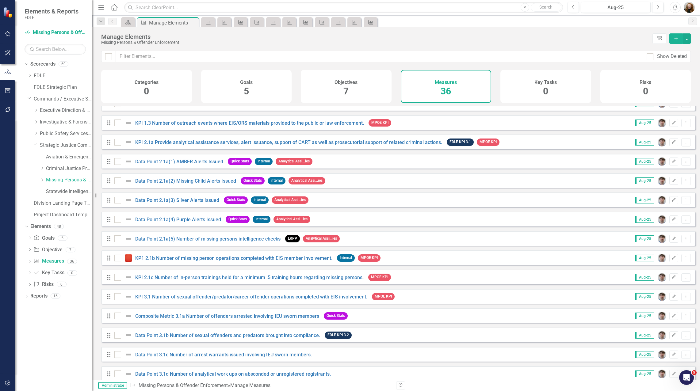
scroll to position [245, 0]
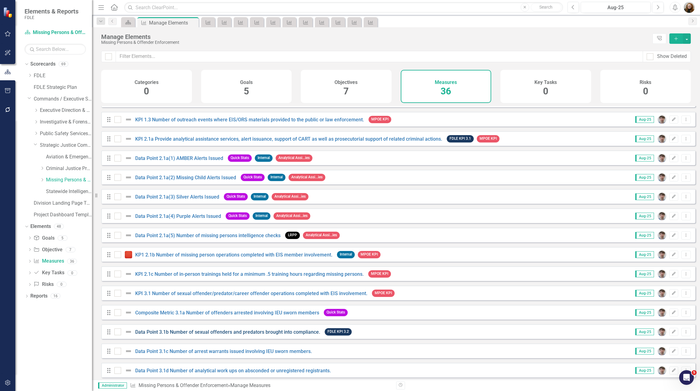
click at [172, 335] on link "Data Point 3.1b Number of sexual offenders and predators brought into complianc…" at bounding box center [227, 332] width 185 height 6
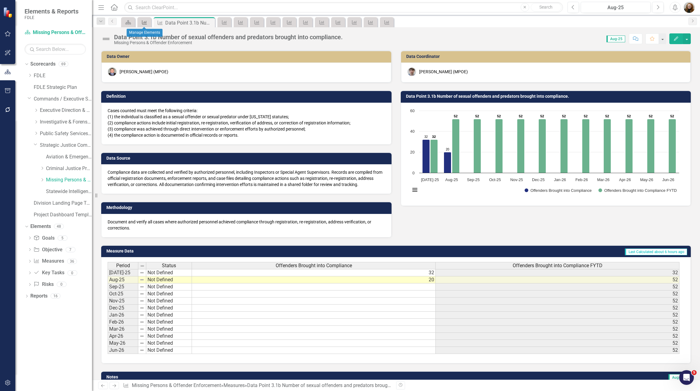
click at [145, 22] on icon at bounding box center [144, 22] width 5 height 4
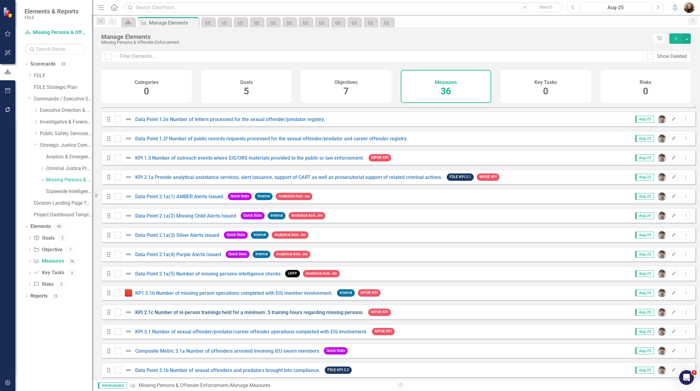
scroll to position [245, 0]
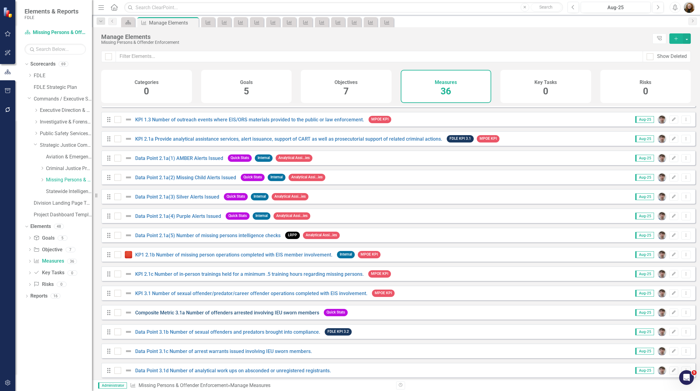
click at [188, 316] on link "Composite Metric 3.1a Number of offenders arrested involving IEU sworn members" at bounding box center [227, 313] width 184 height 6
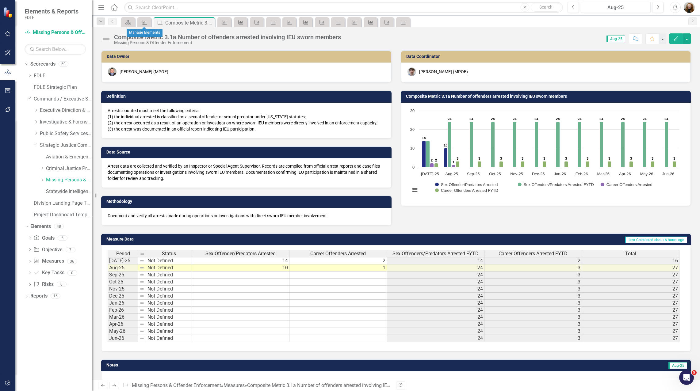
click at [144, 23] on icon at bounding box center [144, 22] width 5 height 4
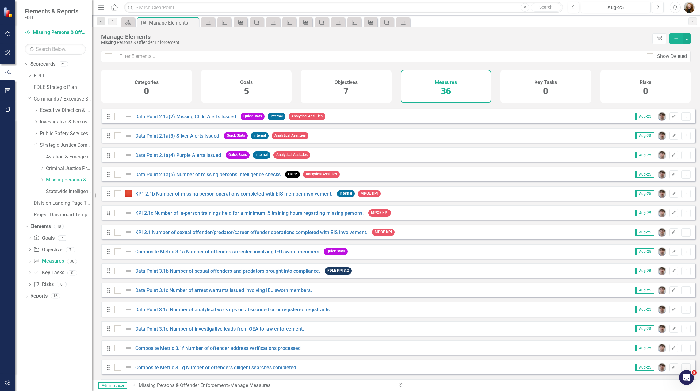
scroll to position [306, 0]
click at [162, 234] on link "KPI 3.1 Number of sexual offender/predator/career offender operations completed…" at bounding box center [251, 232] width 232 height 6
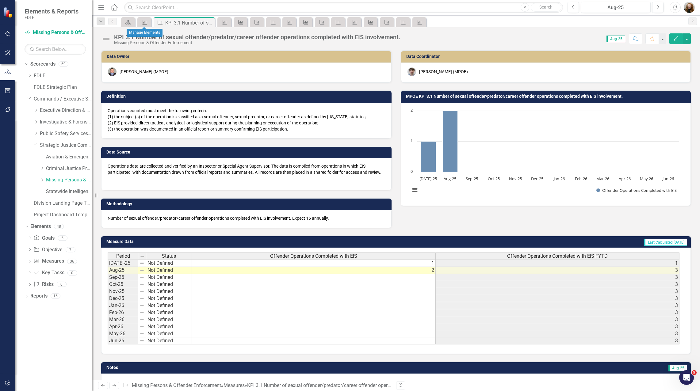
click at [146, 23] on icon at bounding box center [144, 22] width 5 height 4
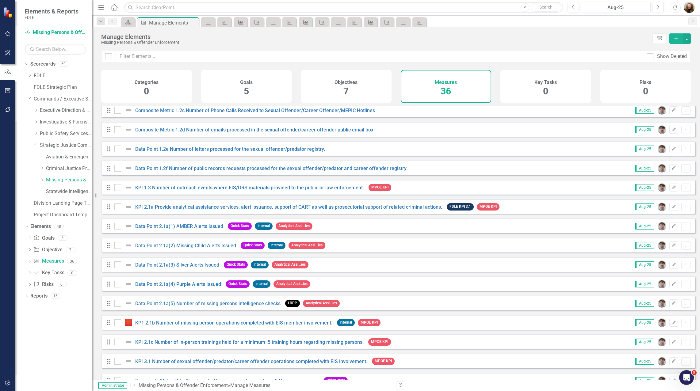
scroll to position [184, 0]
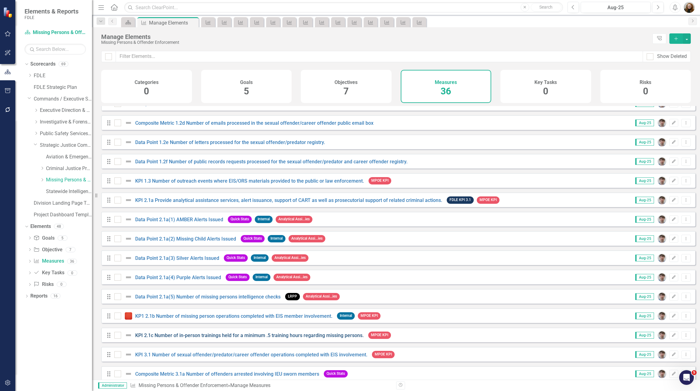
click at [180, 338] on link "KPI 2.1c Number of in-person trainings held for a minimum .5 training hours reg…" at bounding box center [249, 336] width 228 height 6
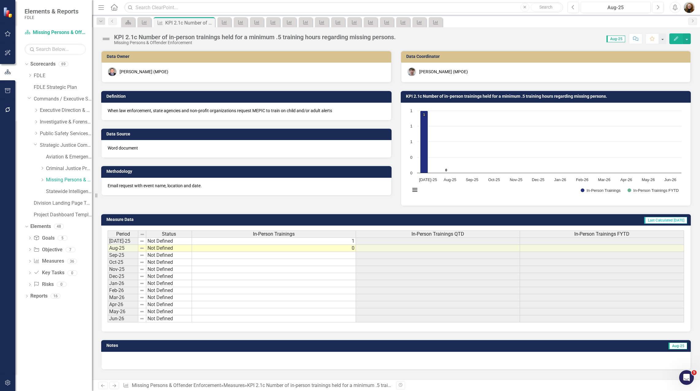
click at [676, 39] on icon "button" at bounding box center [676, 38] width 4 height 4
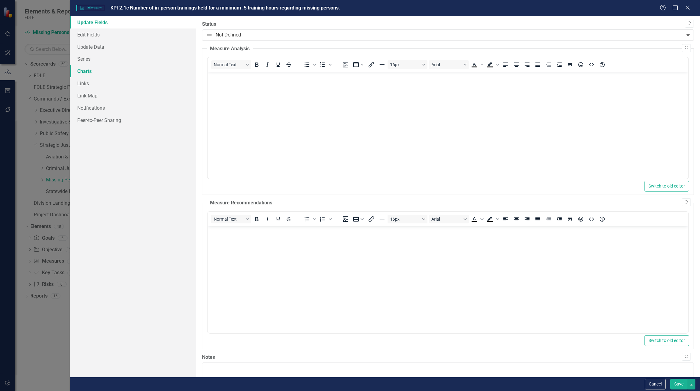
click at [89, 71] on link "Charts" at bounding box center [133, 71] width 126 height 12
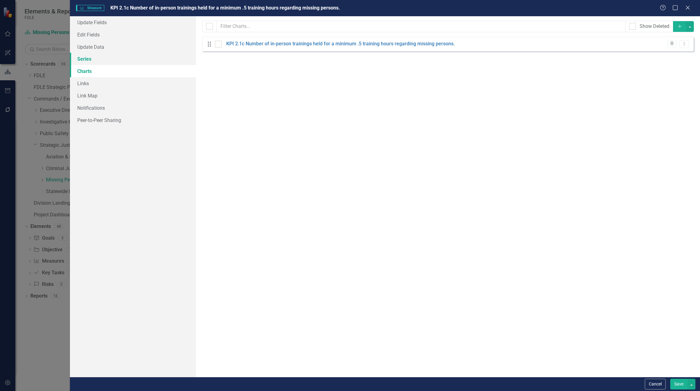
click at [90, 60] on link "Series" at bounding box center [133, 59] width 126 height 12
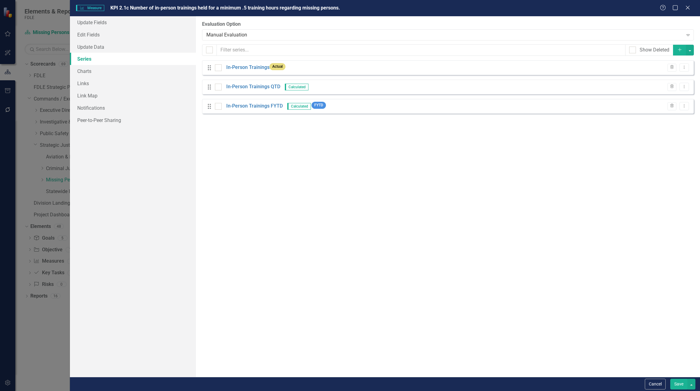
drag, startPoint x: 314, startPoint y: 142, endPoint x: 314, endPoint y: 138, distance: 4.0
click at [314, 142] on div "From this page, you can add, edit, delete, or duplicate the measure series for …" at bounding box center [448, 196] width 504 height 361
click at [250, 86] on link "In-Person Trainings QTD" at bounding box center [253, 86] width 54 height 7
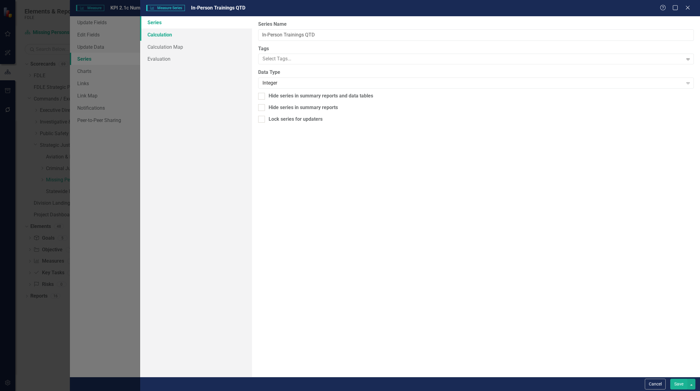
click at [162, 30] on link "Calculation" at bounding box center [196, 35] width 112 height 12
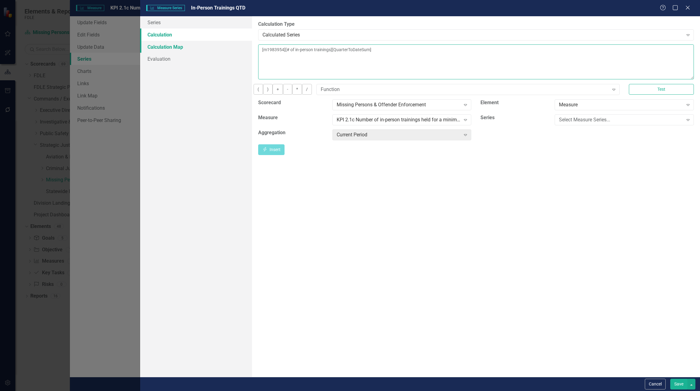
drag, startPoint x: 408, startPoint y: 50, endPoint x: 238, endPoint y: 50, distance: 169.5
click at [238, 50] on div "Series Calculation Calculation Map Evaluation From this page, you can edit the …" at bounding box center [420, 196] width 560 height 361
click at [613, 123] on div "Select Measure Series..." at bounding box center [621, 119] width 124 height 7
click at [607, 391] on div "In-Person Trainings" at bounding box center [351, 396] width 690 height 7
click at [388, 138] on div "Current Period" at bounding box center [399, 134] width 124 height 7
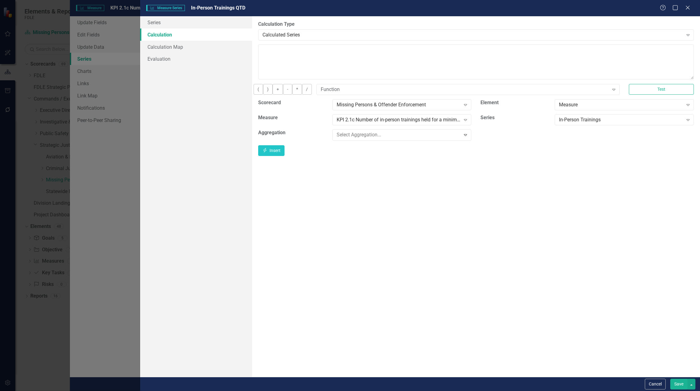
scroll to position [31, 0]
click at [268, 151] on icon "Insert" at bounding box center [265, 149] width 6 height 4
type textarea "[m1983954][In-Person Trainings ][FiscalYTDSum]"
click at [675, 385] on button "Save" at bounding box center [678, 384] width 17 height 11
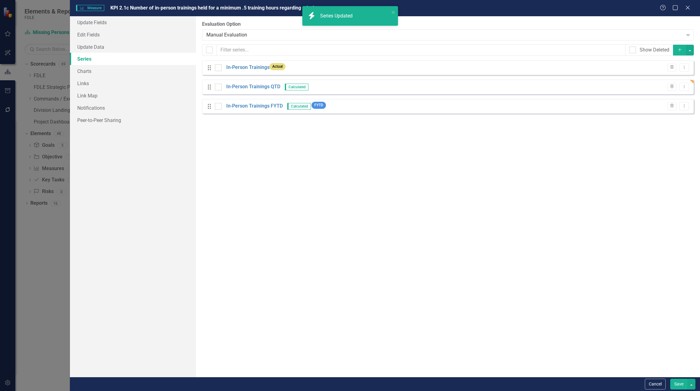
click at [677, 384] on button "Save" at bounding box center [678, 384] width 17 height 11
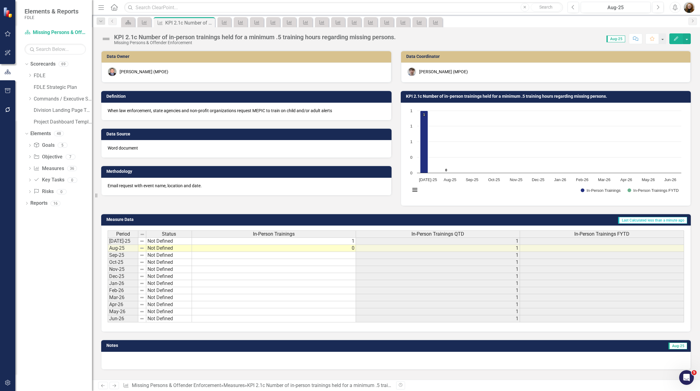
click at [671, 41] on button "Edit" at bounding box center [675, 38] width 13 height 11
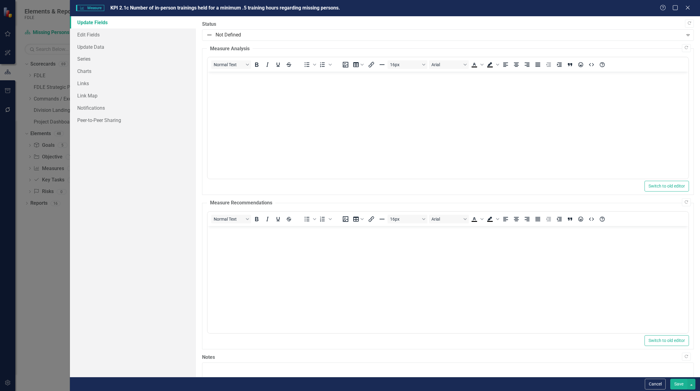
scroll to position [0, 0]
click at [84, 61] on link "Series" at bounding box center [133, 59] width 126 height 12
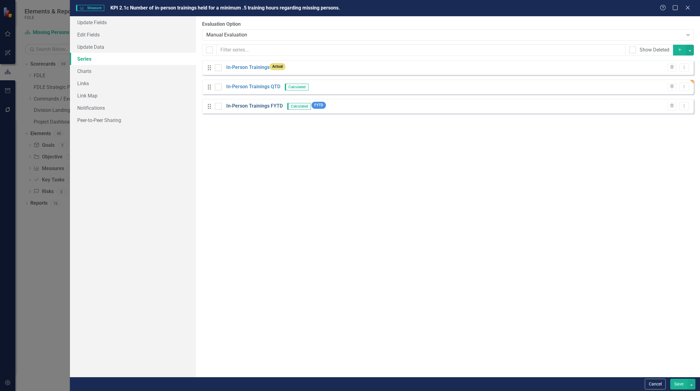
click at [240, 105] on link "In-Person Trainings FYTD" at bounding box center [254, 106] width 56 height 7
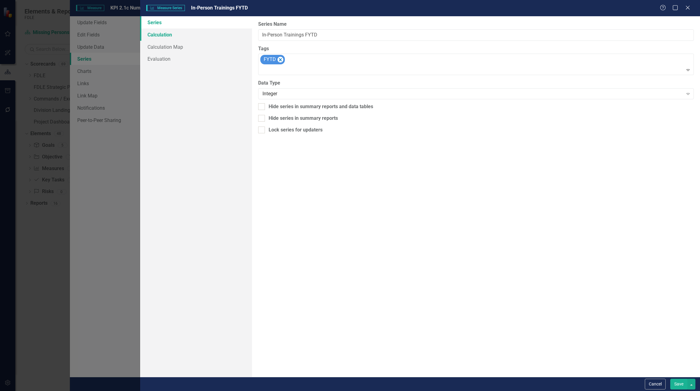
click at [167, 33] on link "Calculation" at bounding box center [196, 35] width 112 height 12
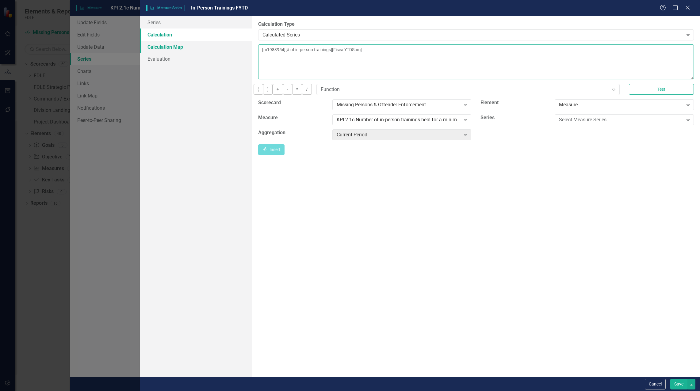
drag, startPoint x: 407, startPoint y: 48, endPoint x: 246, endPoint y: 51, distance: 160.9
click at [246, 51] on div "Series Calculation Calculation Map Evaluation From this page, you can edit the …" at bounding box center [420, 196] width 560 height 361
click at [587, 123] on div "Select Measure Series..." at bounding box center [621, 119] width 124 height 7
click at [590, 391] on div "In-Person Trainings" at bounding box center [351, 396] width 690 height 7
click at [404, 137] on div "Current Period" at bounding box center [399, 134] width 124 height 7
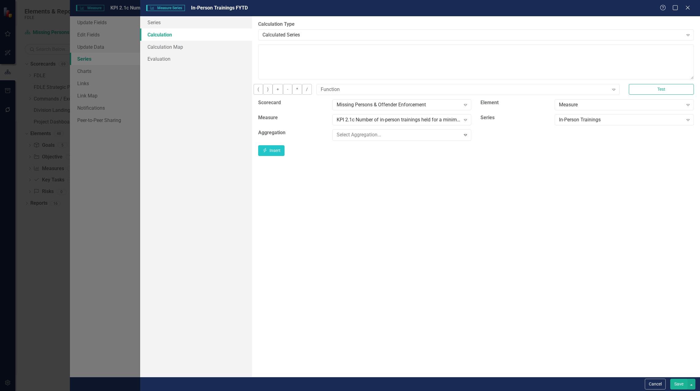
click at [284, 155] on button "Insert Insert" at bounding box center [271, 149] width 26 height 11
type textarea "[m1983954][In-Person Trainings ][FiscalYTDSum]"
click at [681, 386] on button "Save" at bounding box center [678, 384] width 17 height 11
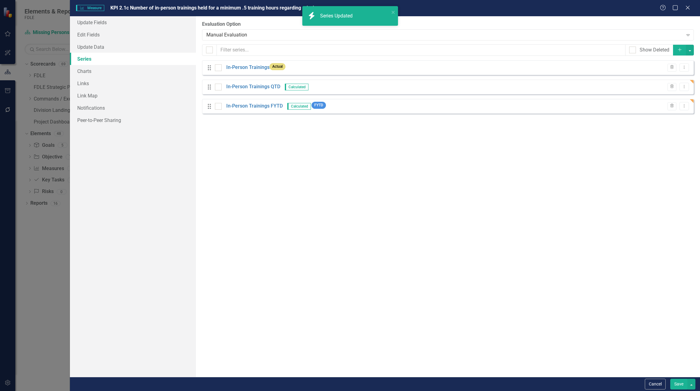
click at [677, 387] on button "Save" at bounding box center [678, 384] width 17 height 11
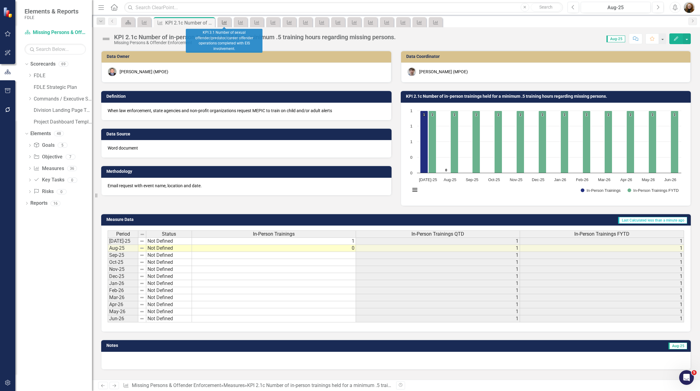
click at [222, 24] on icon "Measure" at bounding box center [224, 22] width 6 height 5
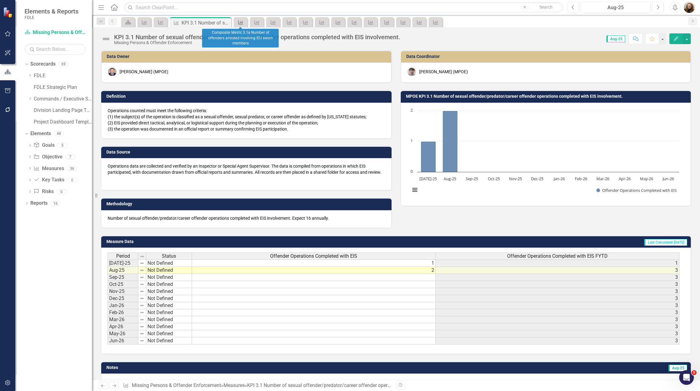
click at [236, 21] on div "Measure" at bounding box center [239, 22] width 9 height 8
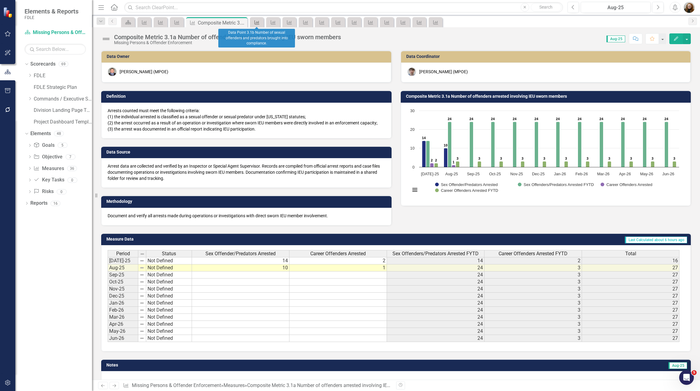
click at [254, 19] on div "Measure" at bounding box center [255, 22] width 9 height 8
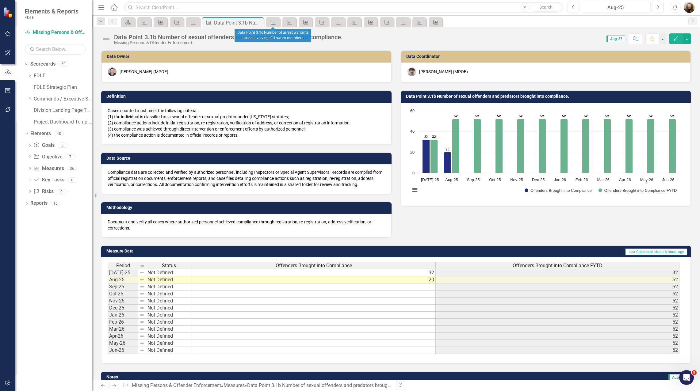
click at [270, 21] on icon "Measure" at bounding box center [273, 22] width 6 height 5
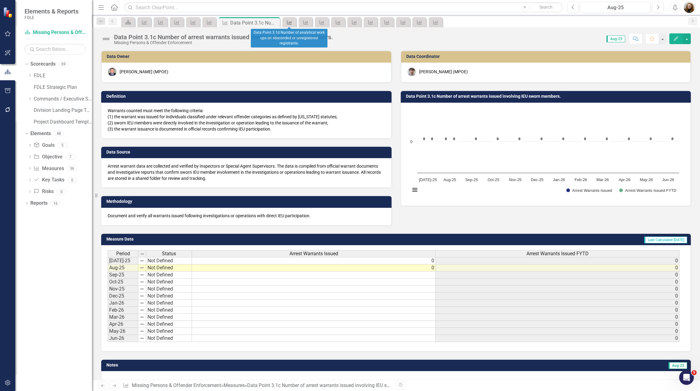
click at [287, 23] on icon "Measure" at bounding box center [289, 22] width 6 height 5
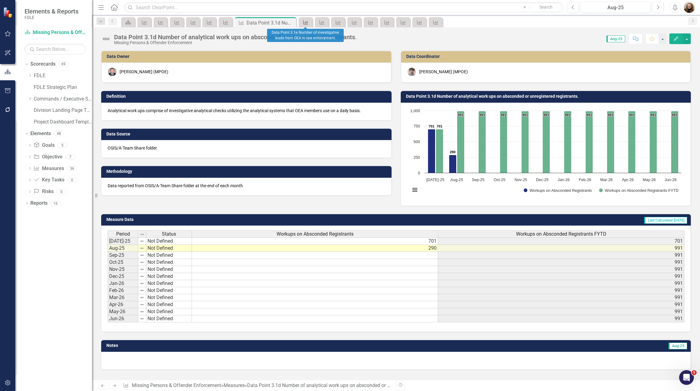
click at [308, 23] on icon "Measure" at bounding box center [305, 22] width 6 height 5
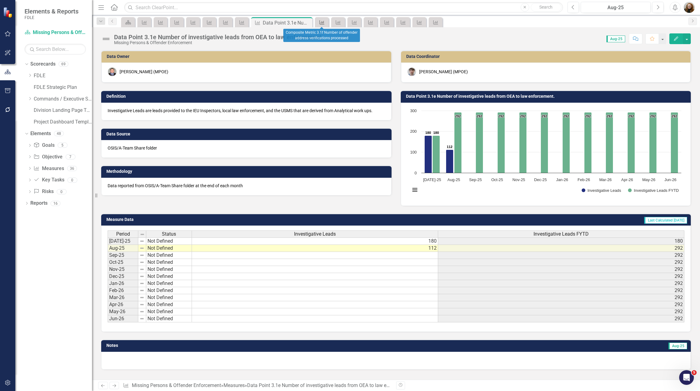
click at [322, 23] on icon "Measure" at bounding box center [322, 22] width 6 height 5
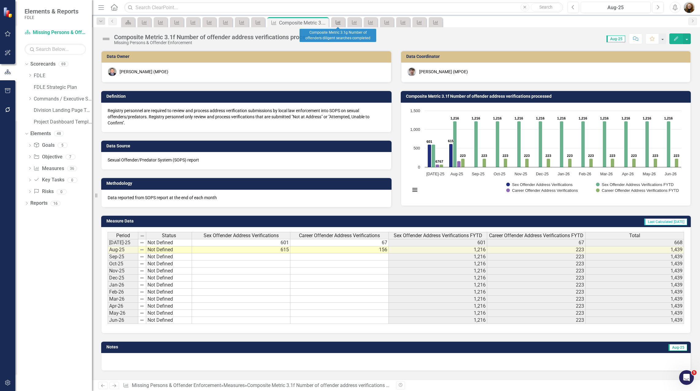
click at [339, 22] on icon "Measure" at bounding box center [338, 22] width 6 height 5
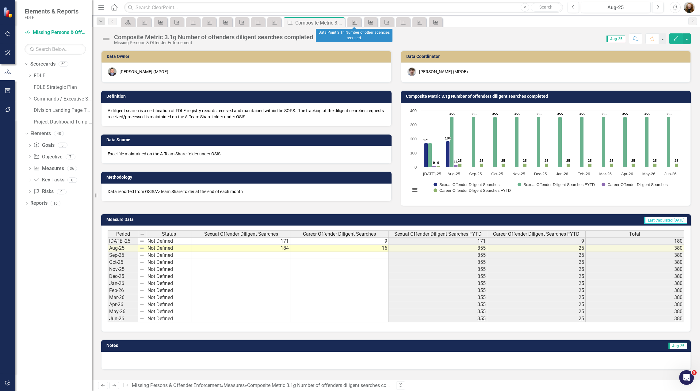
click at [351, 24] on div "Measure" at bounding box center [353, 22] width 9 height 8
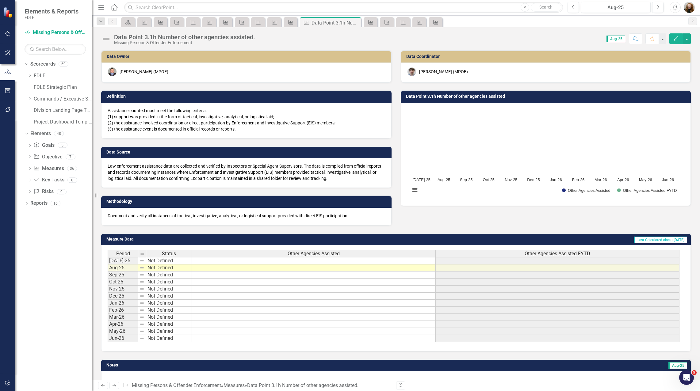
scroll to position [15, 0]
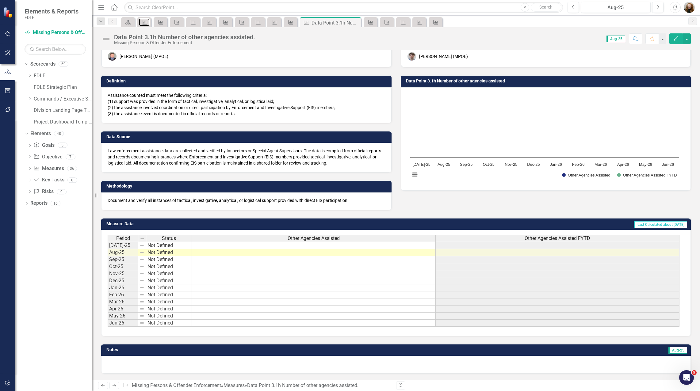
click at [144, 21] on icon "Measure" at bounding box center [144, 22] width 6 height 5
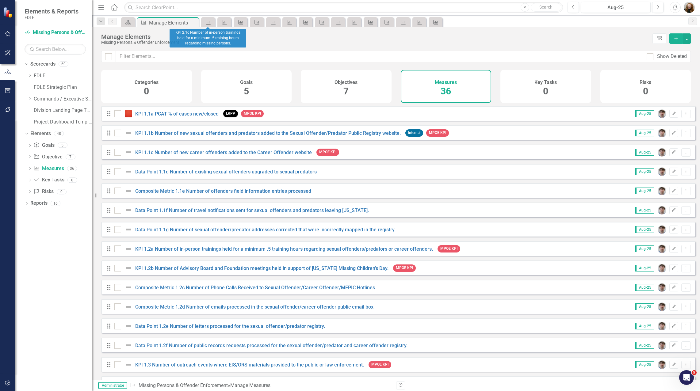
click at [209, 23] on icon "Measure" at bounding box center [208, 22] width 6 height 5
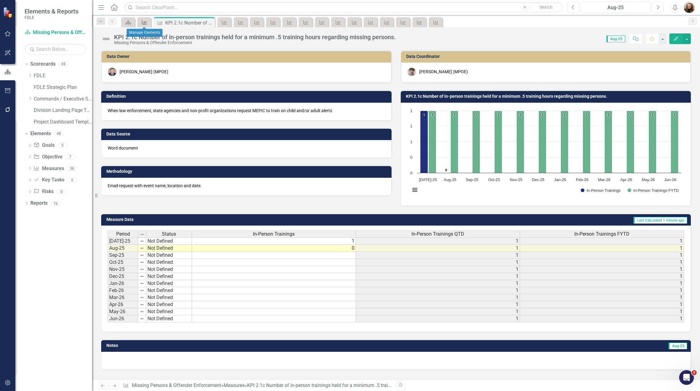
click at [143, 23] on icon at bounding box center [144, 22] width 5 height 4
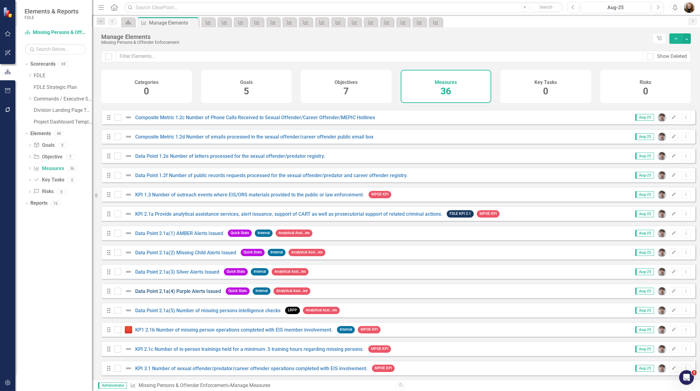
scroll to position [184, 0]
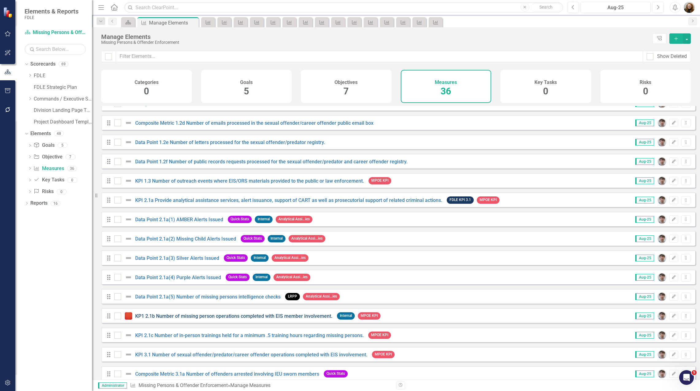
click at [170, 319] on link "KP1 2.1b Number of missing person operations completed with EIS member involvem…" at bounding box center [233, 316] width 197 height 6
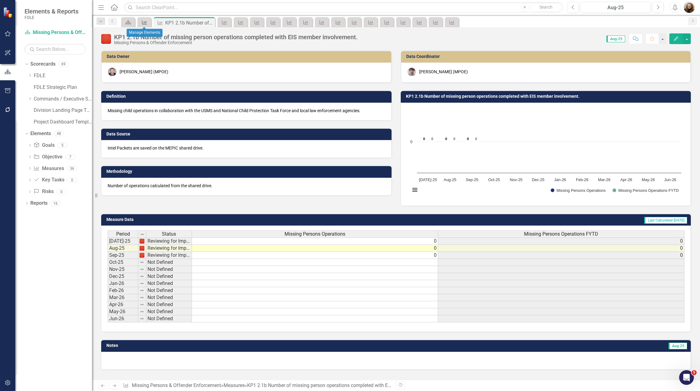
click at [144, 22] on icon "Measure" at bounding box center [144, 22] width 6 height 5
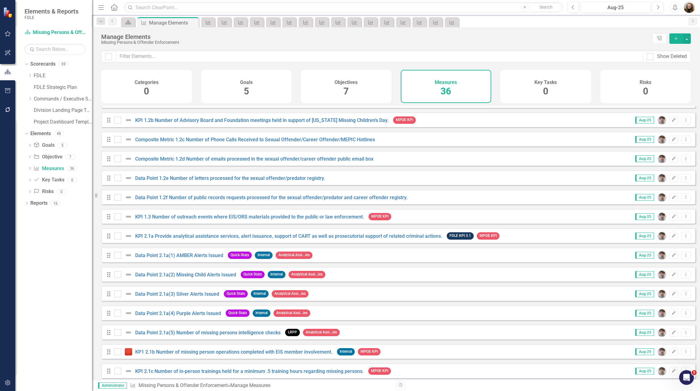
scroll to position [153, 0]
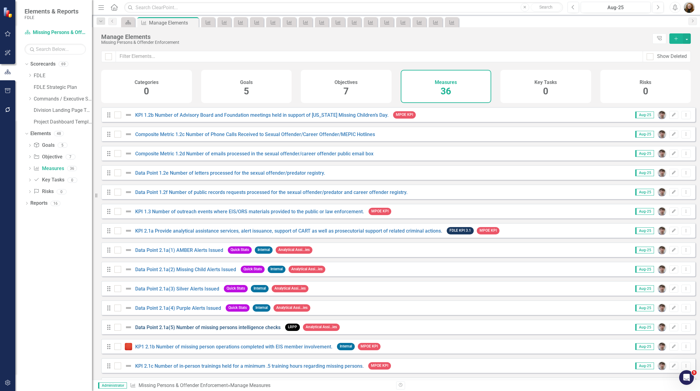
click at [179, 330] on link "Data Point 2.1a(5) Number of missing persons intelligence checks" at bounding box center [207, 328] width 145 height 6
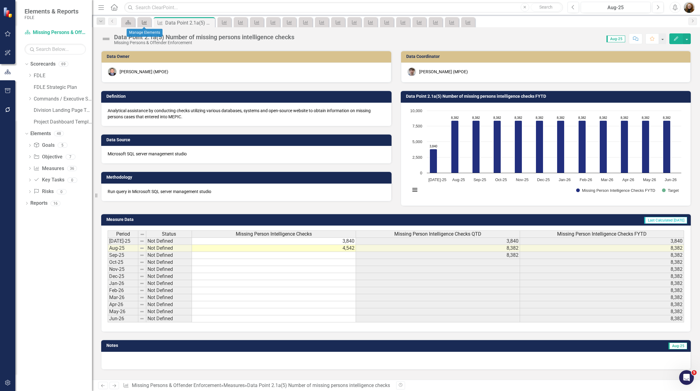
click at [146, 23] on icon "Measure" at bounding box center [144, 22] width 6 height 5
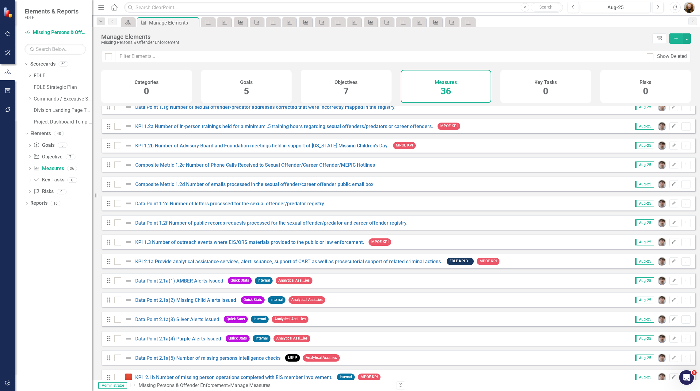
scroll to position [153, 0]
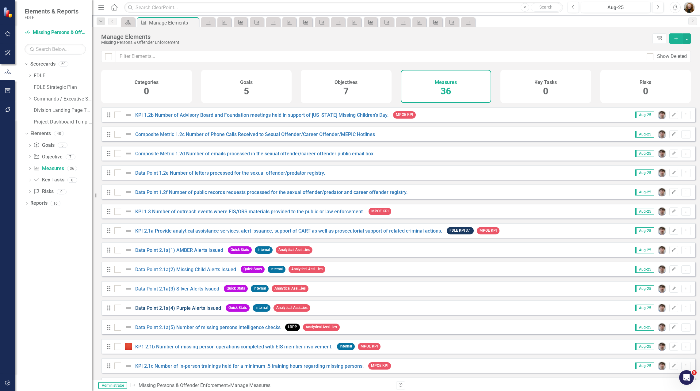
click at [164, 311] on link "Data Point 2.1a(4) Purple Alerts Issued" at bounding box center [178, 308] width 86 height 6
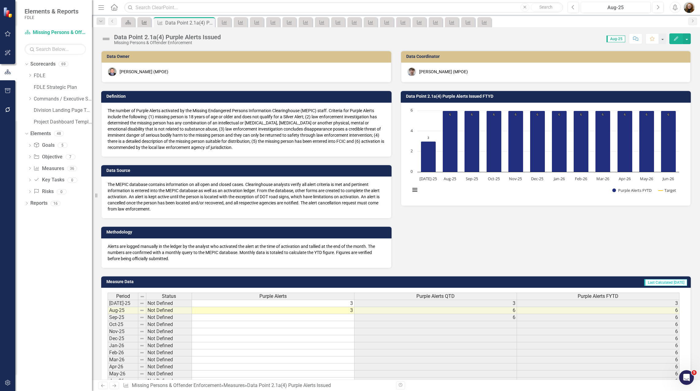
click at [144, 21] on icon "Measure" at bounding box center [144, 22] width 6 height 5
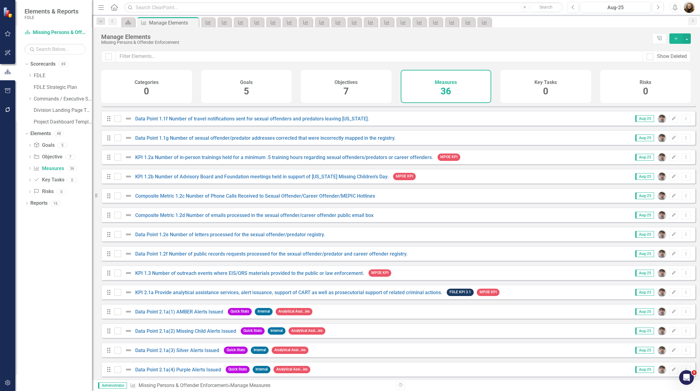
scroll to position [92, 0]
click at [187, 353] on link "Data Point 2.1a(3) Silver Alerts Issued" at bounding box center [177, 350] width 84 height 6
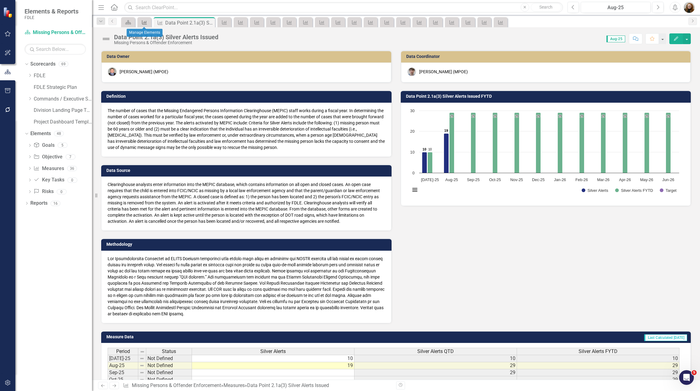
click at [145, 21] on icon "Measure" at bounding box center [144, 22] width 6 height 5
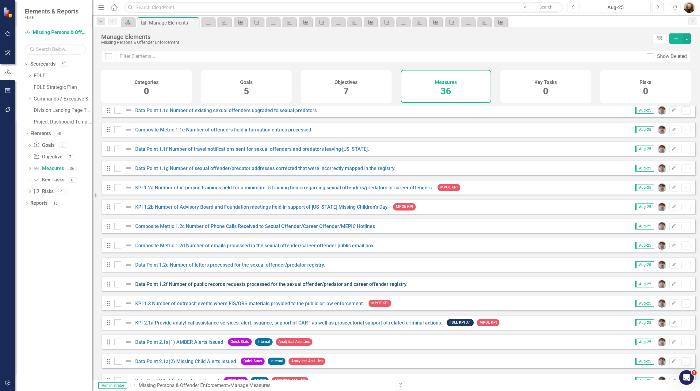
scroll to position [92, 0]
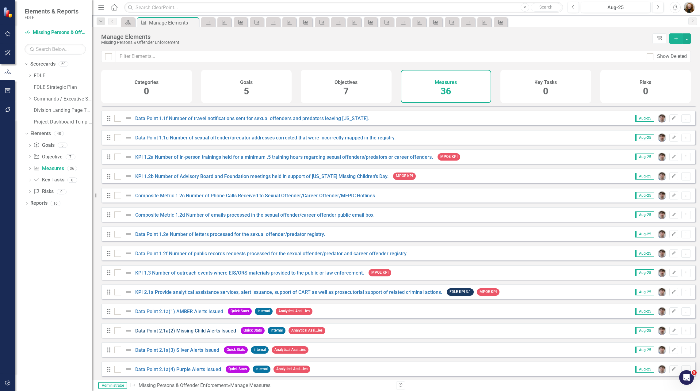
click at [188, 334] on link "Data Point 2.1a(2) Missing Child Alerts Issued" at bounding box center [185, 331] width 101 height 6
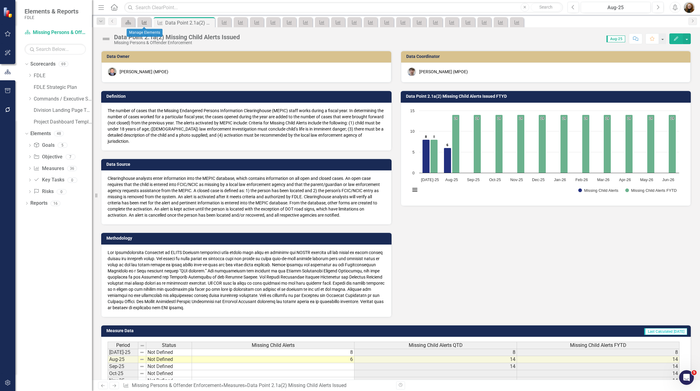
click at [143, 21] on icon "Measure" at bounding box center [144, 22] width 6 height 5
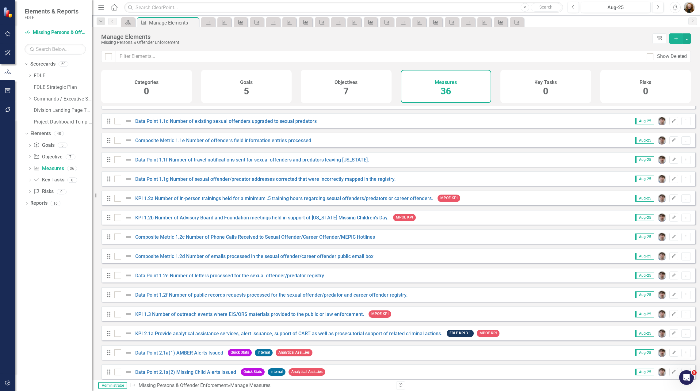
scroll to position [61, 0]
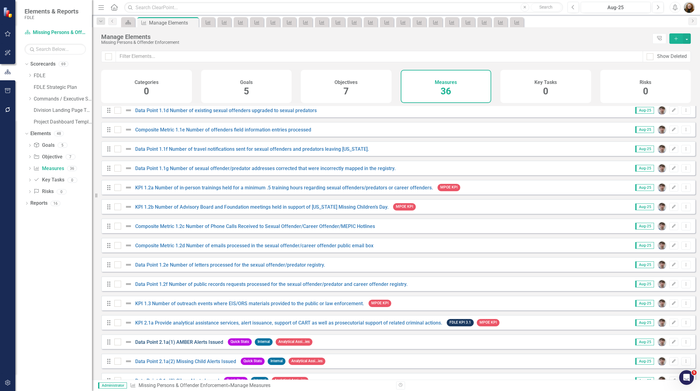
click at [196, 345] on link "Data Point 2.1a(1) AMBER Alerts Issued" at bounding box center [179, 342] width 88 height 6
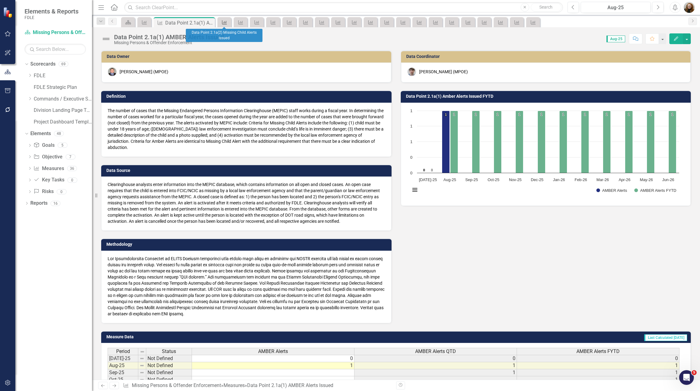
click at [225, 22] on icon "Measure" at bounding box center [224, 22] width 6 height 5
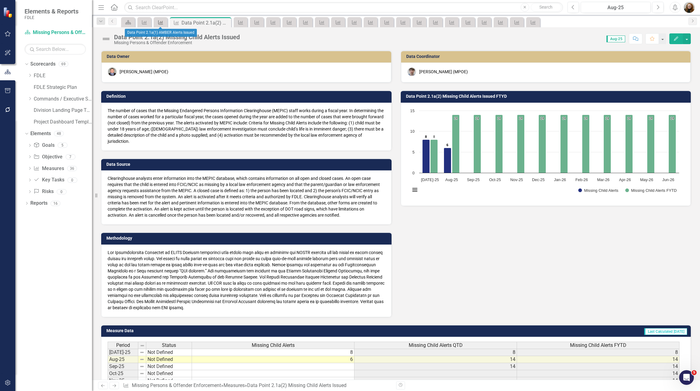
click at [158, 23] on icon "Measure" at bounding box center [161, 22] width 6 height 5
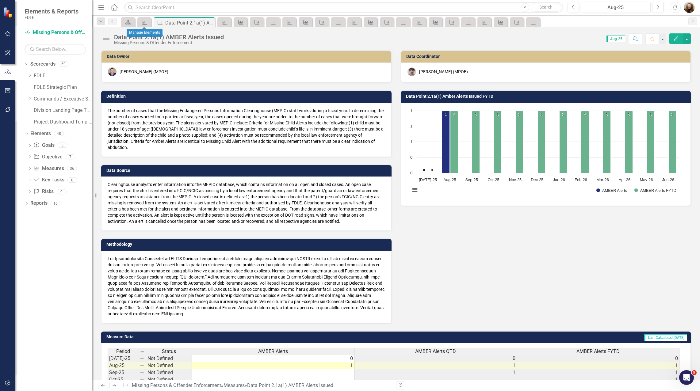
click at [146, 22] on icon "Measure" at bounding box center [144, 22] width 6 height 5
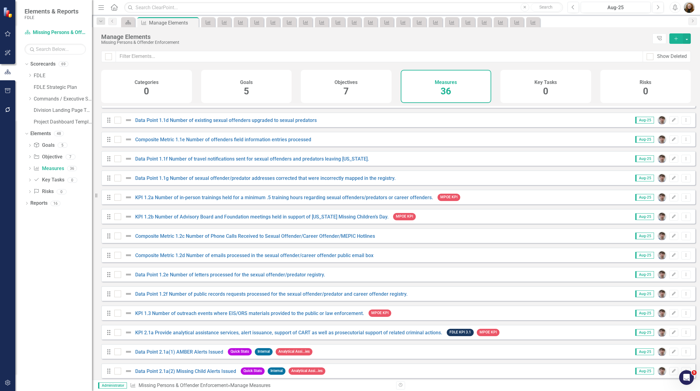
scroll to position [61, 0]
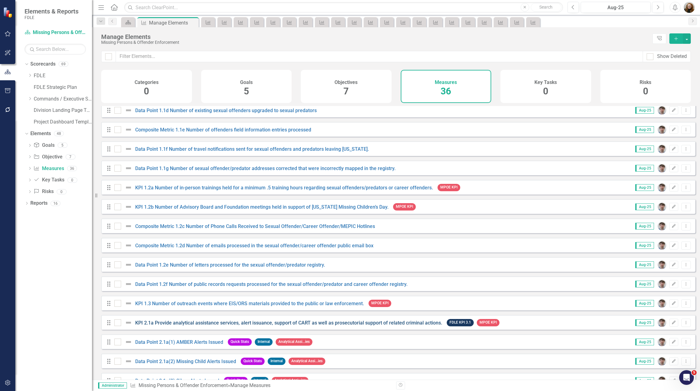
click at [165, 326] on link "KPI 2.1a Provide analytical assistance services, alert issuance, support of CAR…" at bounding box center [288, 323] width 307 height 6
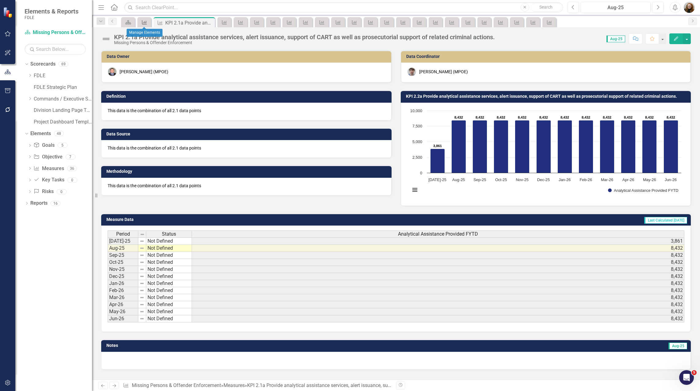
click at [147, 23] on icon "Measure" at bounding box center [144, 22] width 6 height 5
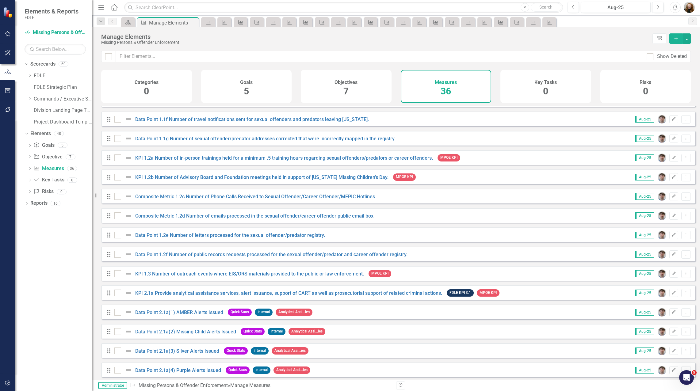
scroll to position [92, 0]
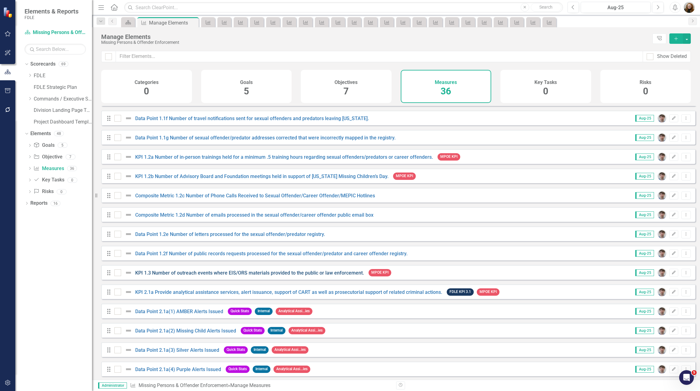
click at [215, 276] on link "KPI 1.3 Number of outreach events where EIS/ORS materials provided to the publi…" at bounding box center [249, 273] width 229 height 6
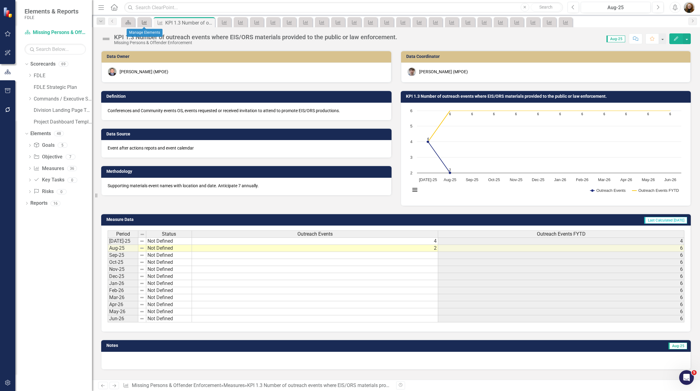
click at [145, 23] on icon at bounding box center [144, 22] width 5 height 4
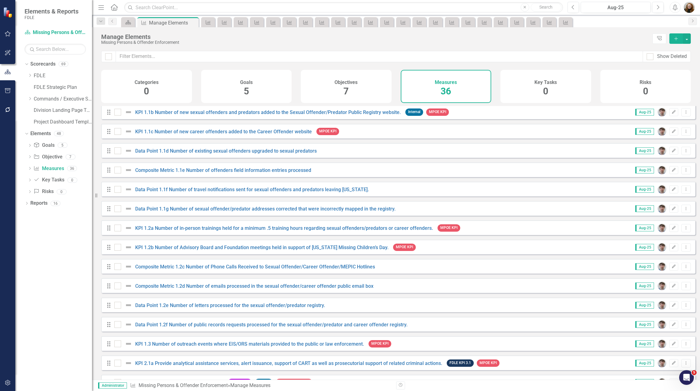
scroll to position [31, 0]
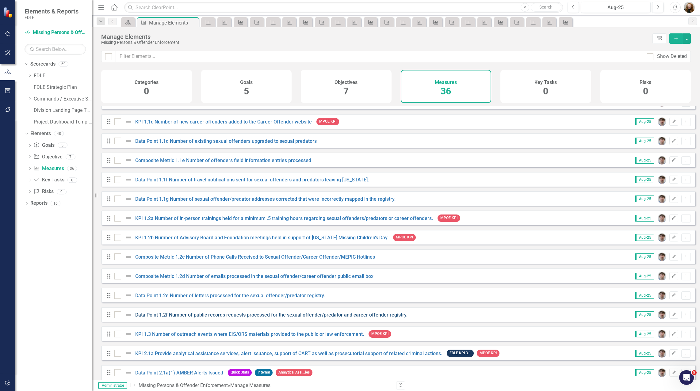
click at [177, 318] on link "Data Point 1.2f Number of public records requests processed for the sexual offe…" at bounding box center [271, 315] width 272 height 6
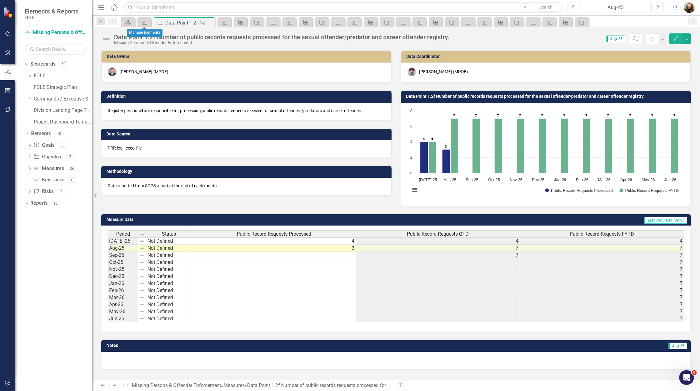
click at [140, 21] on div "Measure" at bounding box center [143, 22] width 9 height 8
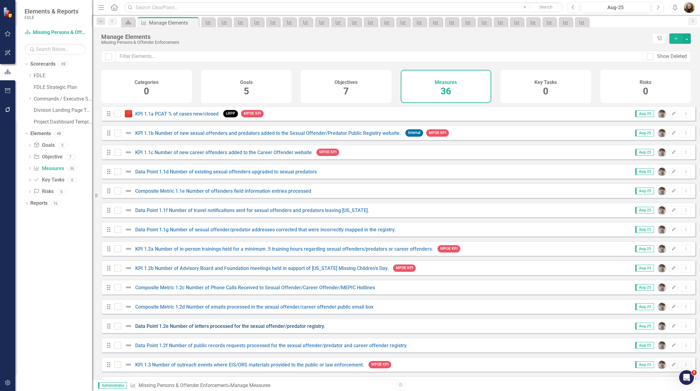
click at [224, 329] on link "Data Point 1.2e Number of letters processed for the sexual offender/predator re…" at bounding box center [230, 326] width 190 height 6
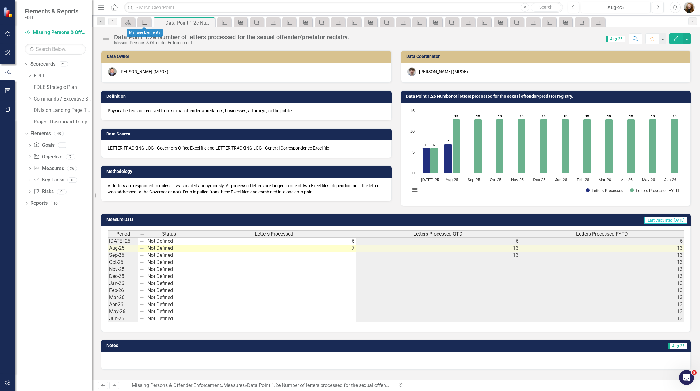
click at [144, 21] on icon at bounding box center [144, 22] width 5 height 4
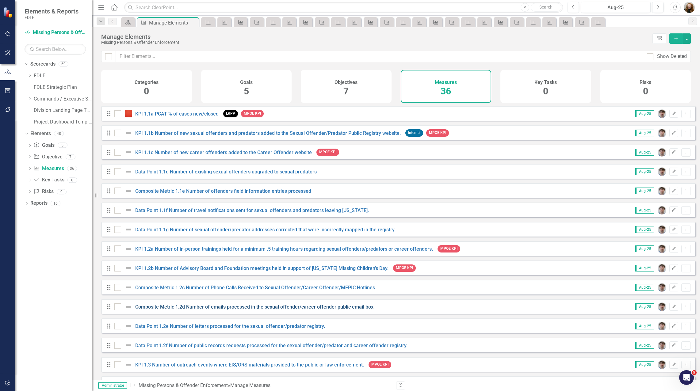
click at [169, 310] on link "Composite Metric 1.2d Number of emails processed in the sexual offender/career …" at bounding box center [254, 307] width 238 height 6
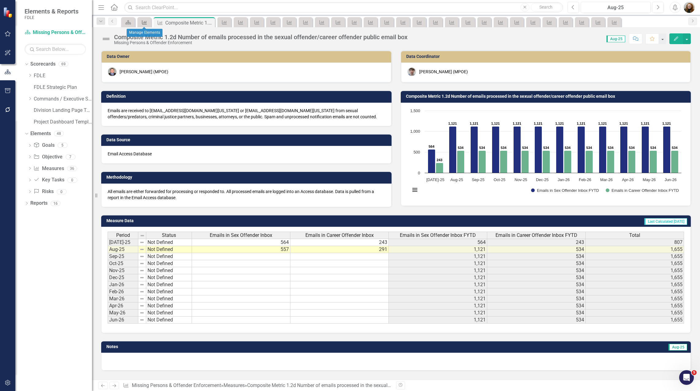
click at [146, 21] on icon "Measure" at bounding box center [144, 22] width 6 height 5
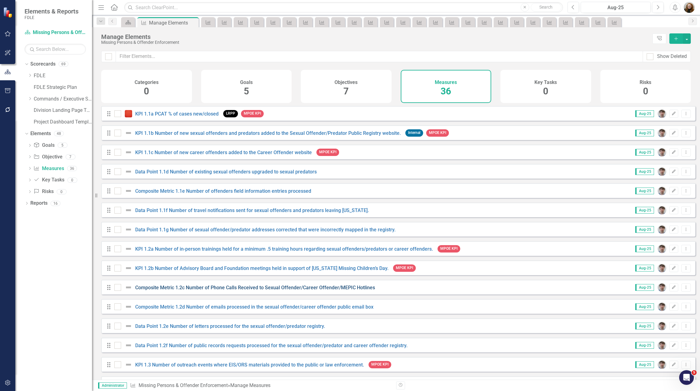
click at [176, 291] on link "Composite Metric 1.2c Number of Phone Calls Received to Sexual Offender/Career …" at bounding box center [255, 288] width 240 height 6
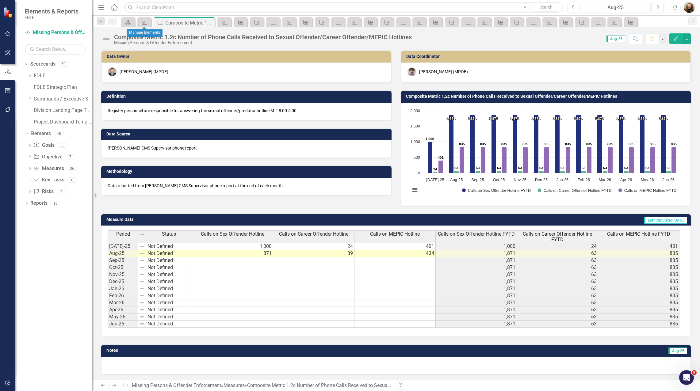
click at [144, 22] on icon "Measure" at bounding box center [144, 22] width 6 height 5
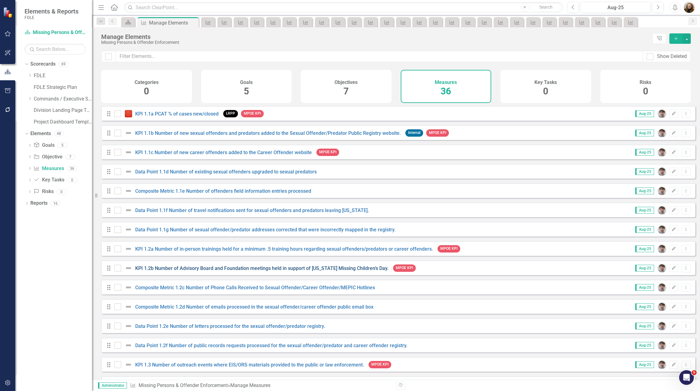
click at [187, 271] on link "KPI 1.2b Number of Advisory Board and Foundation meetings held in support of [U…" at bounding box center [261, 268] width 253 height 6
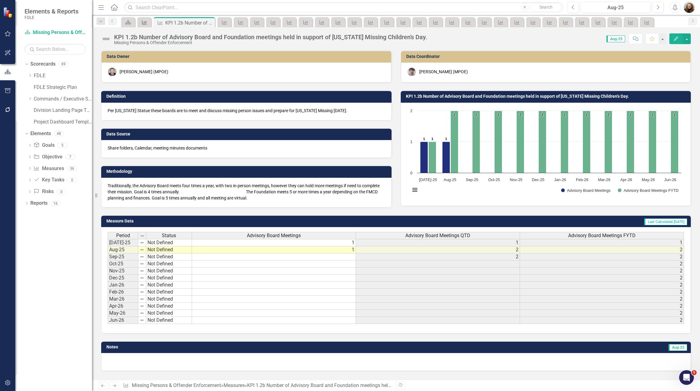
click at [145, 23] on icon at bounding box center [144, 22] width 5 height 4
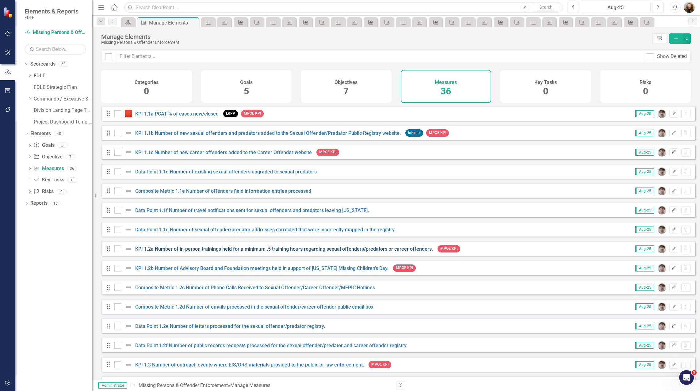
click at [177, 252] on link "KPI 1.2a Number of in-person trainings held for a minimum .5 training hours reg…" at bounding box center [284, 249] width 298 height 6
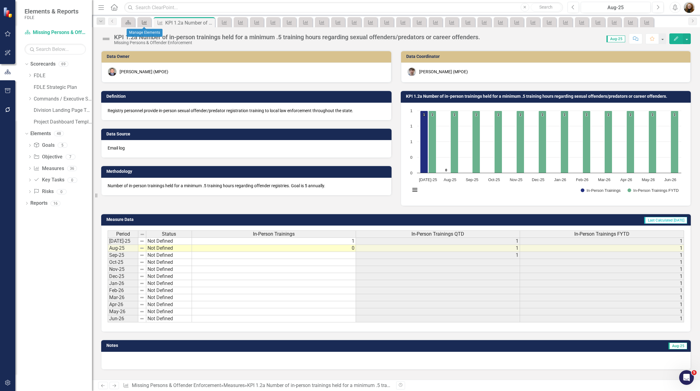
click at [142, 23] on icon "Measure" at bounding box center [144, 22] width 6 height 5
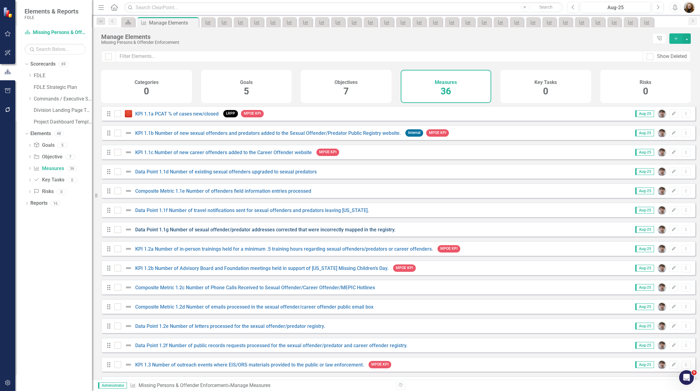
click at [176, 231] on link "Data Point 1.1g Number of sexual offender/predator addresses corrected that wer…" at bounding box center [265, 230] width 260 height 6
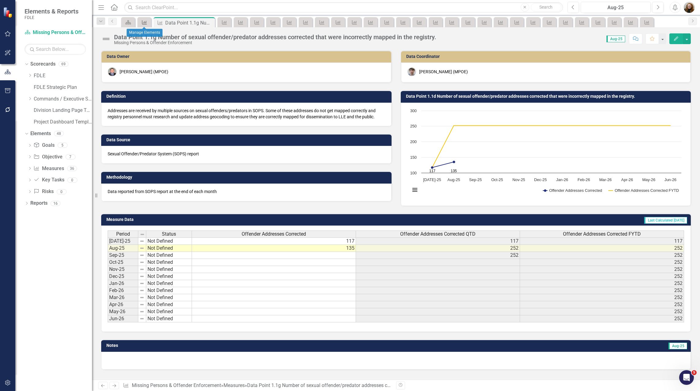
click at [143, 22] on icon "Measure" at bounding box center [144, 22] width 6 height 5
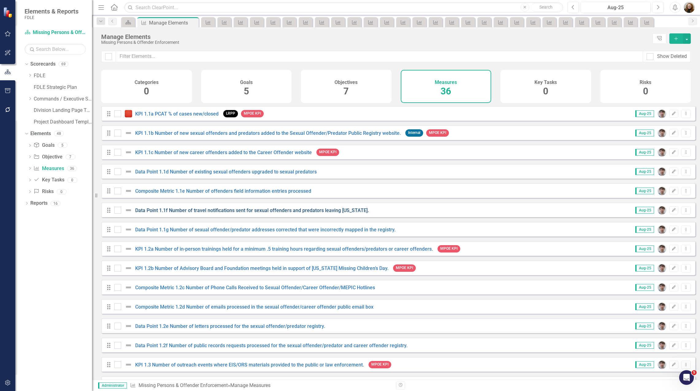
click at [196, 213] on link "Data Point 1.1f Number of travel notifications sent for sexual offenders and pr…" at bounding box center [252, 210] width 234 height 6
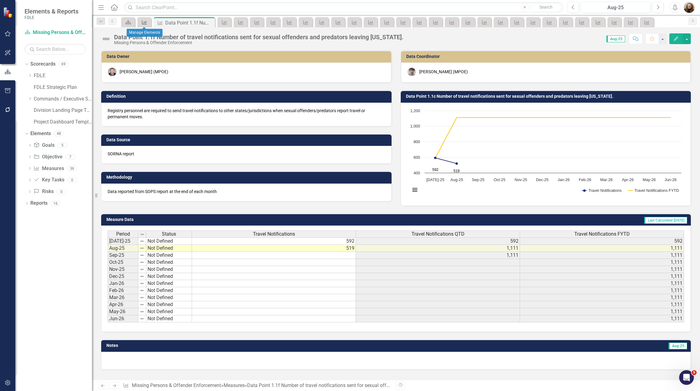
click at [145, 22] on icon "Measure" at bounding box center [144, 22] width 6 height 5
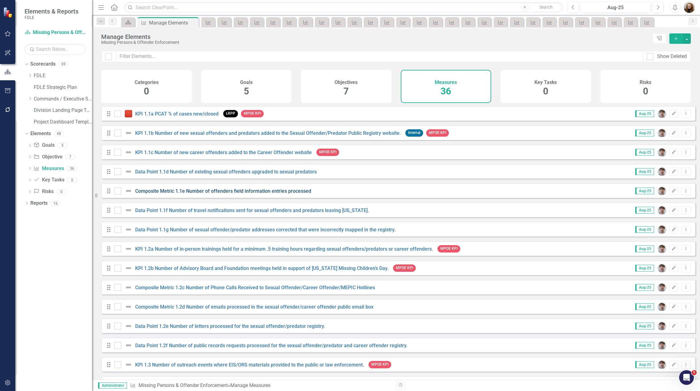
click at [184, 194] on link "Composite Metric 1.1e Number of offenders field information entries processed" at bounding box center [223, 191] width 176 height 6
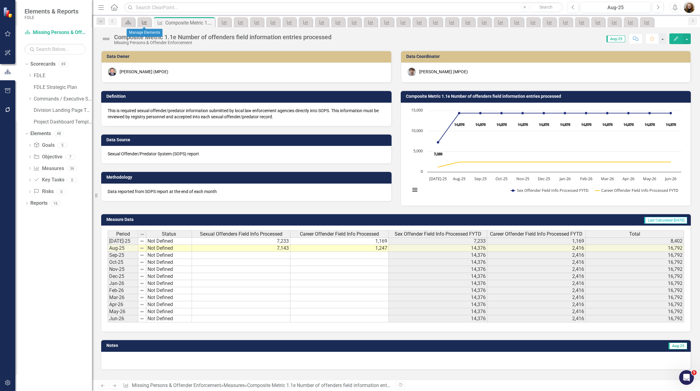
click at [147, 23] on icon "Measure" at bounding box center [144, 22] width 6 height 5
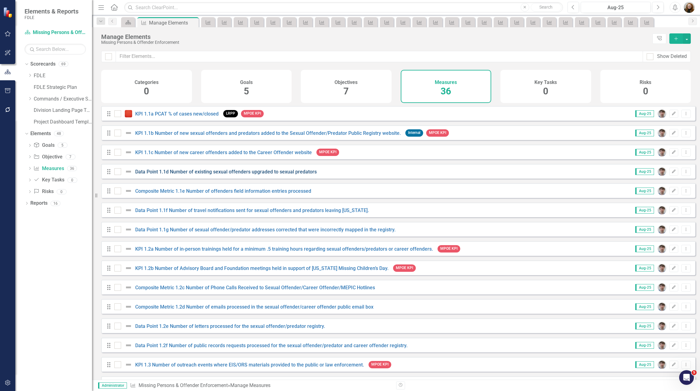
click at [167, 175] on link "Data Point 1.1d Number of existing sexual offenders upgraded to sexual predators" at bounding box center [225, 172] width 181 height 6
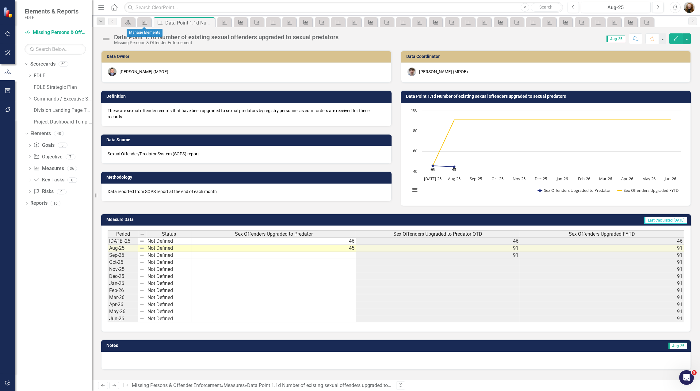
click at [146, 24] on icon at bounding box center [144, 22] width 5 height 4
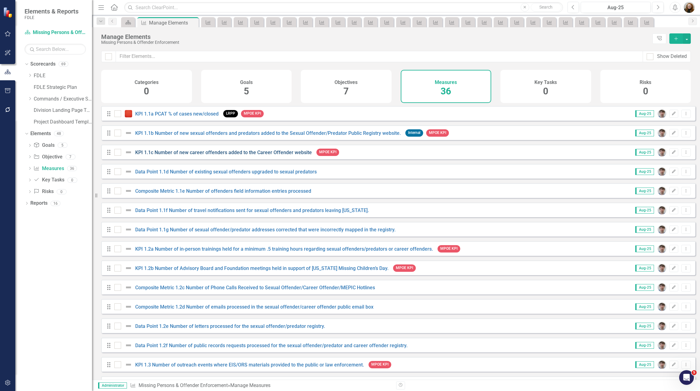
click at [168, 155] on link "KPI 1.1c Number of new career offenders added to the Career Offender website" at bounding box center [223, 153] width 177 height 6
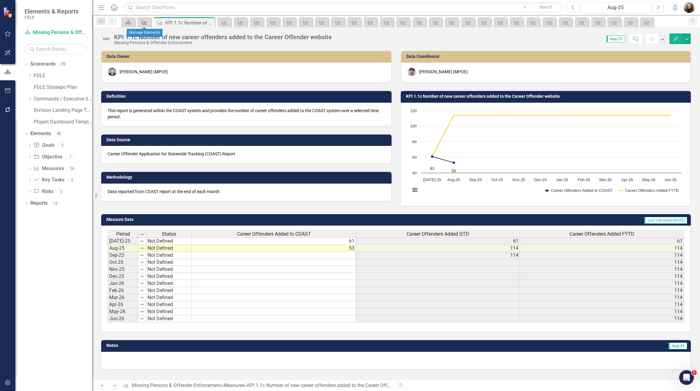
click at [144, 20] on icon "Measure" at bounding box center [144, 22] width 6 height 5
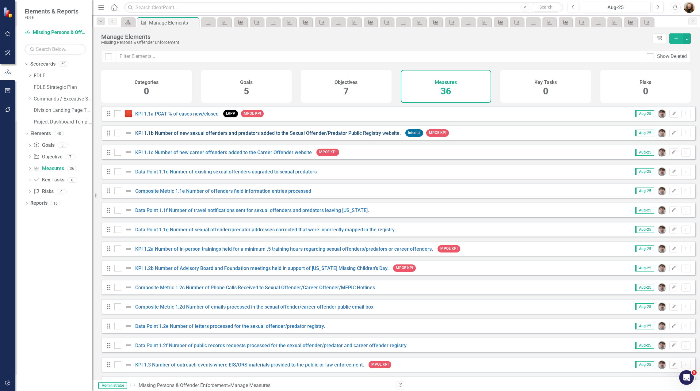
click at [178, 136] on link "KPI 1.1b Number of new sexual offenders and predators added to the Sexual Offen…" at bounding box center [267, 133] width 265 height 6
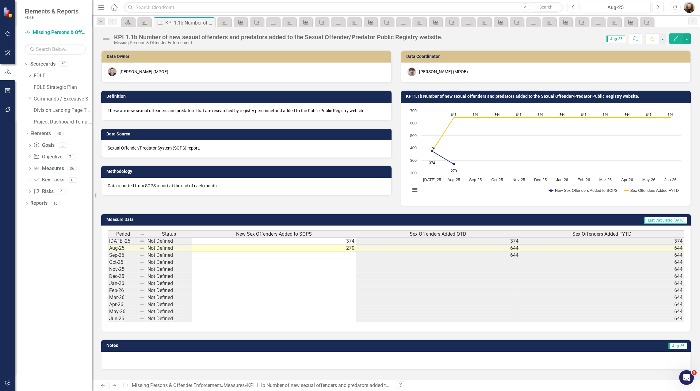
click at [148, 21] on link "Measure" at bounding box center [144, 22] width 11 height 8
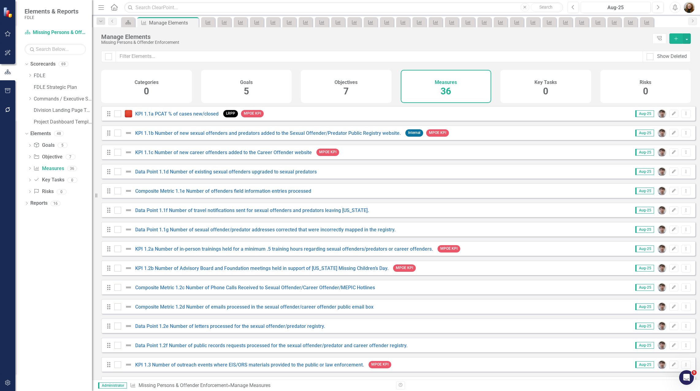
click at [162, 117] on div "KPI 1.1a PCAT % of cases new/closed" at bounding box center [167, 113] width 106 height 7
click at [180, 117] on link "KPI 1.1a PCAT % of cases new/closed" at bounding box center [176, 114] width 83 height 6
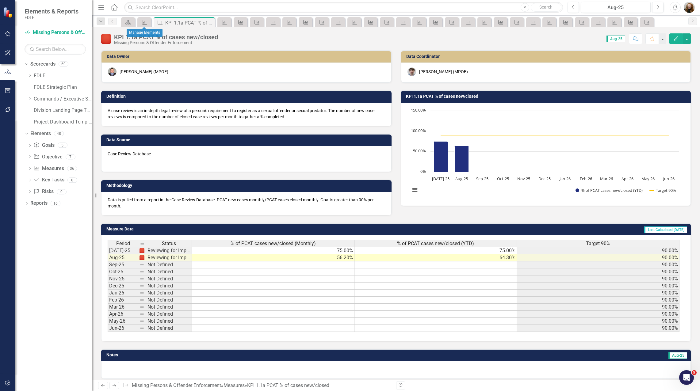
click at [144, 22] on icon "Measure" at bounding box center [144, 22] width 6 height 5
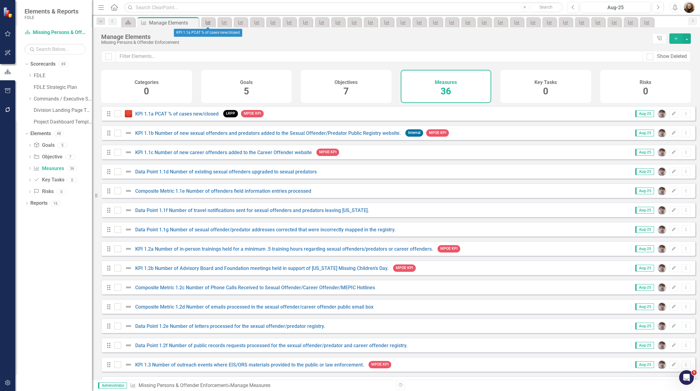
click at [206, 21] on icon at bounding box center [208, 22] width 5 height 4
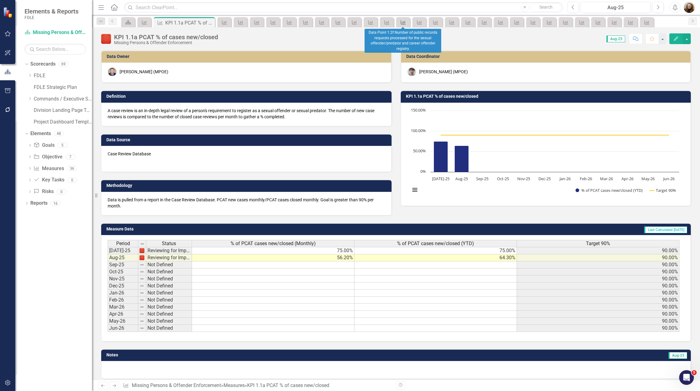
click at [404, 23] on icon at bounding box center [403, 22] width 5 height 4
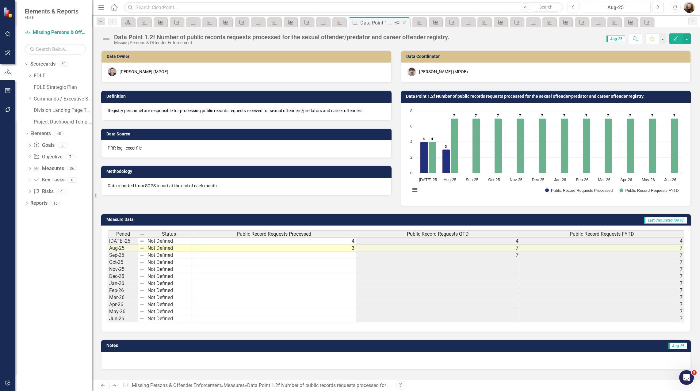
click at [405, 22] on icon "Close" at bounding box center [404, 22] width 6 height 5
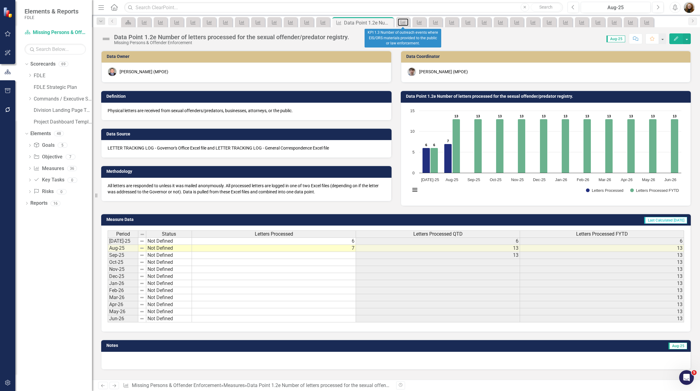
click at [405, 22] on icon at bounding box center [403, 22] width 5 height 4
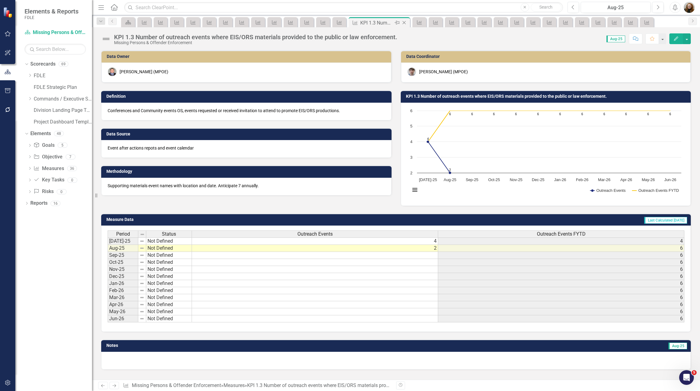
click at [405, 23] on icon "Close" at bounding box center [404, 22] width 6 height 5
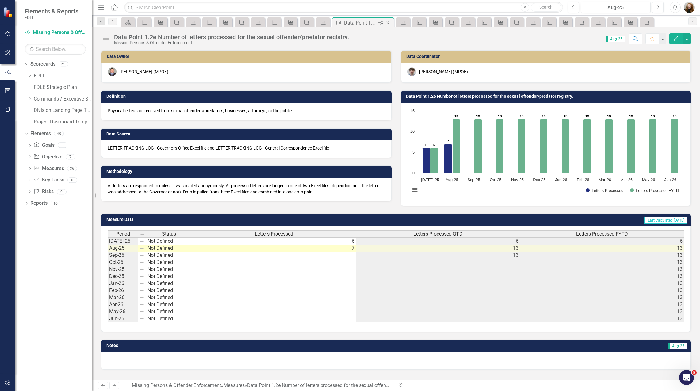
click at [388, 23] on icon at bounding box center [387, 22] width 3 height 3
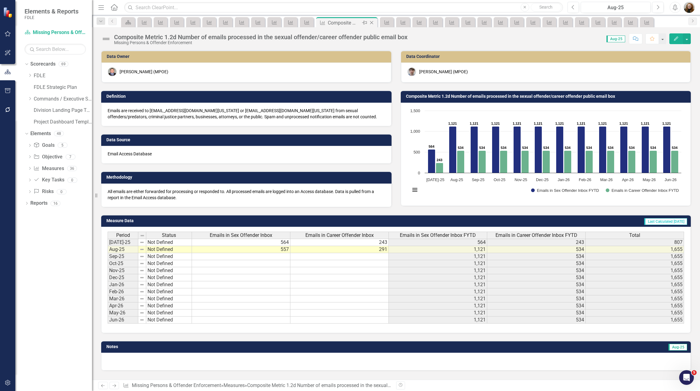
click at [371, 21] on icon "Close" at bounding box center [371, 22] width 6 height 5
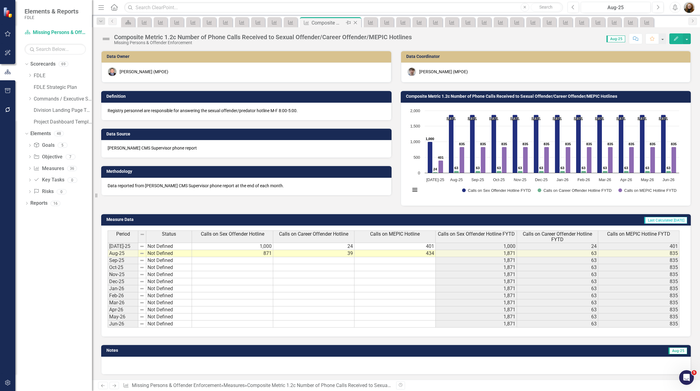
click at [355, 21] on icon "Close" at bounding box center [355, 22] width 6 height 5
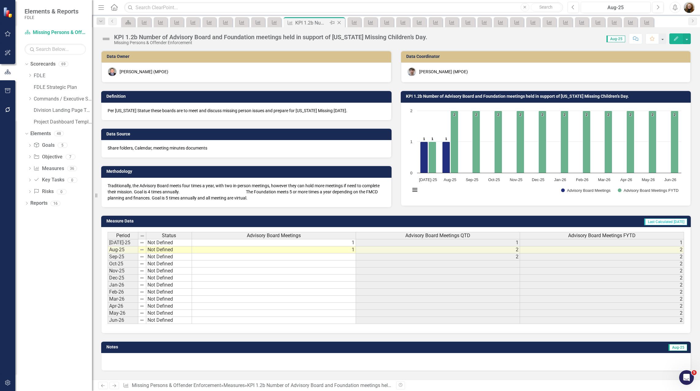
click at [338, 22] on icon "Close" at bounding box center [339, 22] width 6 height 5
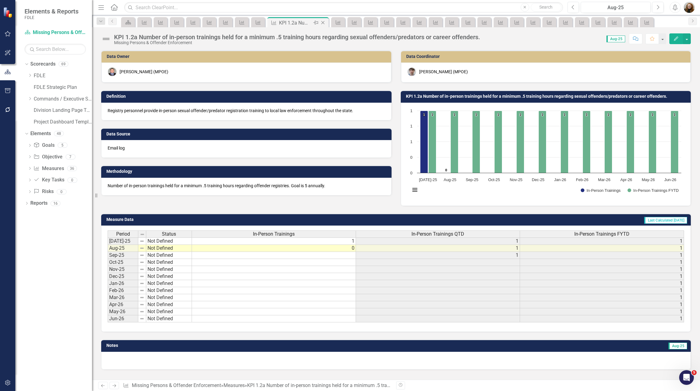
click at [325, 23] on icon "Close" at bounding box center [323, 22] width 6 height 5
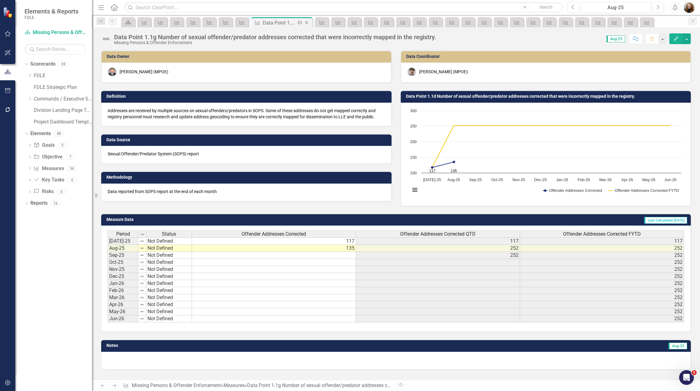
click at [307, 21] on icon "Close" at bounding box center [306, 22] width 6 height 5
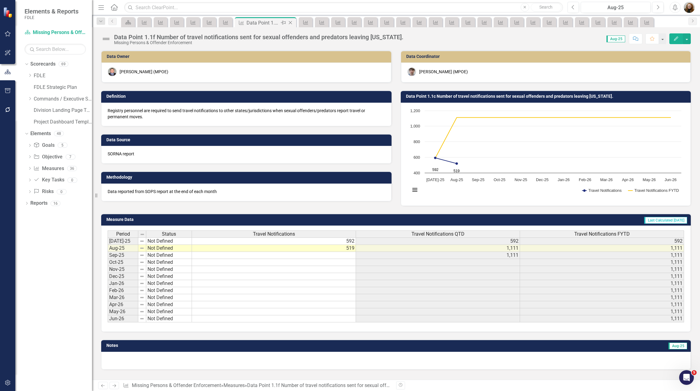
click at [290, 22] on icon "Close" at bounding box center [290, 22] width 6 height 5
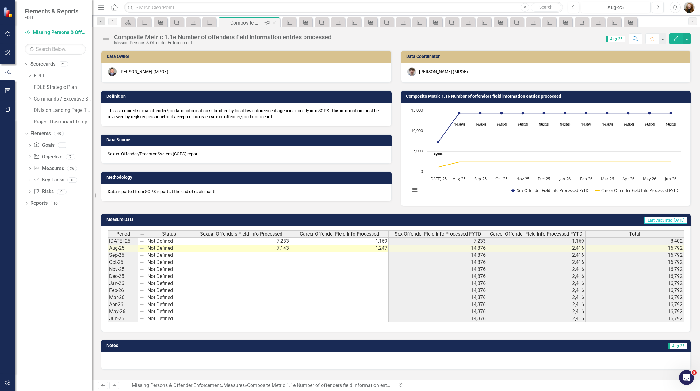
click at [275, 23] on icon "Close" at bounding box center [274, 22] width 6 height 5
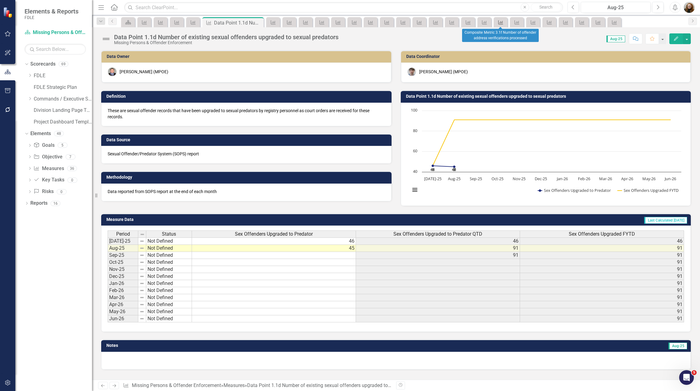
click at [503, 20] on icon "Measure" at bounding box center [500, 22] width 6 height 5
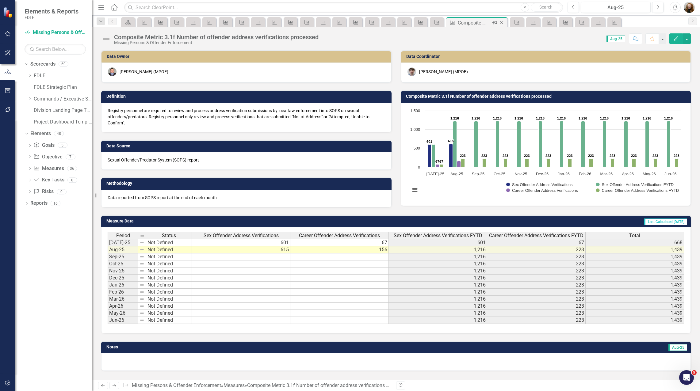
click at [502, 21] on icon "Close" at bounding box center [501, 22] width 6 height 5
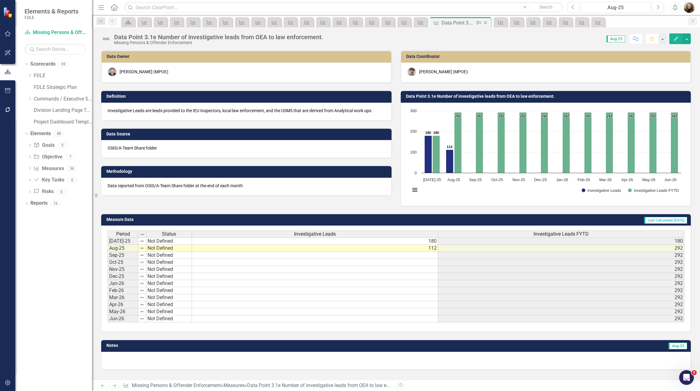
click at [485, 23] on icon at bounding box center [485, 22] width 3 height 3
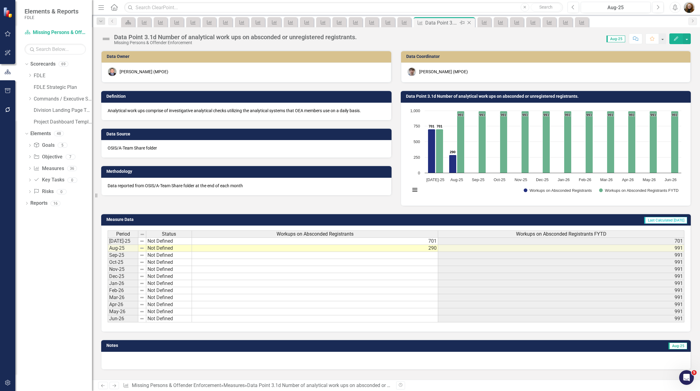
click at [471, 23] on icon "Close" at bounding box center [469, 22] width 6 height 5
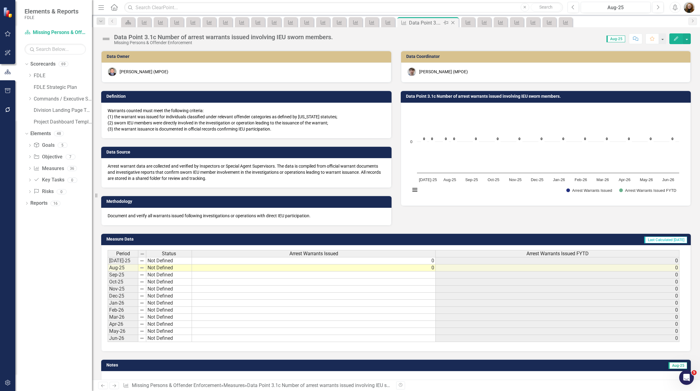
click at [452, 23] on icon at bounding box center [452, 22] width 3 height 3
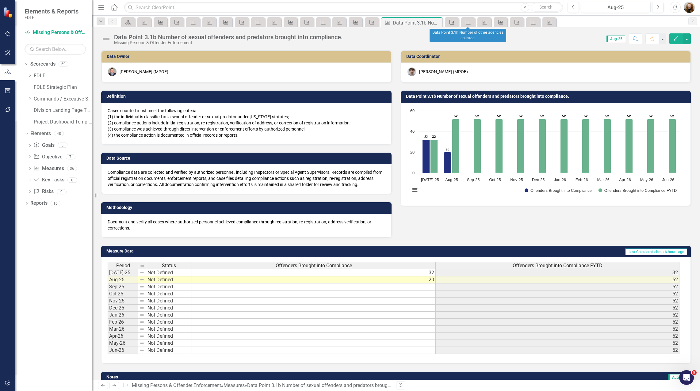
click at [456, 24] on link "Measure" at bounding box center [451, 22] width 11 height 8
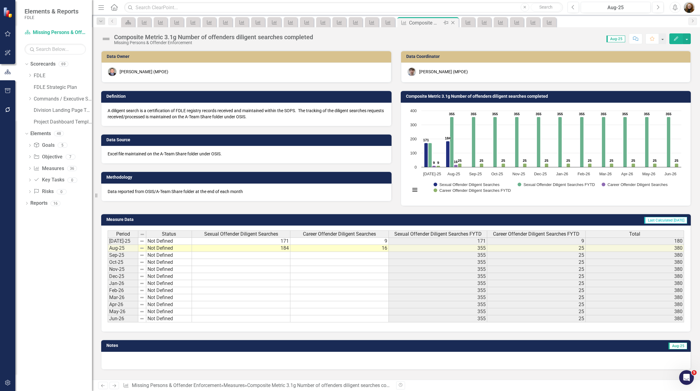
click at [455, 23] on icon "Close" at bounding box center [453, 22] width 6 height 5
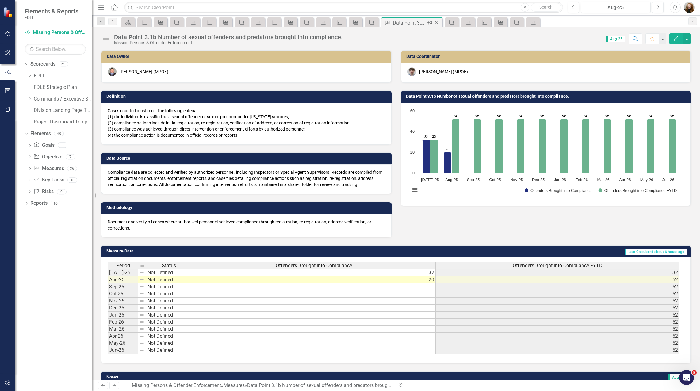
click at [435, 23] on icon "Close" at bounding box center [436, 22] width 6 height 5
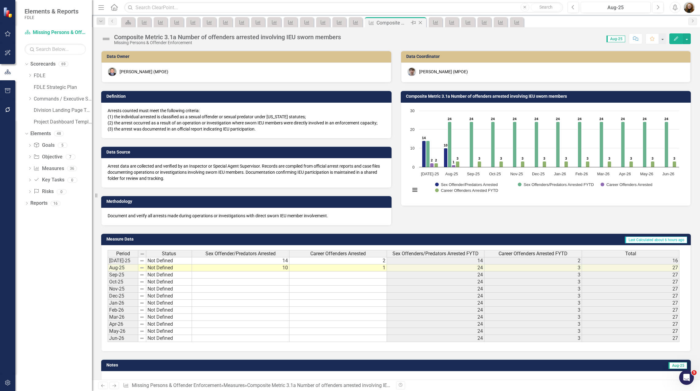
click at [420, 22] on icon "Close" at bounding box center [420, 22] width 6 height 5
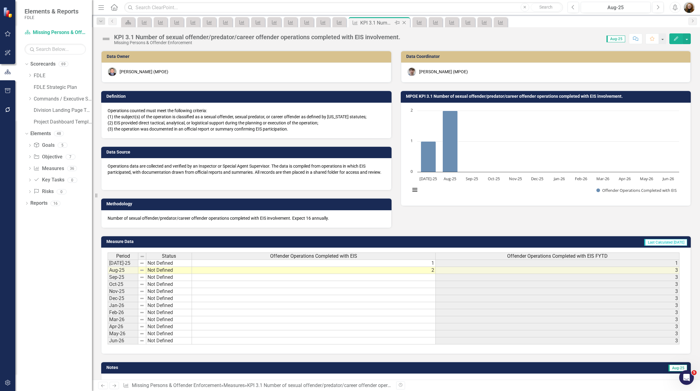
click at [404, 21] on icon "Close" at bounding box center [404, 22] width 6 height 5
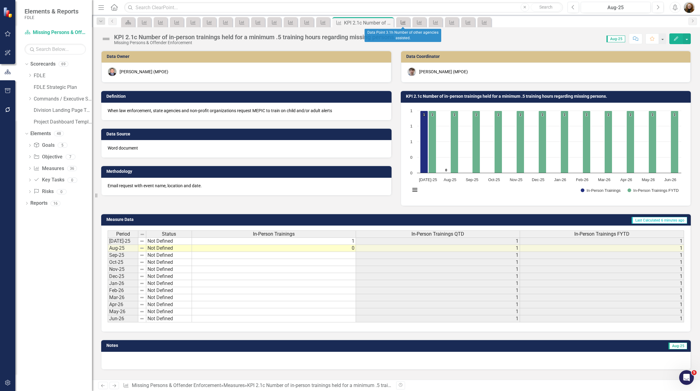
click at [408, 23] on link "Measure" at bounding box center [403, 22] width 11 height 8
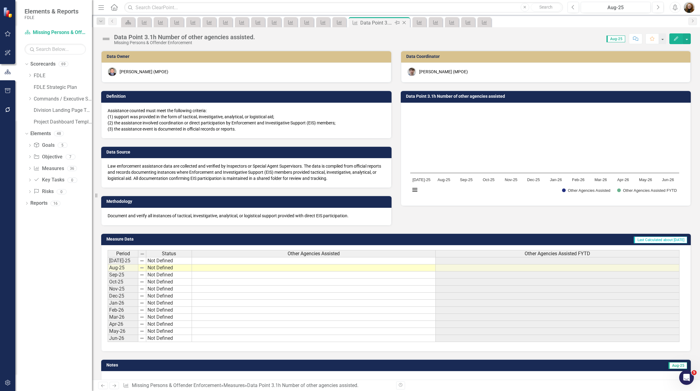
click at [405, 23] on icon "Close" at bounding box center [404, 22] width 6 height 5
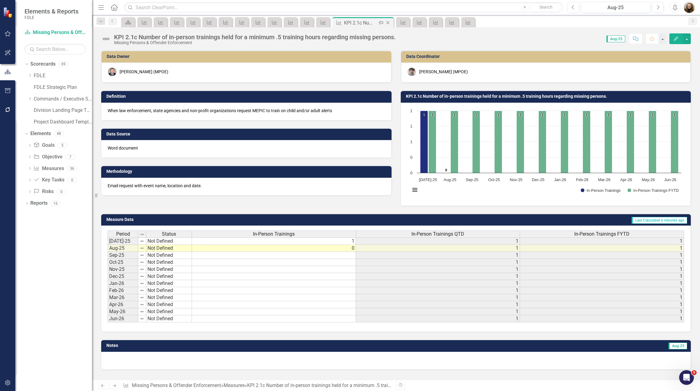
click at [390, 21] on icon "Close" at bounding box center [388, 22] width 6 height 5
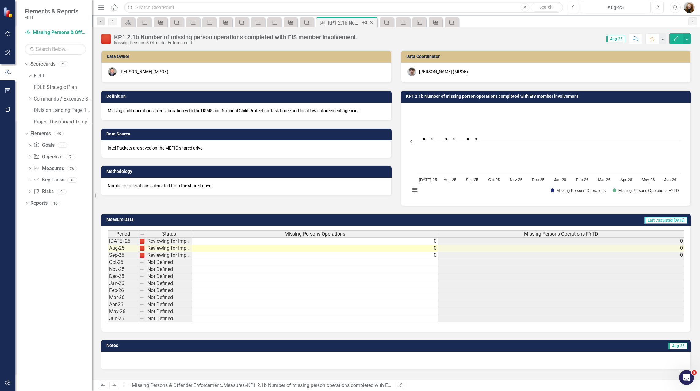
click at [373, 23] on icon "Close" at bounding box center [371, 22] width 6 height 5
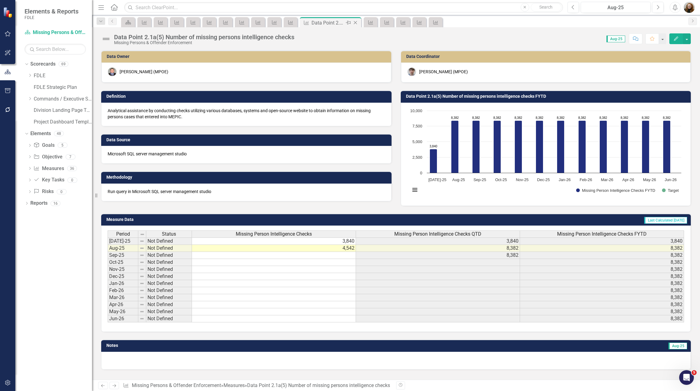
click at [358, 23] on icon "Close" at bounding box center [355, 22] width 6 height 5
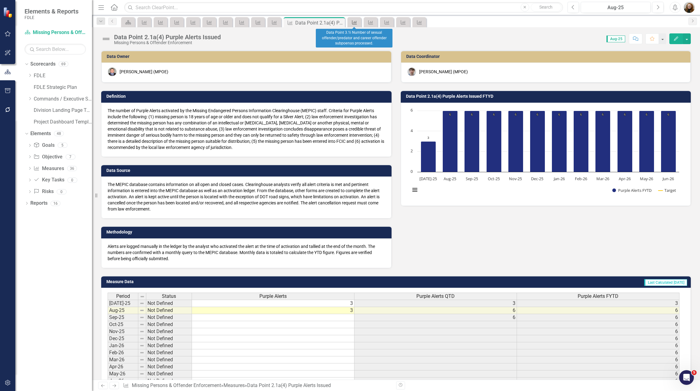
click at [358, 23] on link "Measure" at bounding box center [354, 22] width 11 height 8
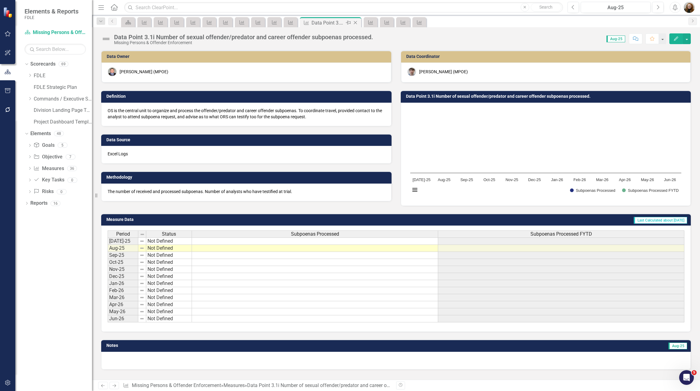
click at [357, 22] on icon "Close" at bounding box center [355, 22] width 6 height 5
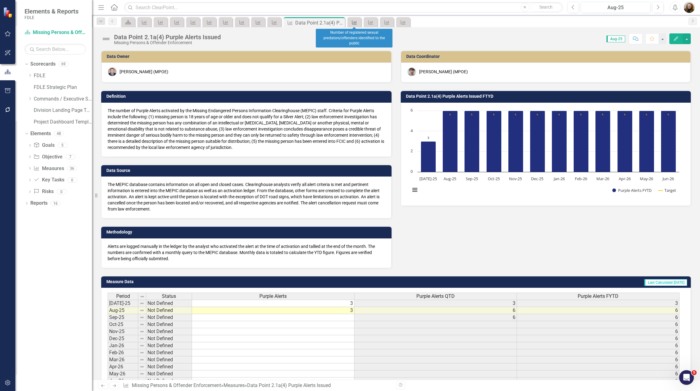
click at [358, 22] on link "Measure" at bounding box center [354, 22] width 11 height 8
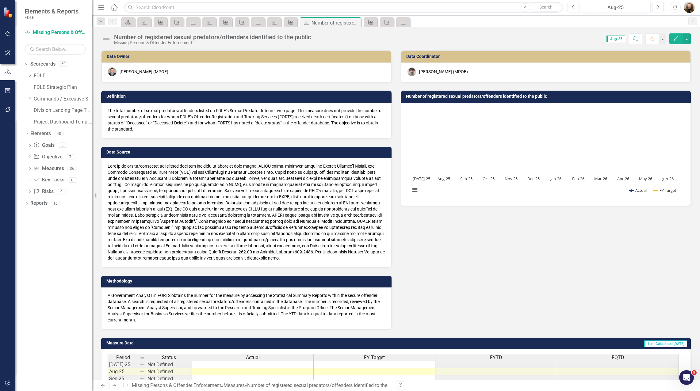
click at [0, 0] on icon "Close" at bounding box center [0, 0] width 0 height 0
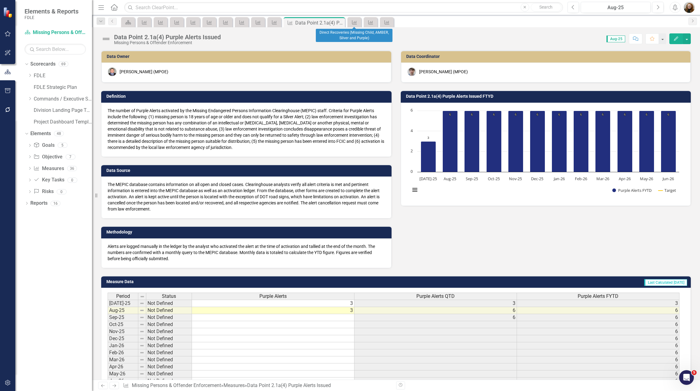
click at [361, 21] on div "Measure" at bounding box center [354, 22] width 14 height 10
click at [357, 22] on icon "Measure" at bounding box center [354, 22] width 6 height 5
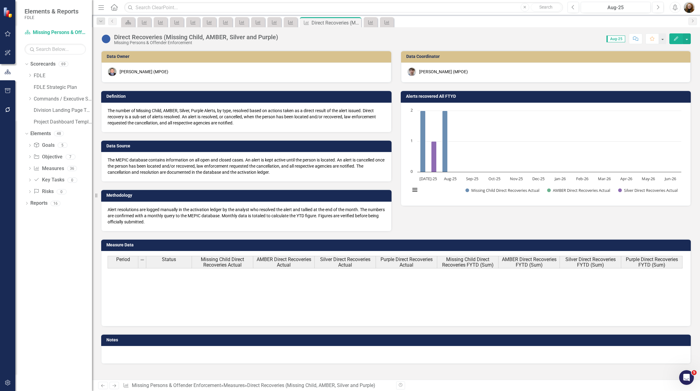
click at [0, 0] on icon "Close" at bounding box center [0, 0] width 0 height 0
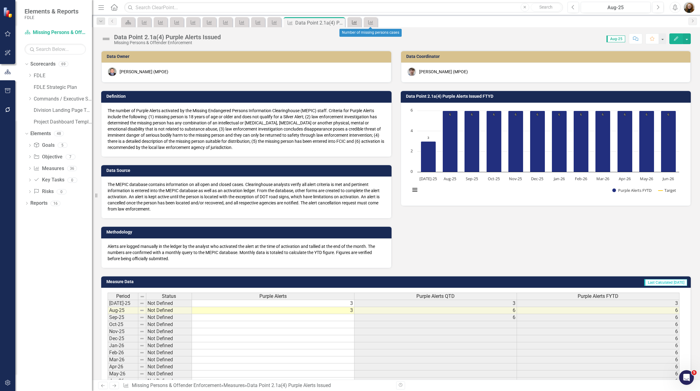
click at [355, 23] on icon "Measure" at bounding box center [354, 22] width 6 height 5
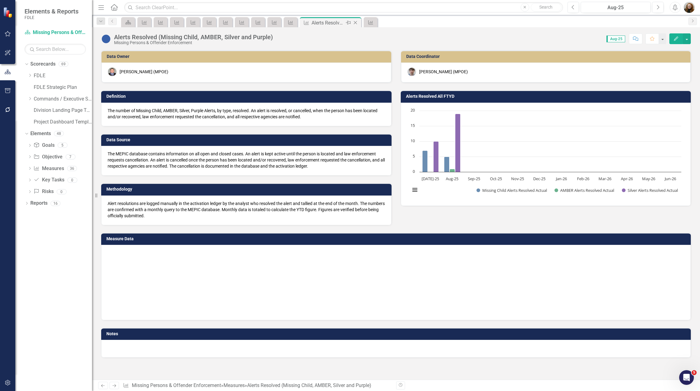
click at [357, 23] on icon "Close" at bounding box center [355, 22] width 6 height 5
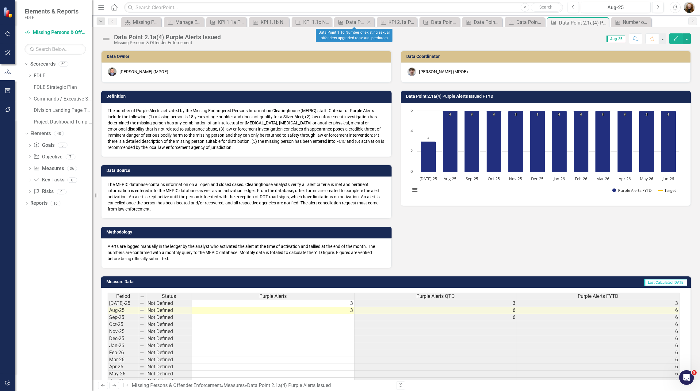
click at [372, 21] on icon "Close" at bounding box center [369, 22] width 6 height 5
click at [347, 21] on icon "Close" at bounding box center [344, 22] width 6 height 5
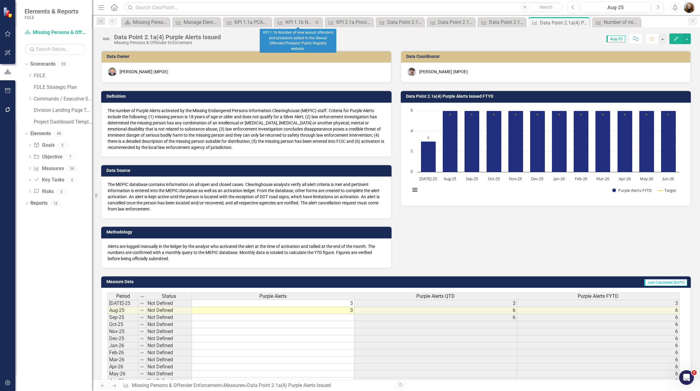
click at [317, 23] on icon "Close" at bounding box center [317, 22] width 6 height 5
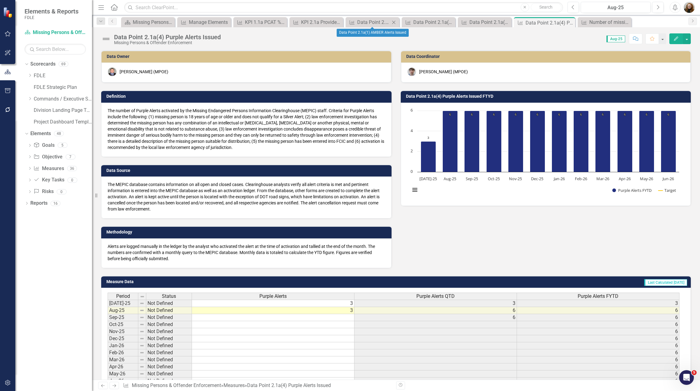
click at [394, 20] on icon "Close" at bounding box center [393, 22] width 6 height 5
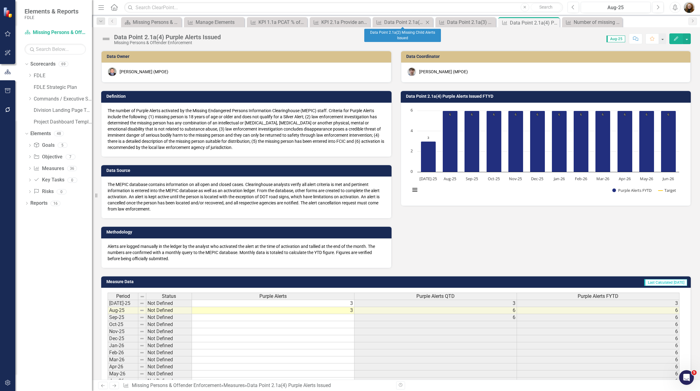
click at [425, 21] on icon "Close" at bounding box center [427, 22] width 6 height 5
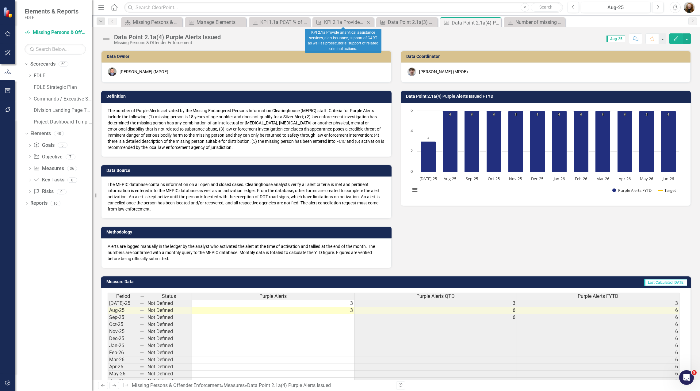
click at [369, 23] on icon "Close" at bounding box center [368, 22] width 6 height 5
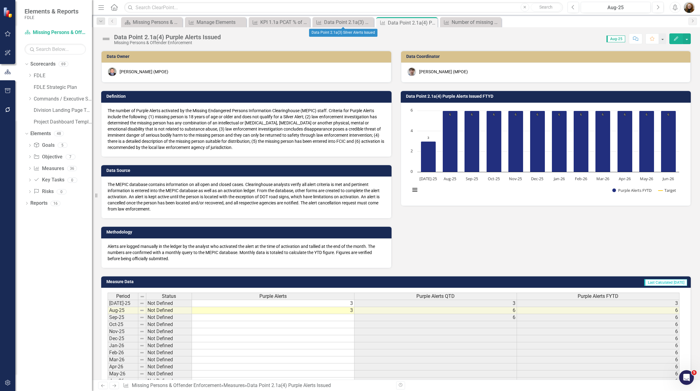
click at [0, 0] on icon "Close" at bounding box center [0, 0] width 0 height 0
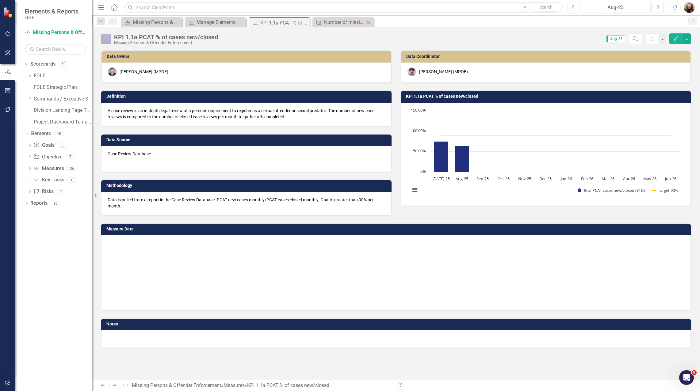
click at [368, 23] on icon "Close" at bounding box center [368, 22] width 6 height 5
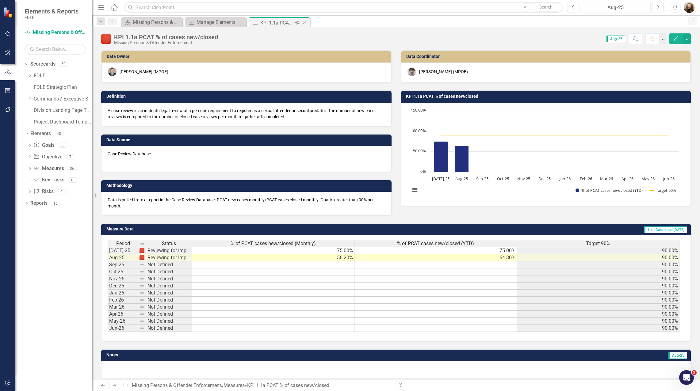
click at [303, 24] on icon "Close" at bounding box center [304, 22] width 6 height 5
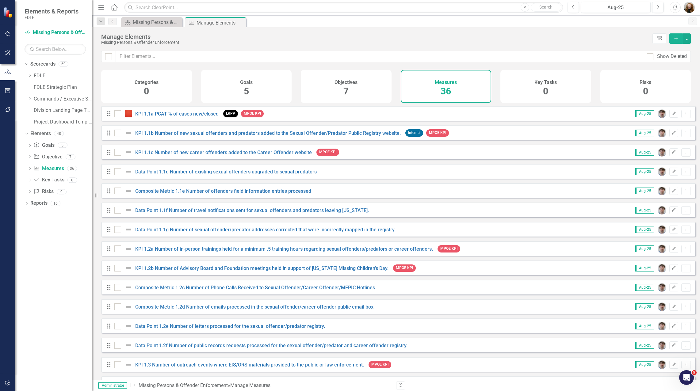
drag, startPoint x: 30, startPoint y: 99, endPoint x: 27, endPoint y: 114, distance: 15.1
click at [30, 99] on icon at bounding box center [30, 98] width 2 height 3
click at [38, 147] on div "Dropdown" at bounding box center [36, 145] width 5 height 5
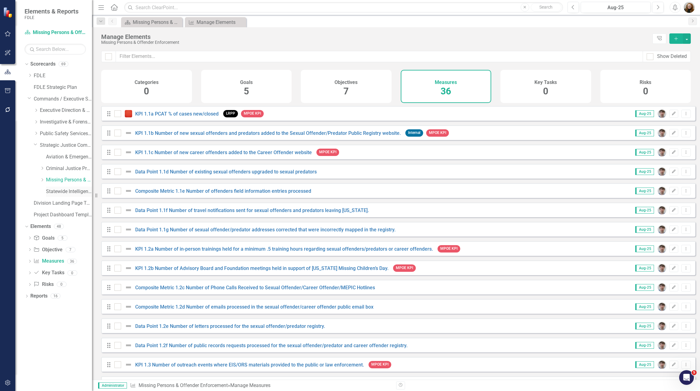
click at [57, 190] on link "Statewide Intelligence" at bounding box center [69, 191] width 46 height 7
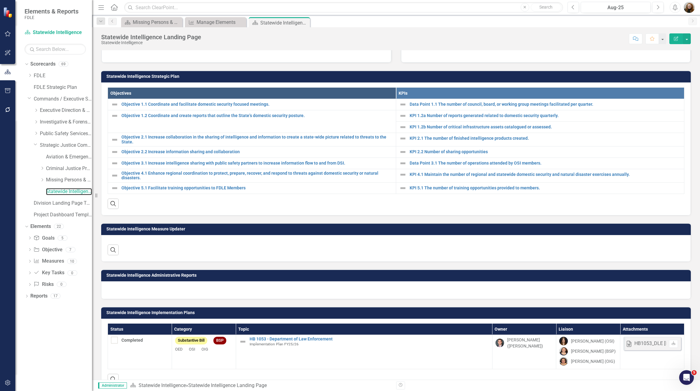
scroll to position [217, 0]
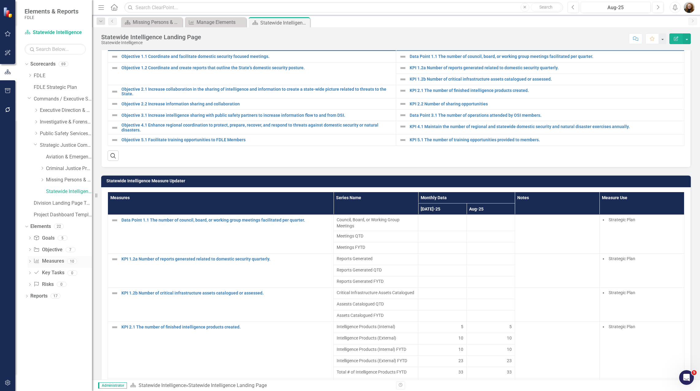
click at [50, 259] on link "Measure Measures" at bounding box center [48, 261] width 30 height 7
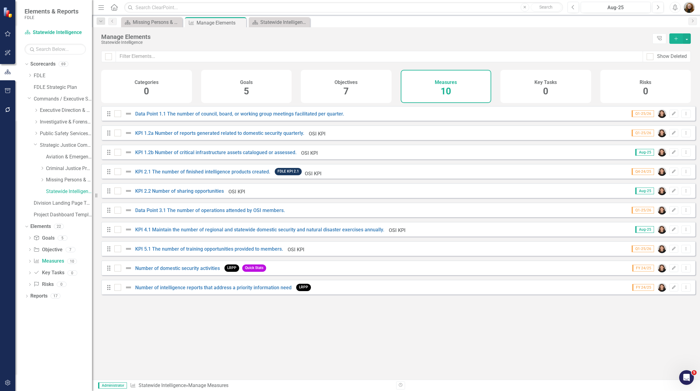
click at [243, 291] on div "Number of intelligence reports that address a priority information need" at bounding box center [203, 287] width 179 height 7
click at [201, 291] on div "Number of intelligence reports that address a priority information need" at bounding box center [203, 287] width 179 height 7
click at [200, 291] on link "Number of intelligence reports that address a priority information need" at bounding box center [213, 288] width 156 height 6
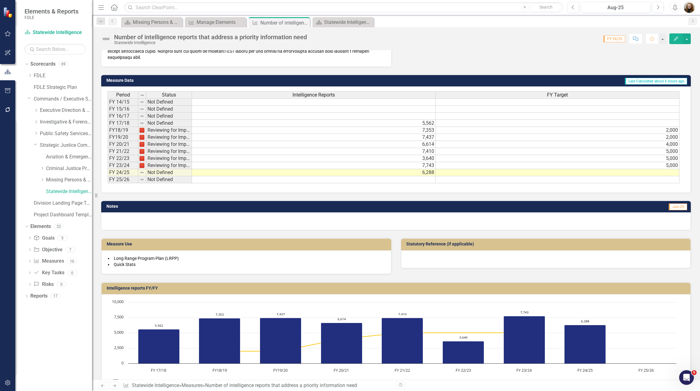
scroll to position [214, 0]
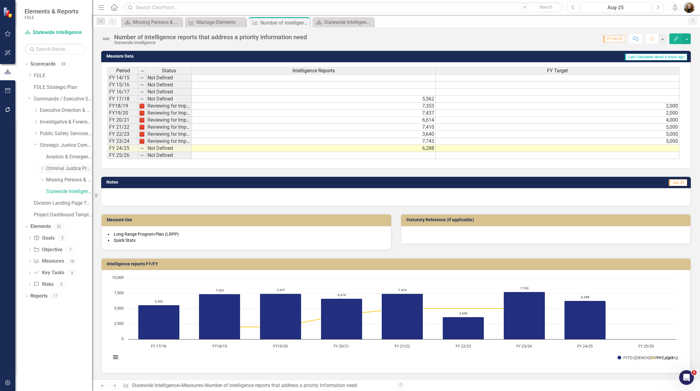
click at [59, 168] on link "Criminal Justice Professionalism, Standards & Training Services" at bounding box center [69, 168] width 46 height 7
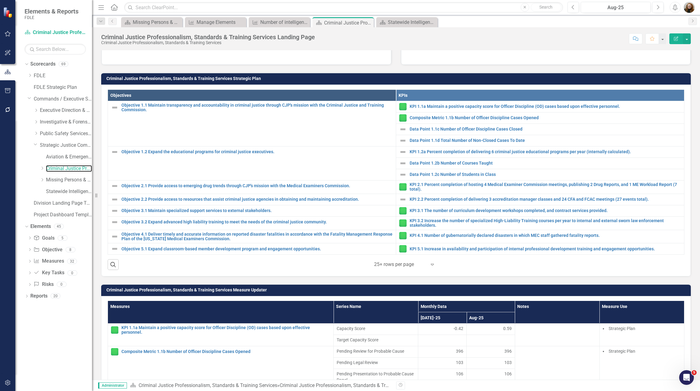
scroll to position [215, 0]
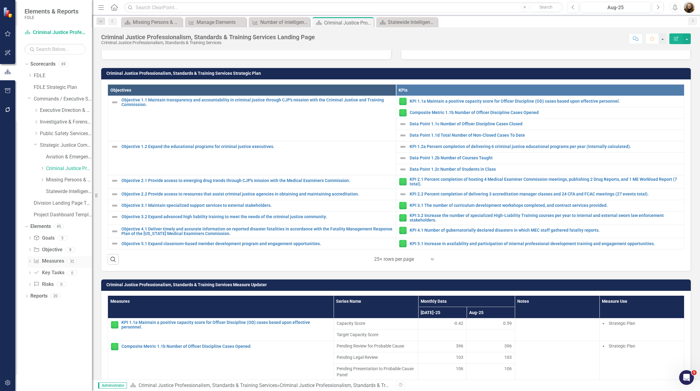
click at [51, 260] on link "Measure Measures" at bounding box center [48, 261] width 30 height 7
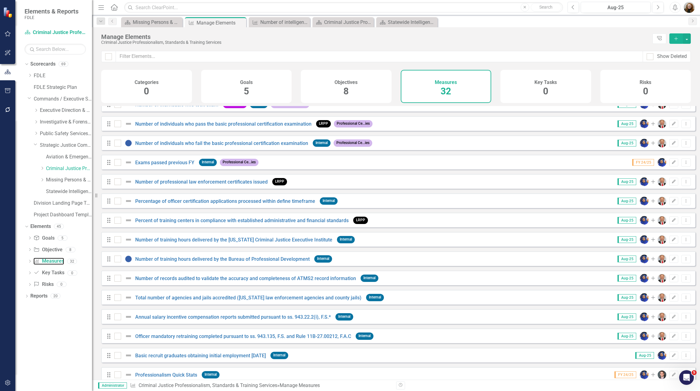
scroll to position [318, 0]
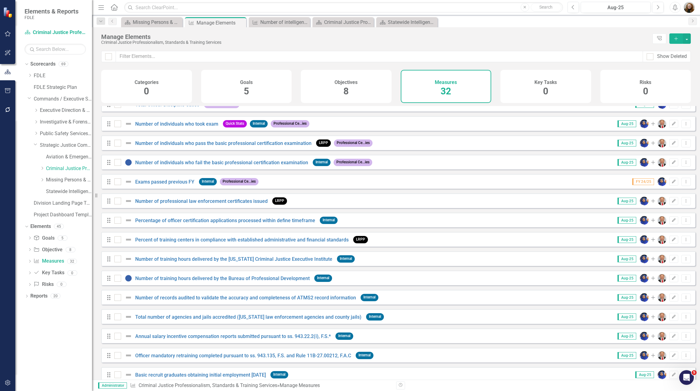
click at [204, 127] on div "Number of individuals who took exam" at bounding box center [166, 123] width 105 height 7
click at [211, 127] on link "Number of individuals who took exam" at bounding box center [176, 124] width 83 height 6
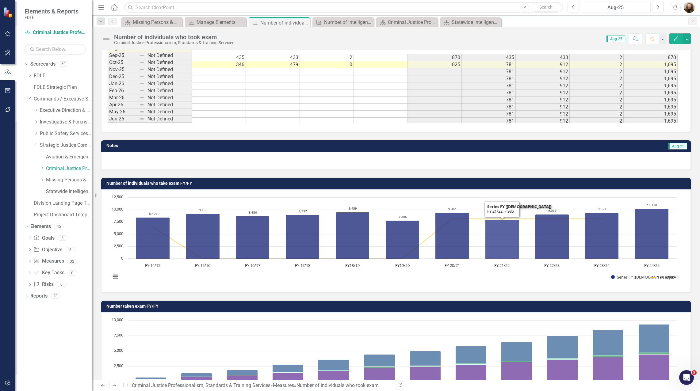
scroll to position [242, 0]
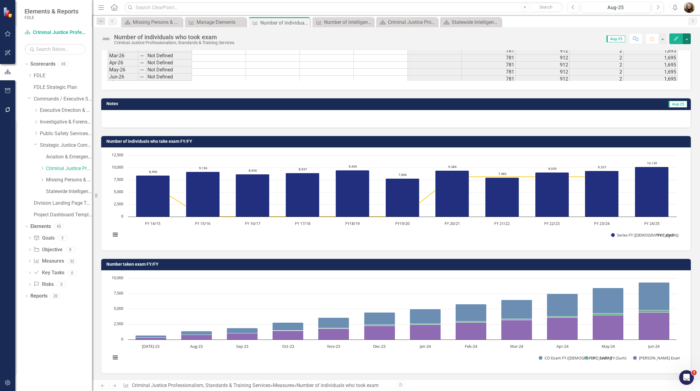
click at [685, 40] on button "button" at bounding box center [687, 38] width 8 height 11
click at [667, 63] on link "Edit Report Edit Layout" at bounding box center [660, 61] width 60 height 11
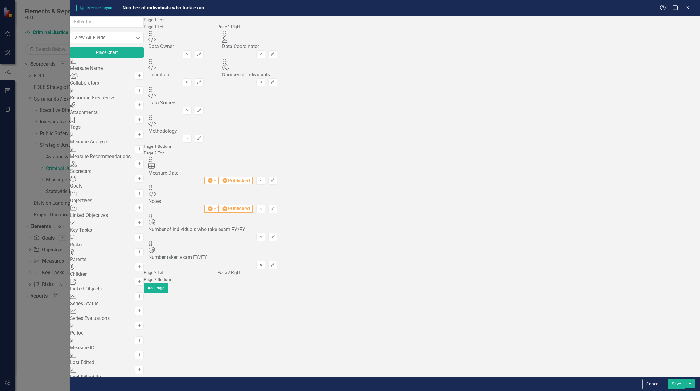
click at [265, 266] on button "Remove" at bounding box center [260, 265] width 9 height 8
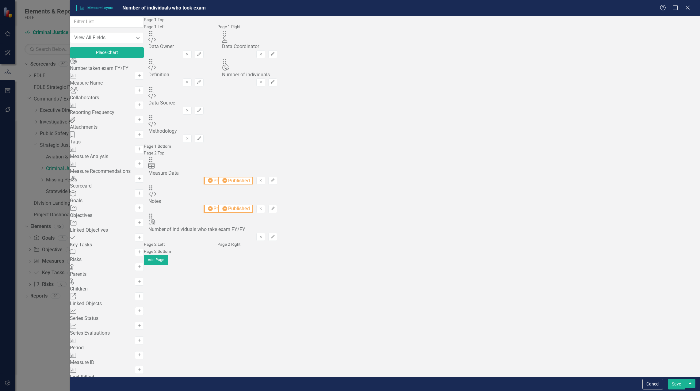
click at [679, 382] on button "Save" at bounding box center [676, 384] width 17 height 11
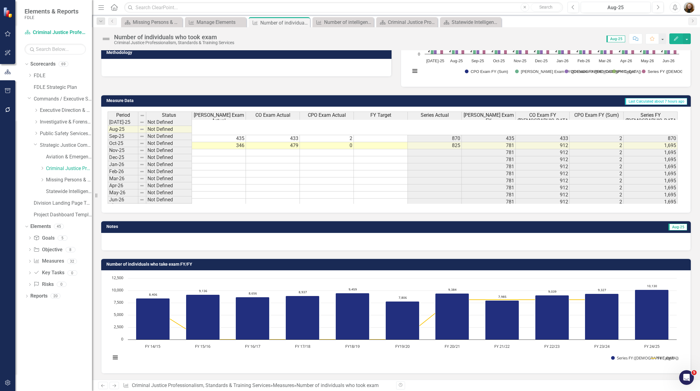
click at [57, 331] on div "Dropdown Scorecards 69 Dropdown FDLE Commissioner's Initiative Team Project Das…" at bounding box center [53, 225] width 77 height 332
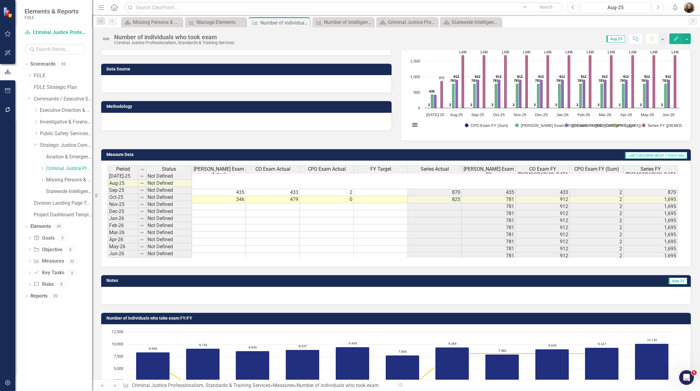
scroll to position [0, 0]
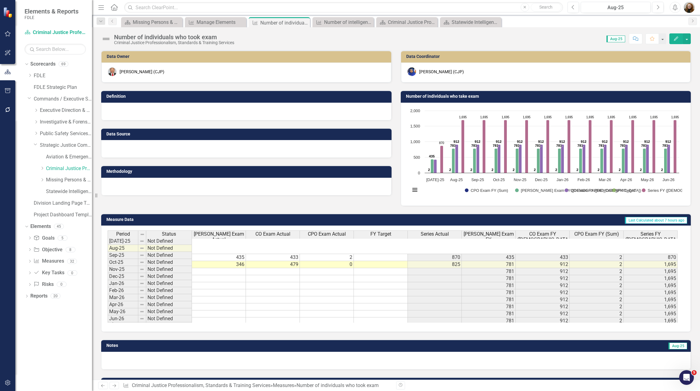
click at [379, 205] on div "Data Owner [PERSON_NAME] (CJP) Definition Data Source Methodology Data Coordina…" at bounding box center [396, 124] width 599 height 163
drag, startPoint x: 395, startPoint y: 108, endPoint x: 389, endPoint y: 212, distance: 103.7
click at [390, 212] on div "Data Owner [PERSON_NAME] (CJP) Definition Data Source Methodology Data Coordina…" at bounding box center [395, 268] width 589 height 450
click at [36, 145] on icon "Dropdown" at bounding box center [36, 144] width 4 height 5
drag, startPoint x: 56, startPoint y: 305, endPoint x: 55, endPoint y: 261, distance: 43.5
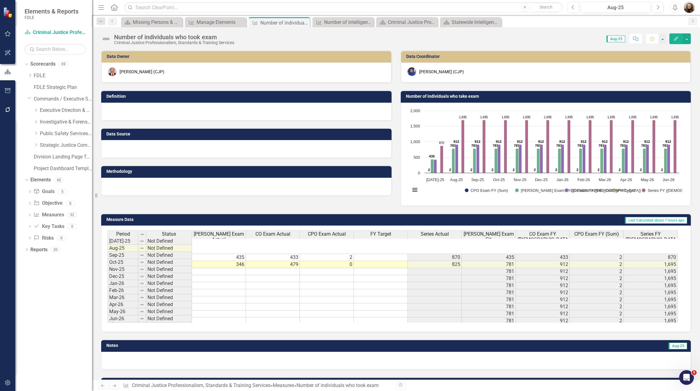
click at [56, 304] on div "Dropdown Scorecards 69 Dropdown FDLE Commissioner's Initiative Team Project Das…" at bounding box center [53, 225] width 77 height 332
click at [301, 22] on icon "Close" at bounding box center [304, 22] width 6 height 5
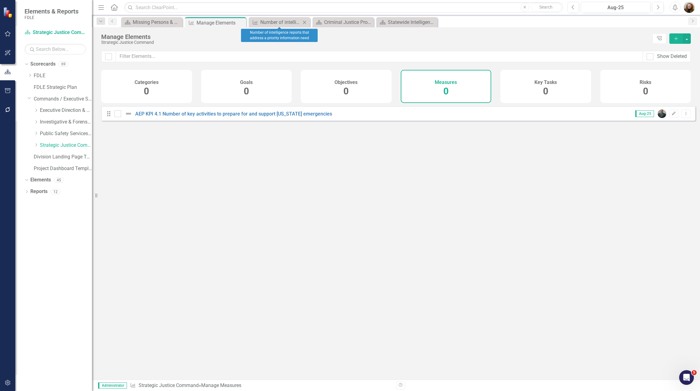
click at [305, 23] on icon "Close" at bounding box center [304, 22] width 6 height 5
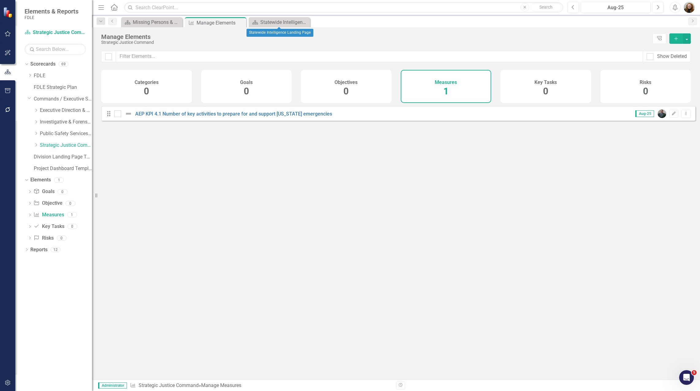
click at [0, 0] on icon "Close" at bounding box center [0, 0] width 0 height 0
click at [578, 314] on div "Looks like you don't have any Measures set up yet. Why don't you add a Measure …" at bounding box center [398, 235] width 594 height 258
click at [692, 9] on img "button" at bounding box center [688, 7] width 11 height 11
click at [663, 88] on link "Logout Log Out" at bounding box center [670, 88] width 48 height 11
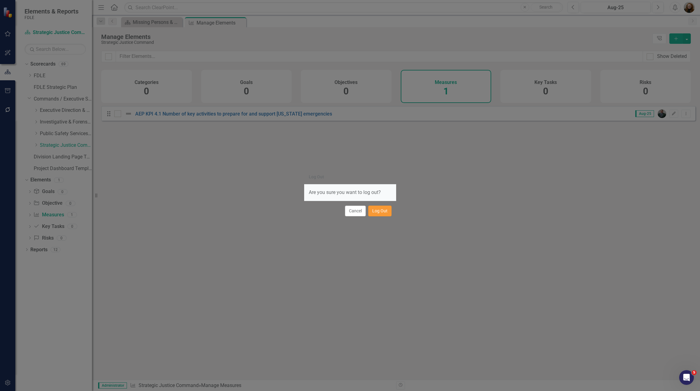
click at [372, 210] on button "Log Out" at bounding box center [379, 211] width 23 height 11
